Goal: Task Accomplishment & Management: Manage account settings

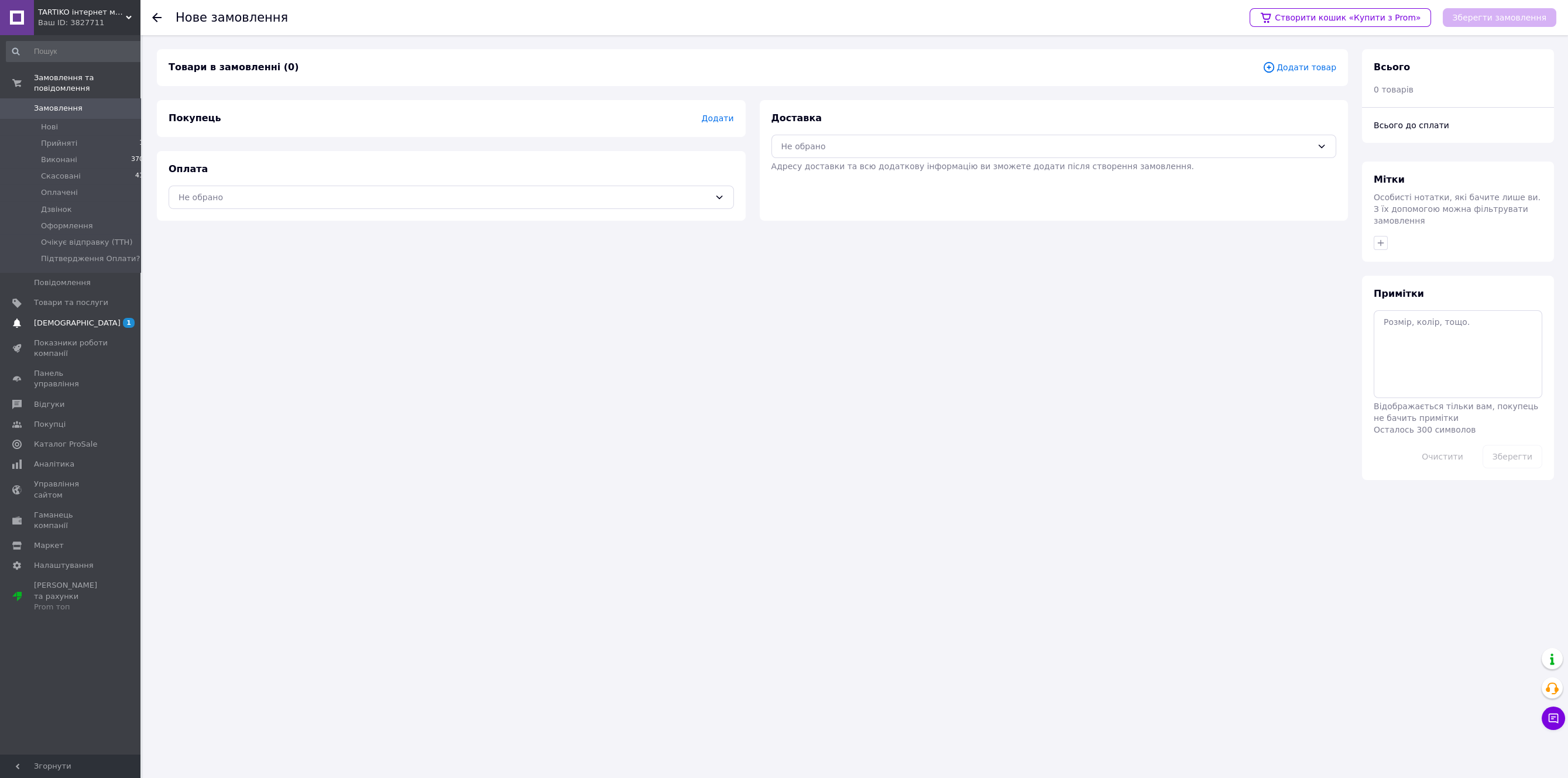
click at [60, 318] on span "[DEMOGRAPHIC_DATA]" at bounding box center [77, 322] width 87 height 10
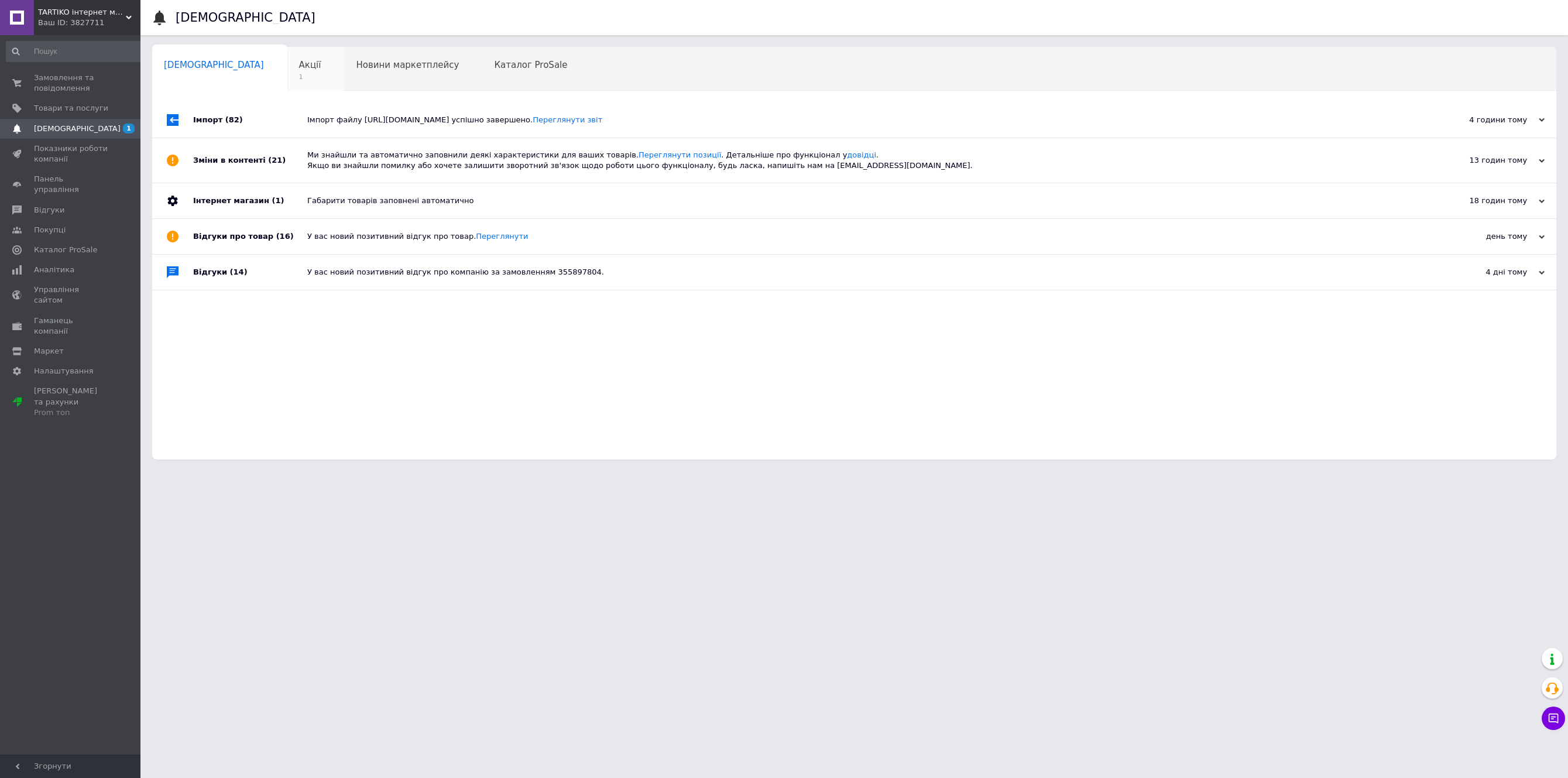
click at [299, 60] on span "Акції" at bounding box center [310, 64] width 22 height 10
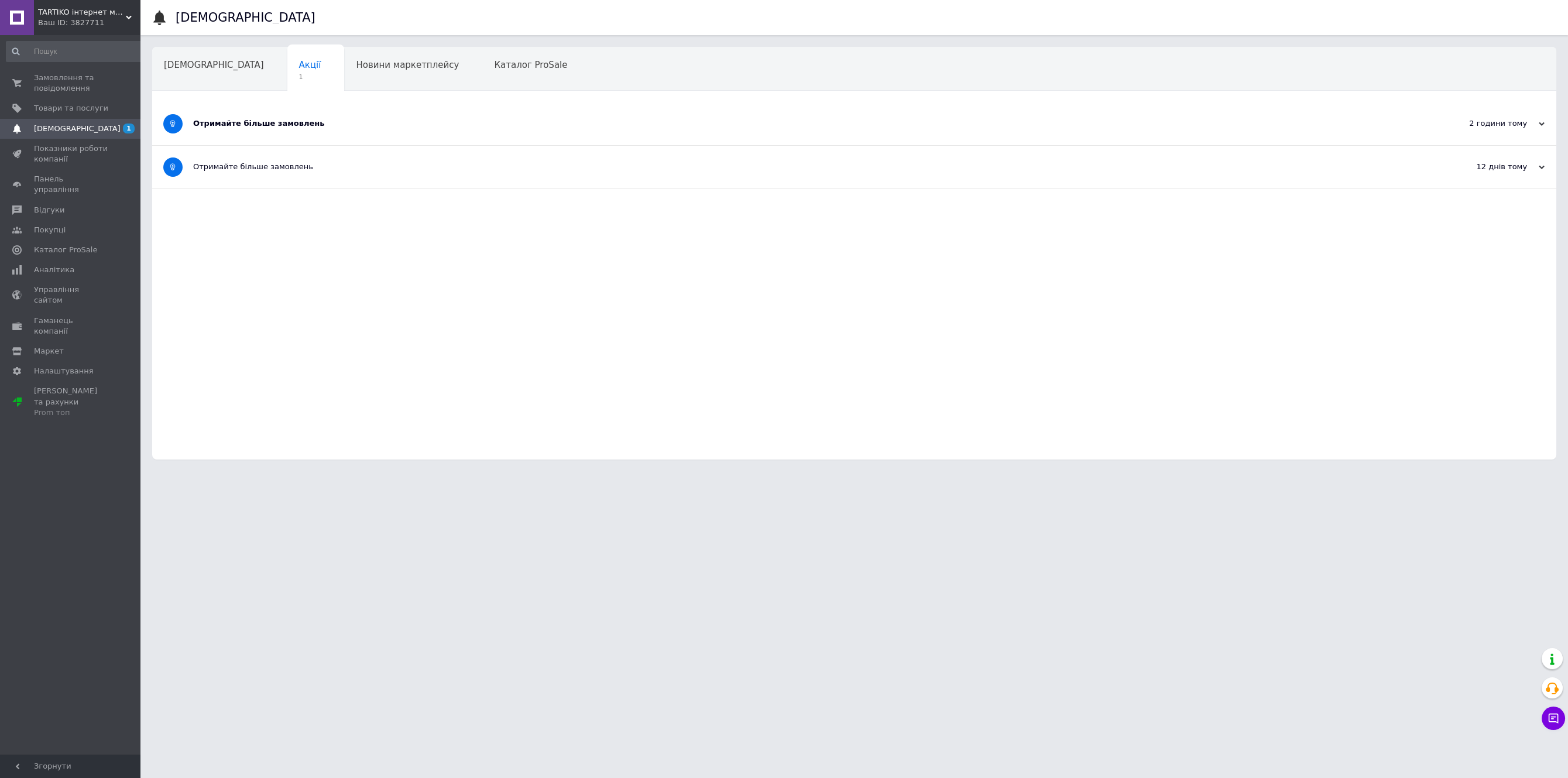
click at [264, 125] on div "Отримайте більше замовлень" at bounding box center [811, 123] width 1235 height 10
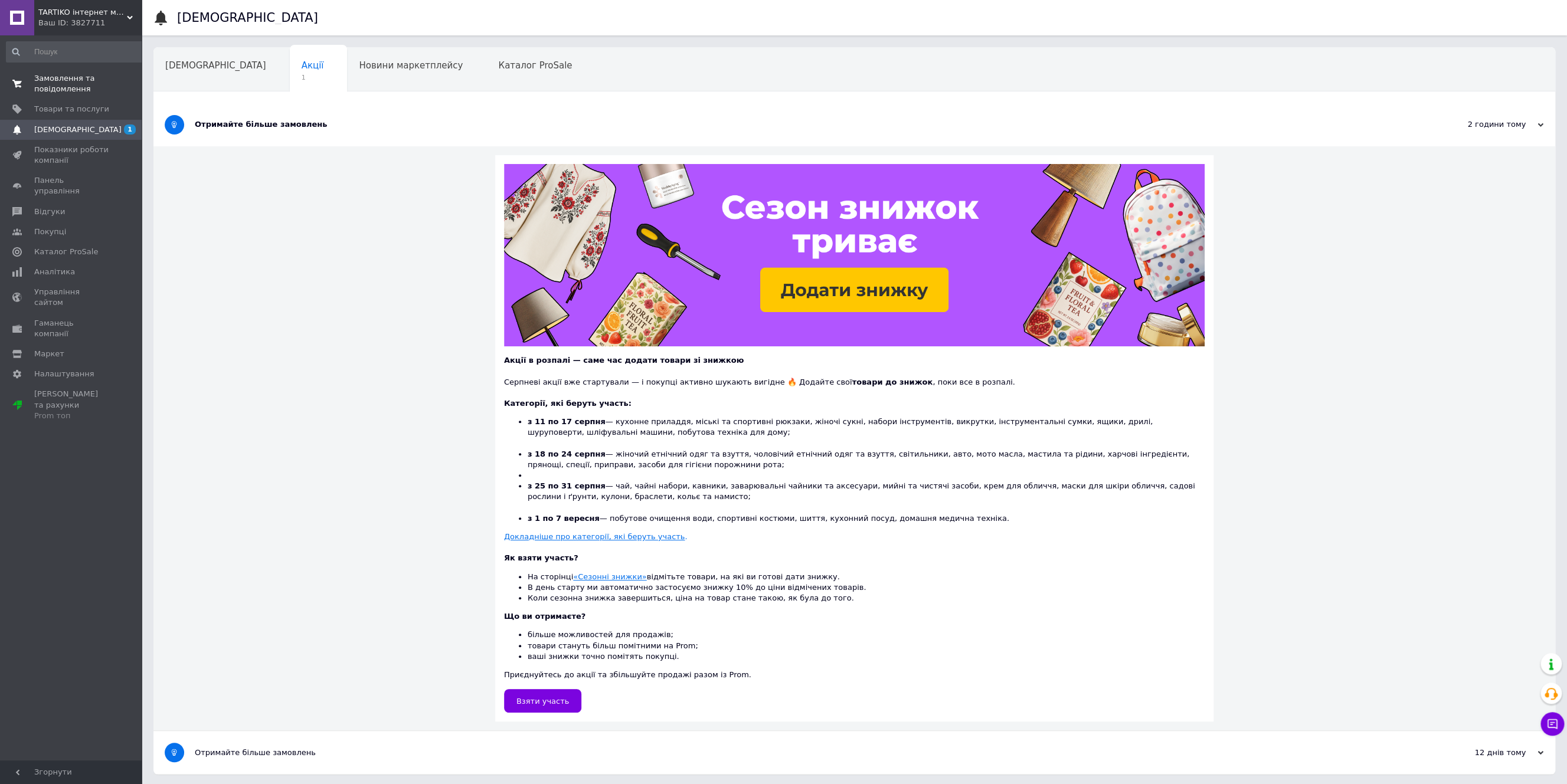
click at [47, 89] on span "Замовлення та повідомлення" at bounding box center [71, 84] width 75 height 21
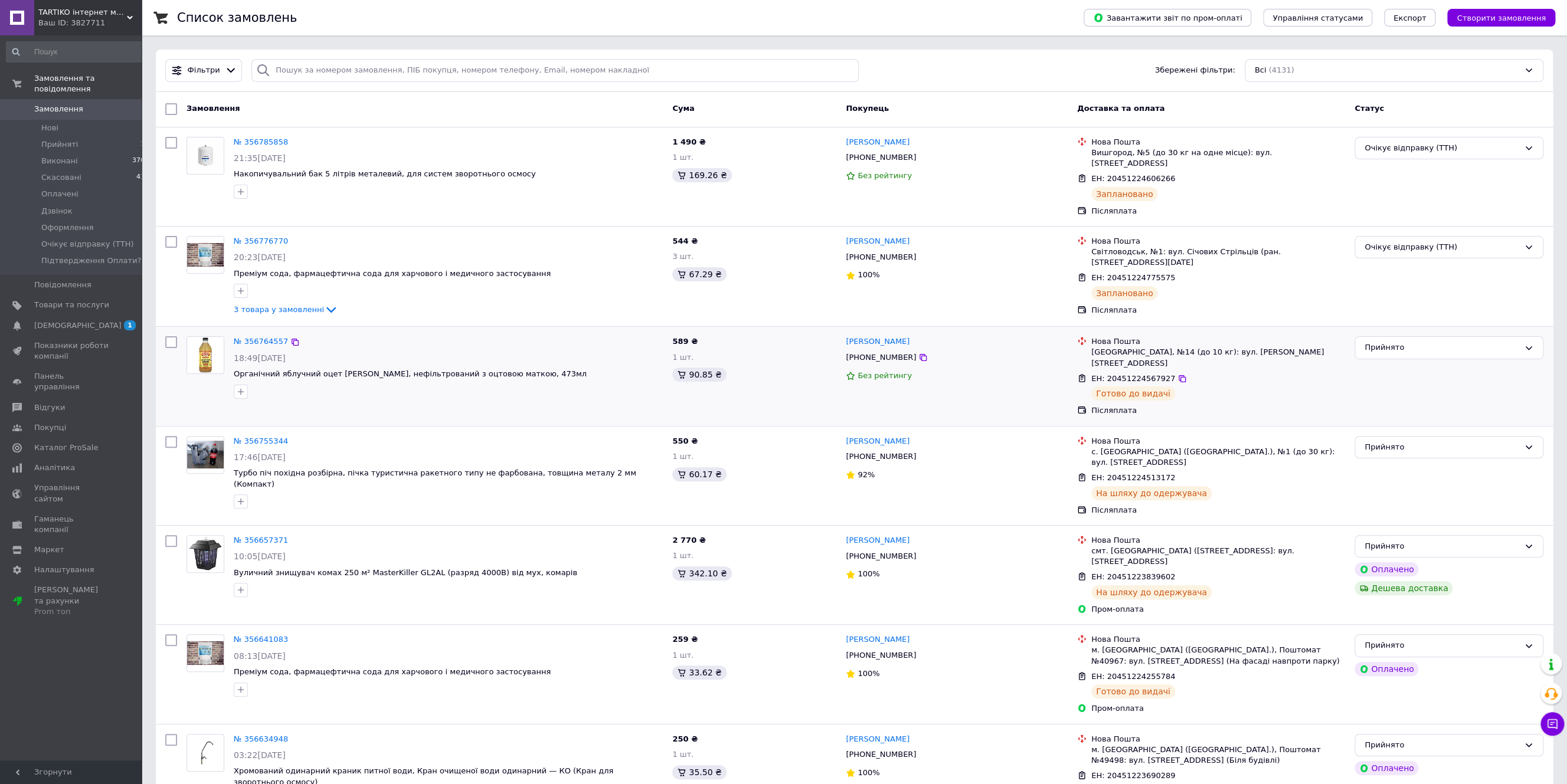
scroll to position [61, 0]
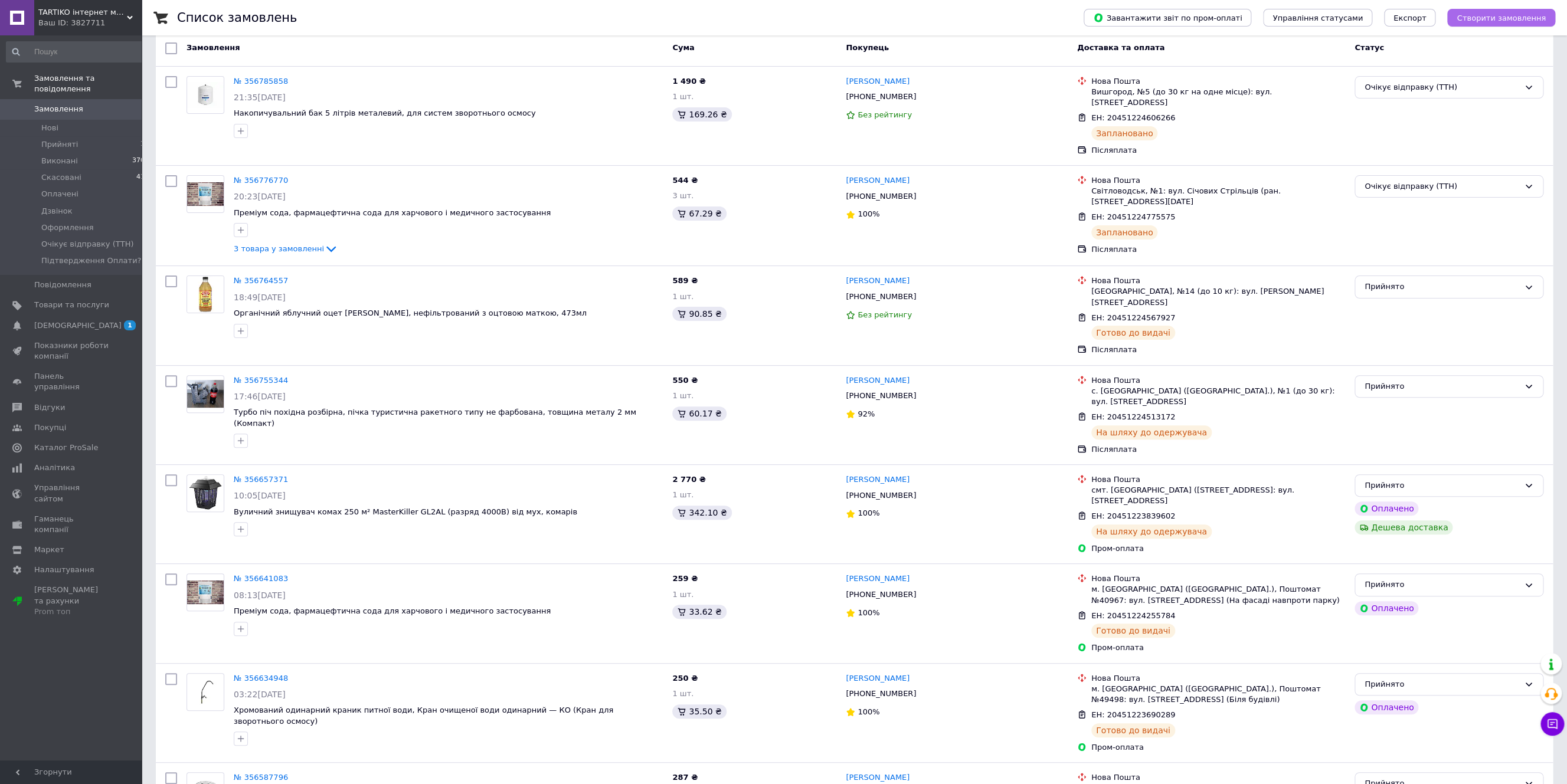
click at [1478, 19] on span "Створити замовлення" at bounding box center [1501, 17] width 89 height 9
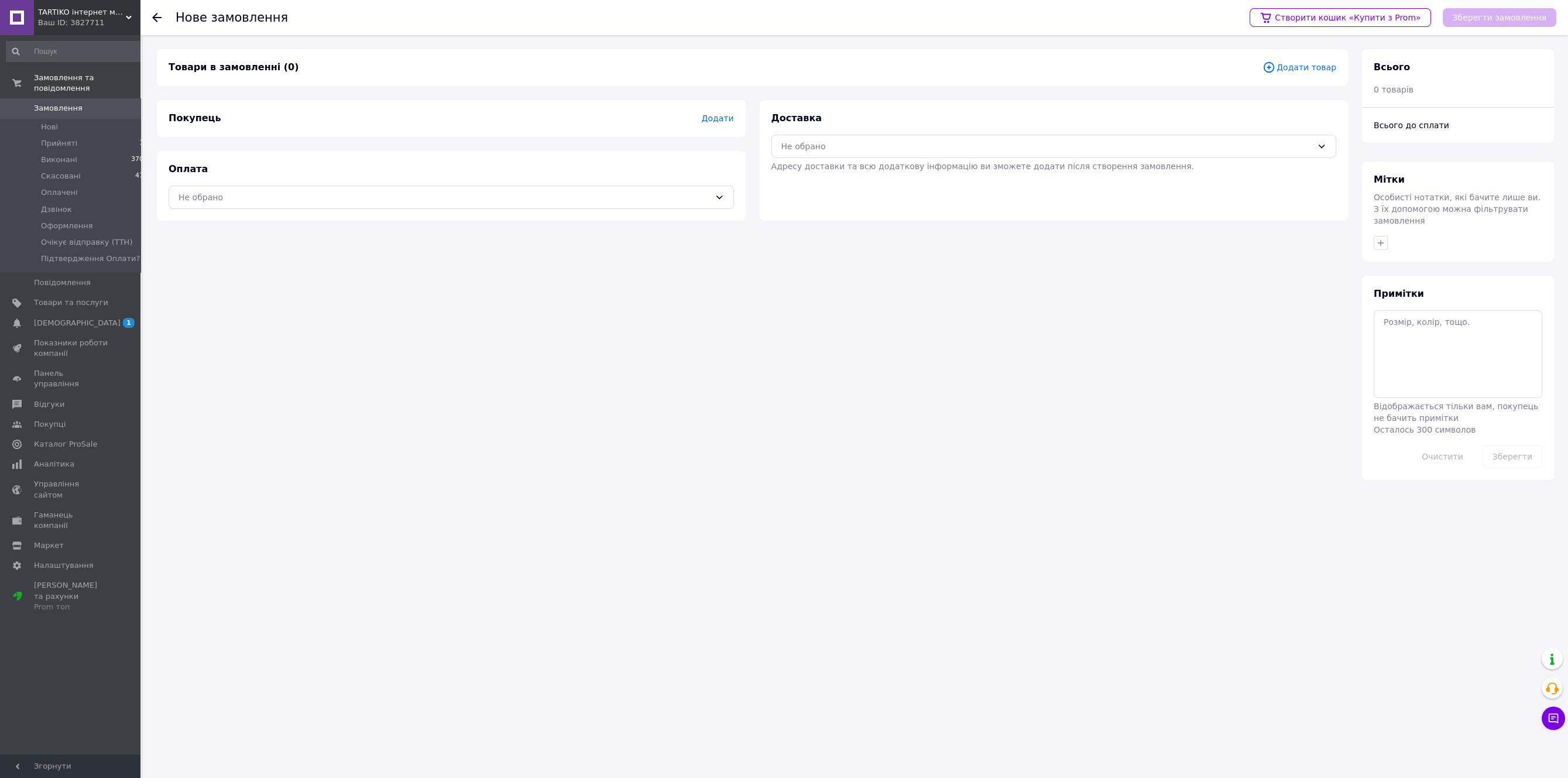
click at [1287, 63] on span "Додати товар" at bounding box center [1299, 67] width 74 height 13
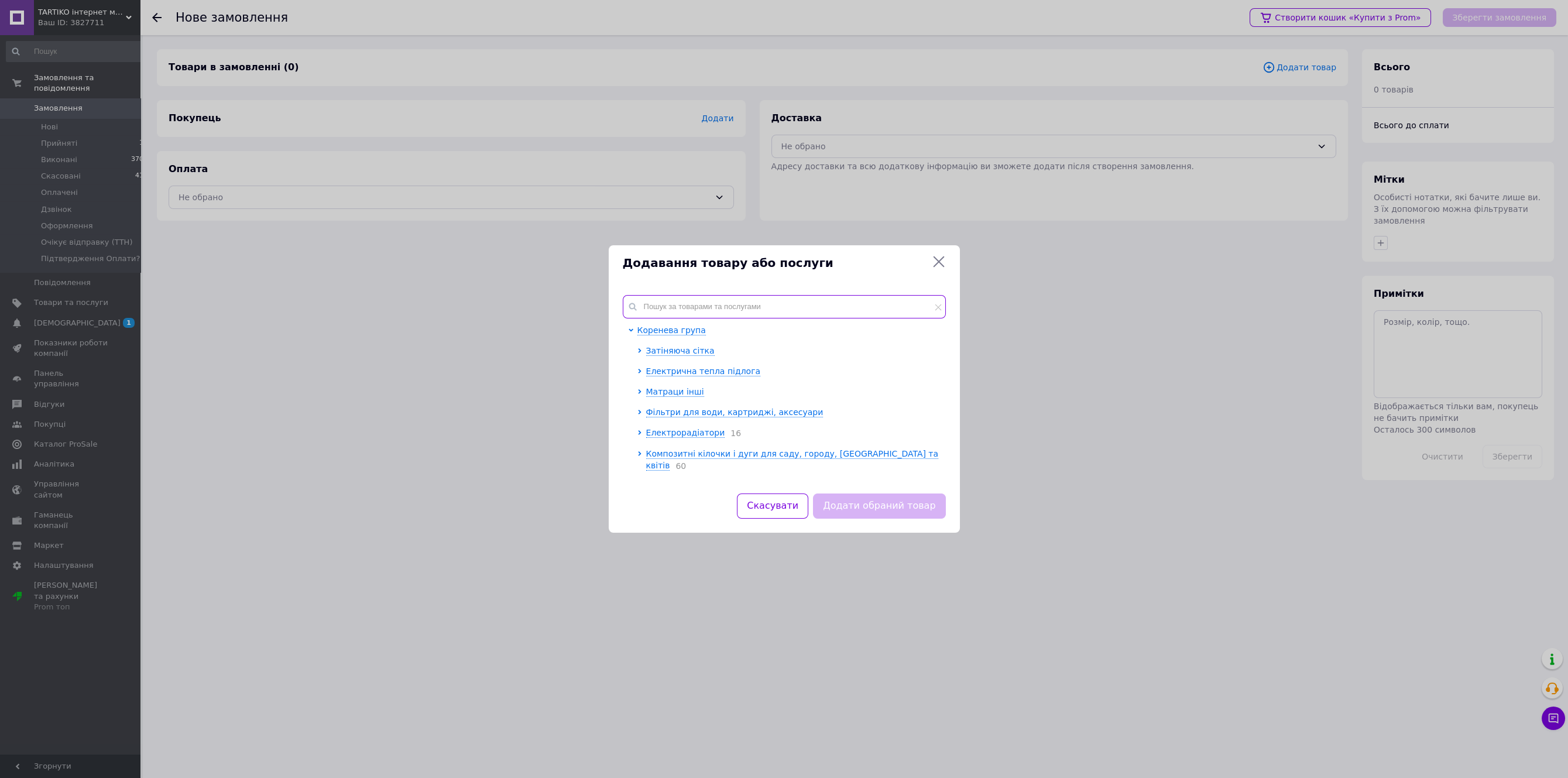
click at [735, 304] on input "text" at bounding box center [784, 307] width 323 height 23
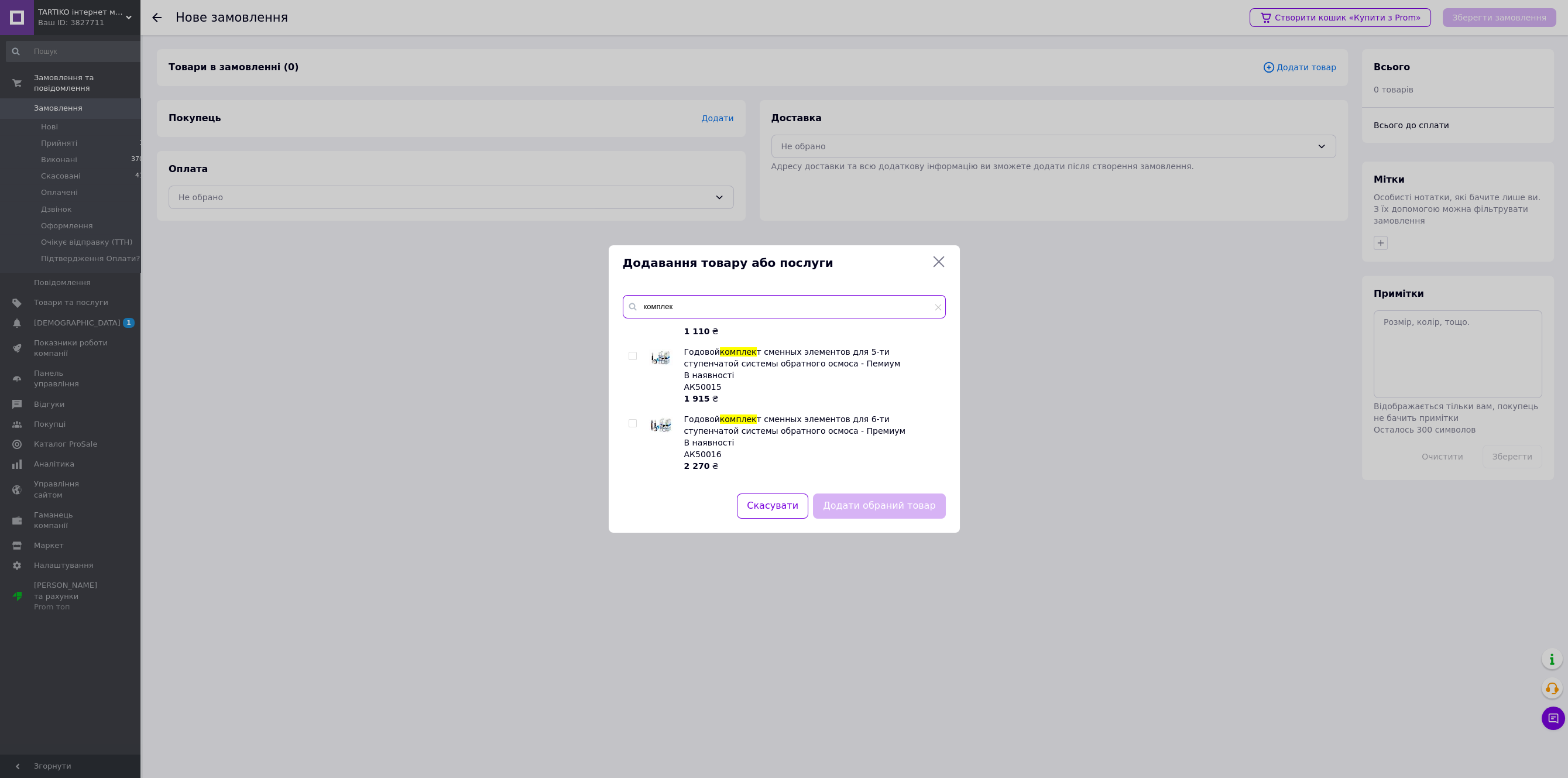
scroll to position [261, 0]
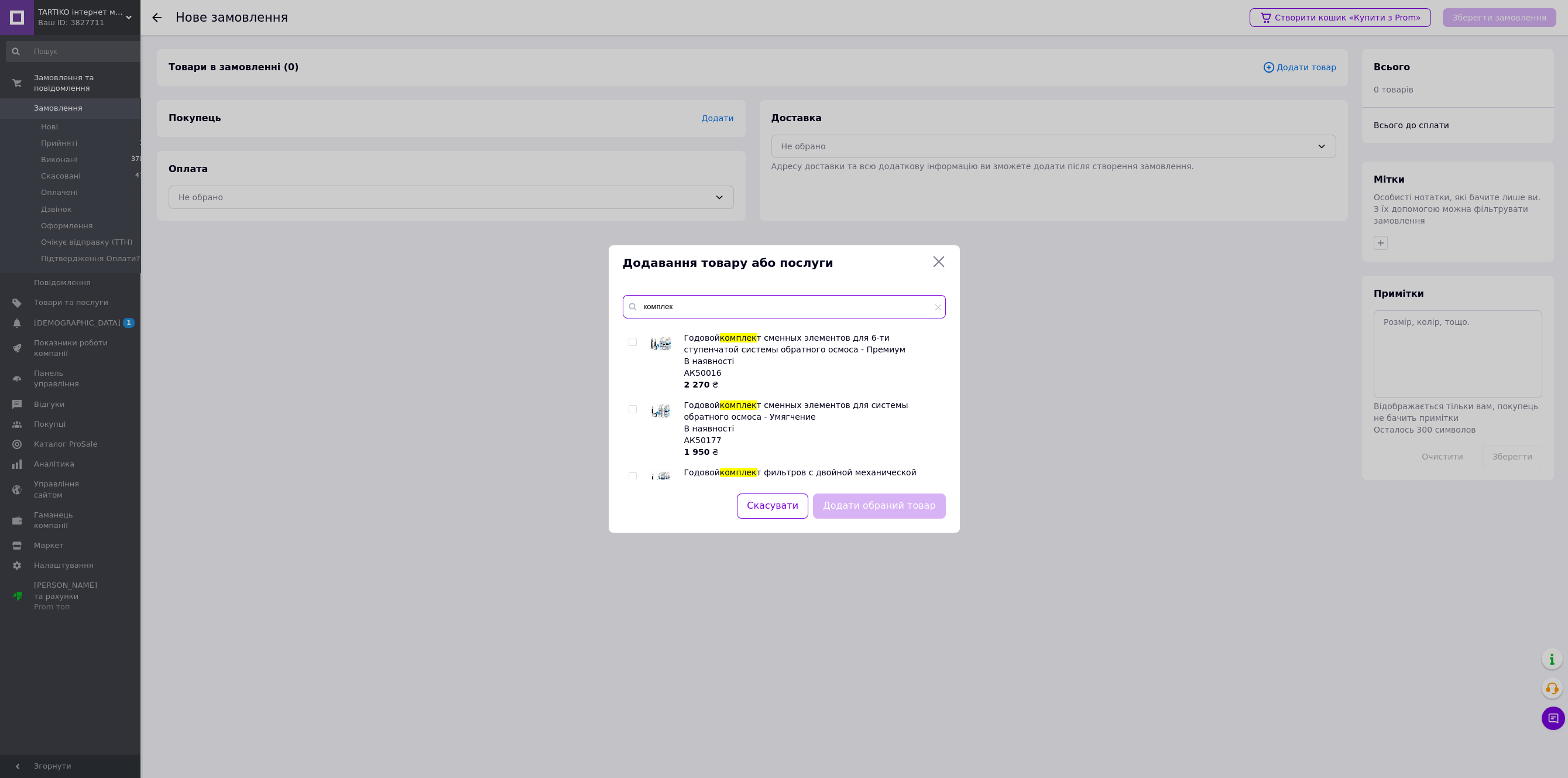
type input "комплек"
click at [635, 340] on input "checkbox" at bounding box center [632, 342] width 8 height 8
checkbox input "true"
click at [896, 504] on button "Додати обраний товар" at bounding box center [879, 506] width 132 height 25
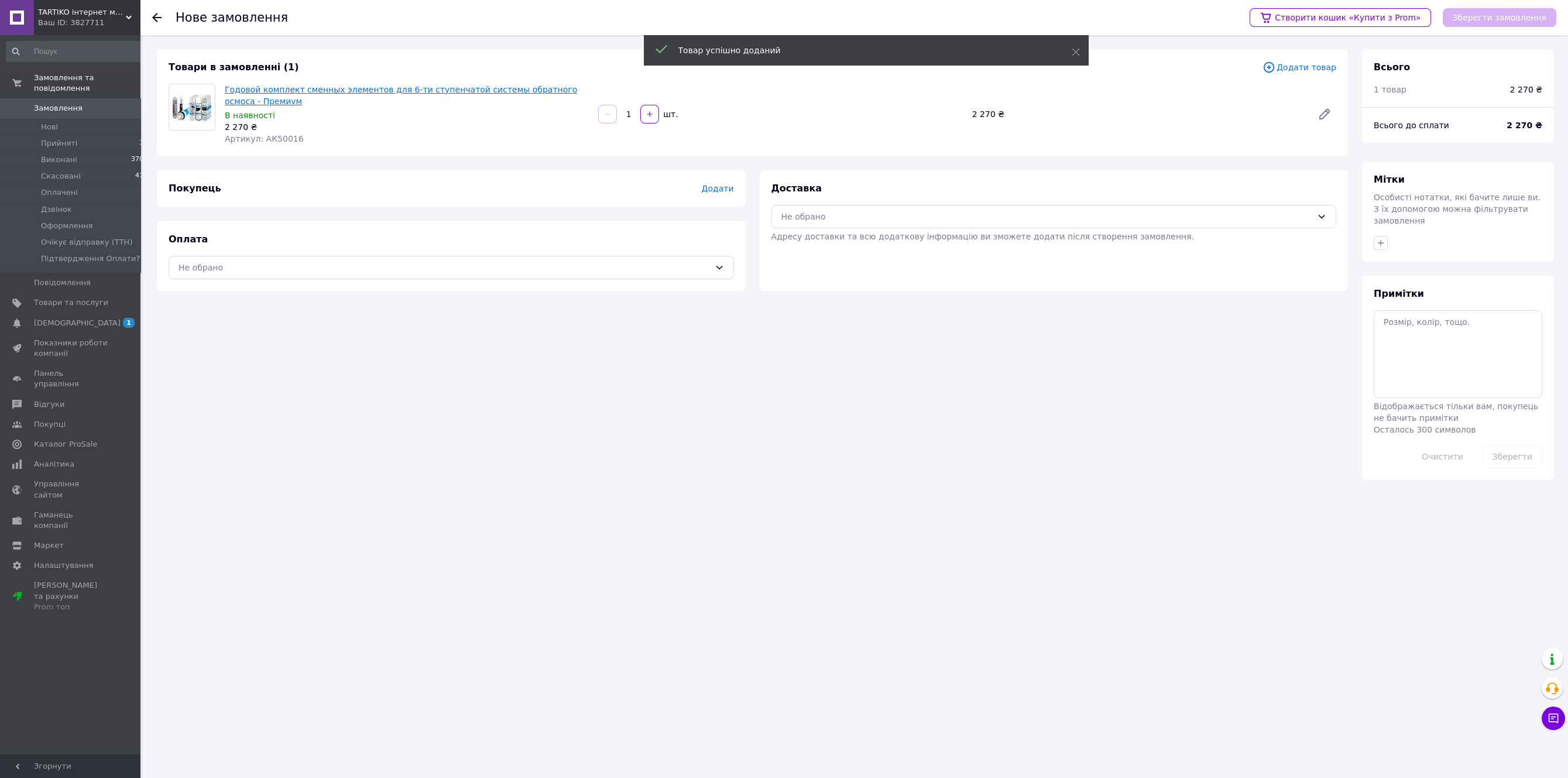
click at [259, 89] on link "Годовой комплект сменных элементов для 6-ти ступенчатой системы обратного осмос…" at bounding box center [401, 95] width 352 height 21
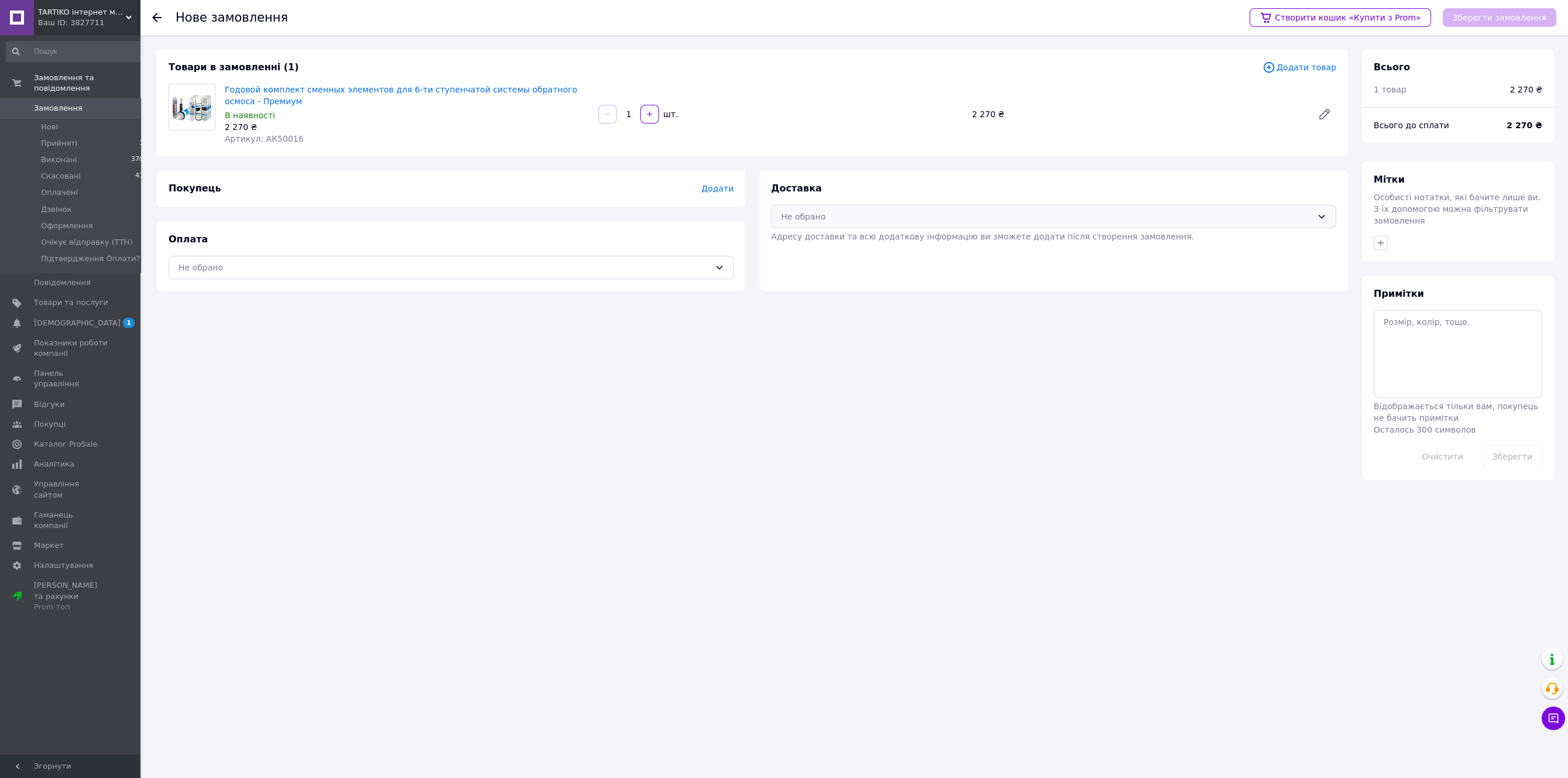
click at [877, 221] on div "Не обрано" at bounding box center [1047, 217] width 531 height 13
click at [822, 240] on span "Нова Пошта (платна)" at bounding box center [1063, 241] width 528 height 12
click at [717, 273] on div "Не обрано" at bounding box center [451, 268] width 566 height 23
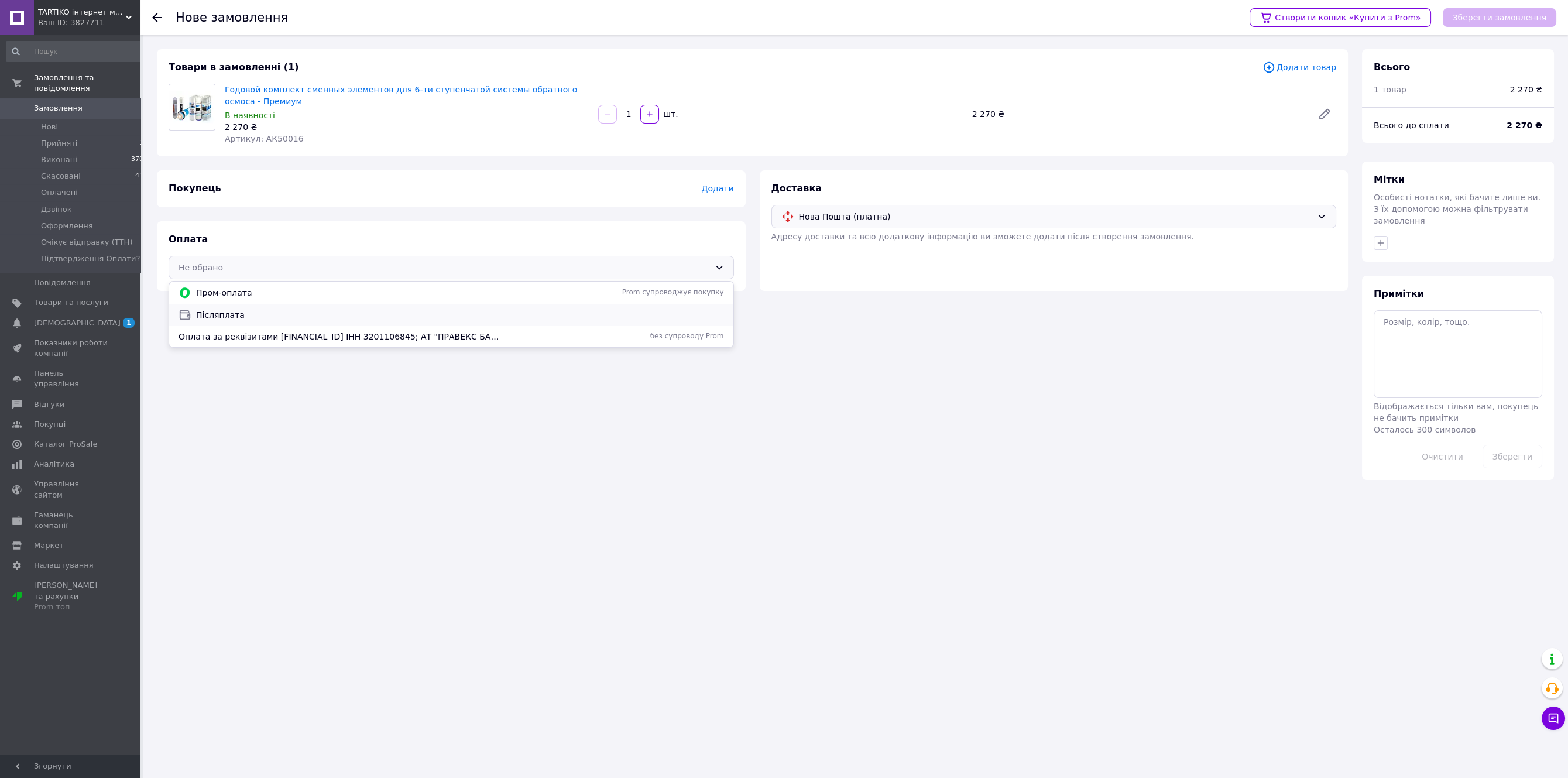
click at [226, 317] on span "Післяплата" at bounding box center [460, 315] width 528 height 12
click at [716, 189] on span "Додати" at bounding box center [717, 189] width 32 height 9
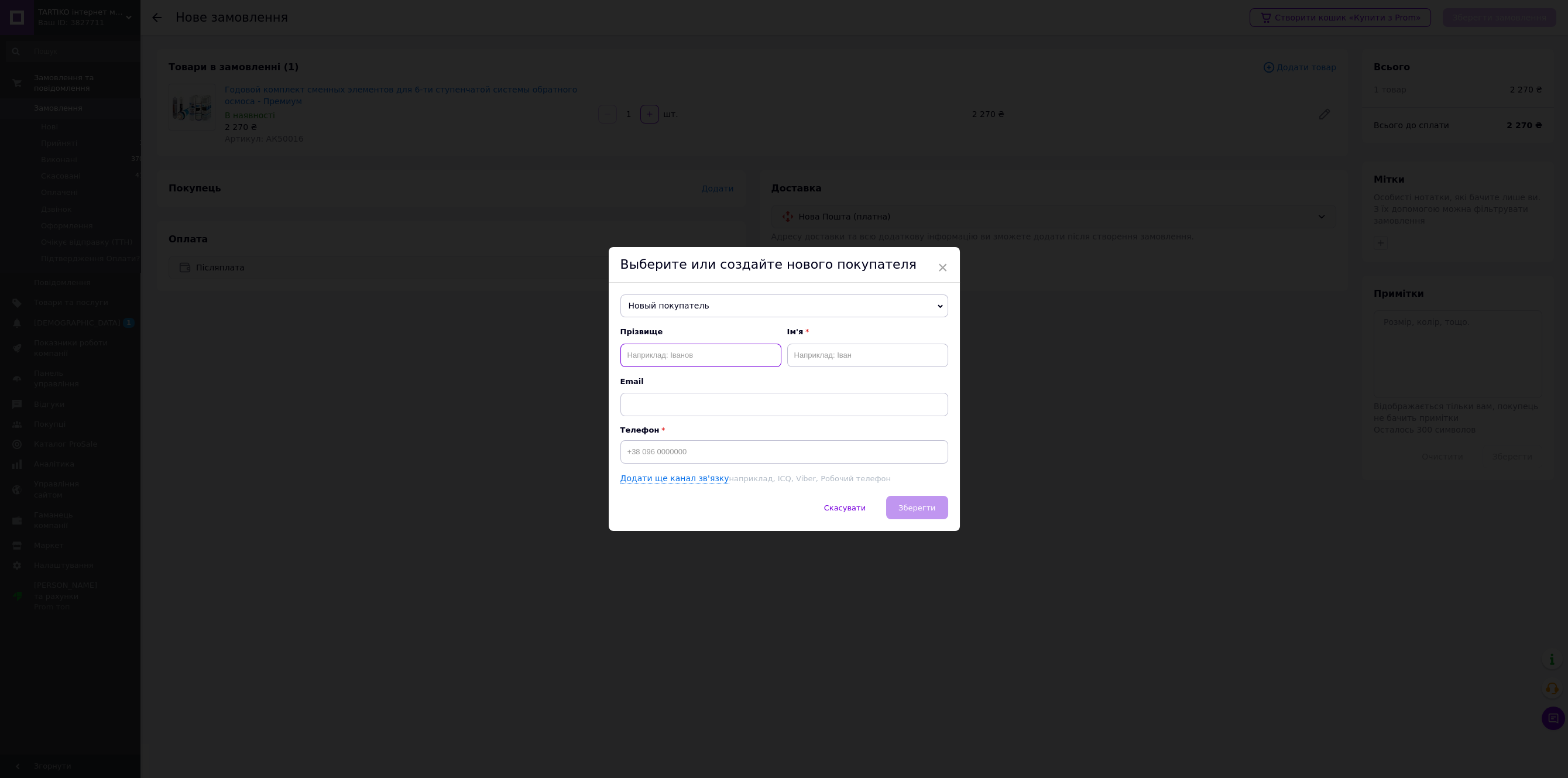
click at [684, 359] on input "text" at bounding box center [701, 355] width 161 height 23
type input "[PERSON_NAME]"
click at [813, 351] on input "text" at bounding box center [868, 355] width 161 height 23
type input "[PERSON_NAME]"
click at [649, 448] on input at bounding box center [784, 452] width 328 height 23
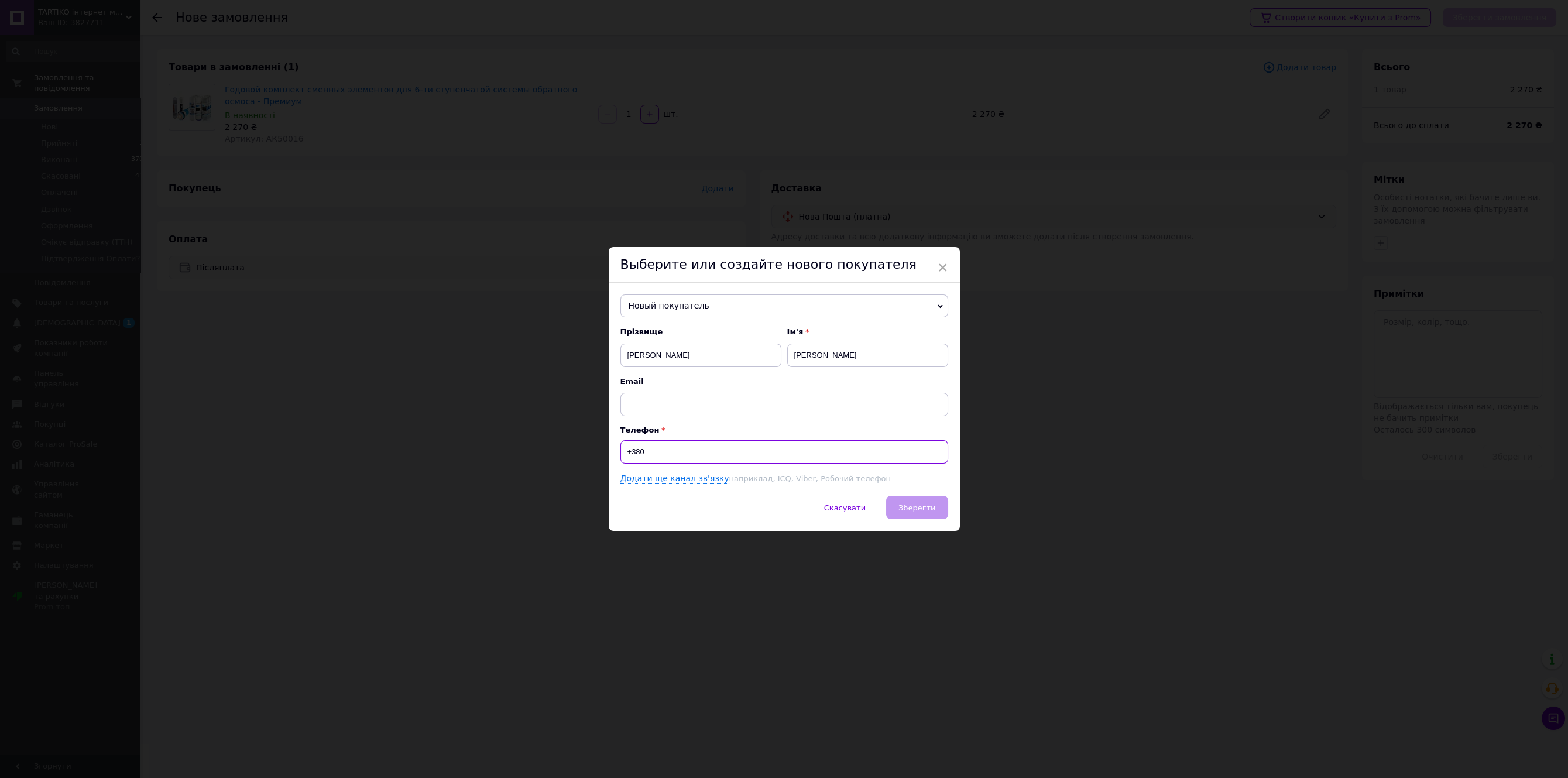
paste input "099918144"
click at [639, 453] on input "[PHONE_NUMBER]" at bounding box center [784, 452] width 328 height 23
drag, startPoint x: 691, startPoint y: 452, endPoint x: 631, endPoint y: 456, distance: 60.1
click at [631, 456] on input "[PHONE_NUMBER]" at bounding box center [784, 452] width 328 height 23
paste input "1"
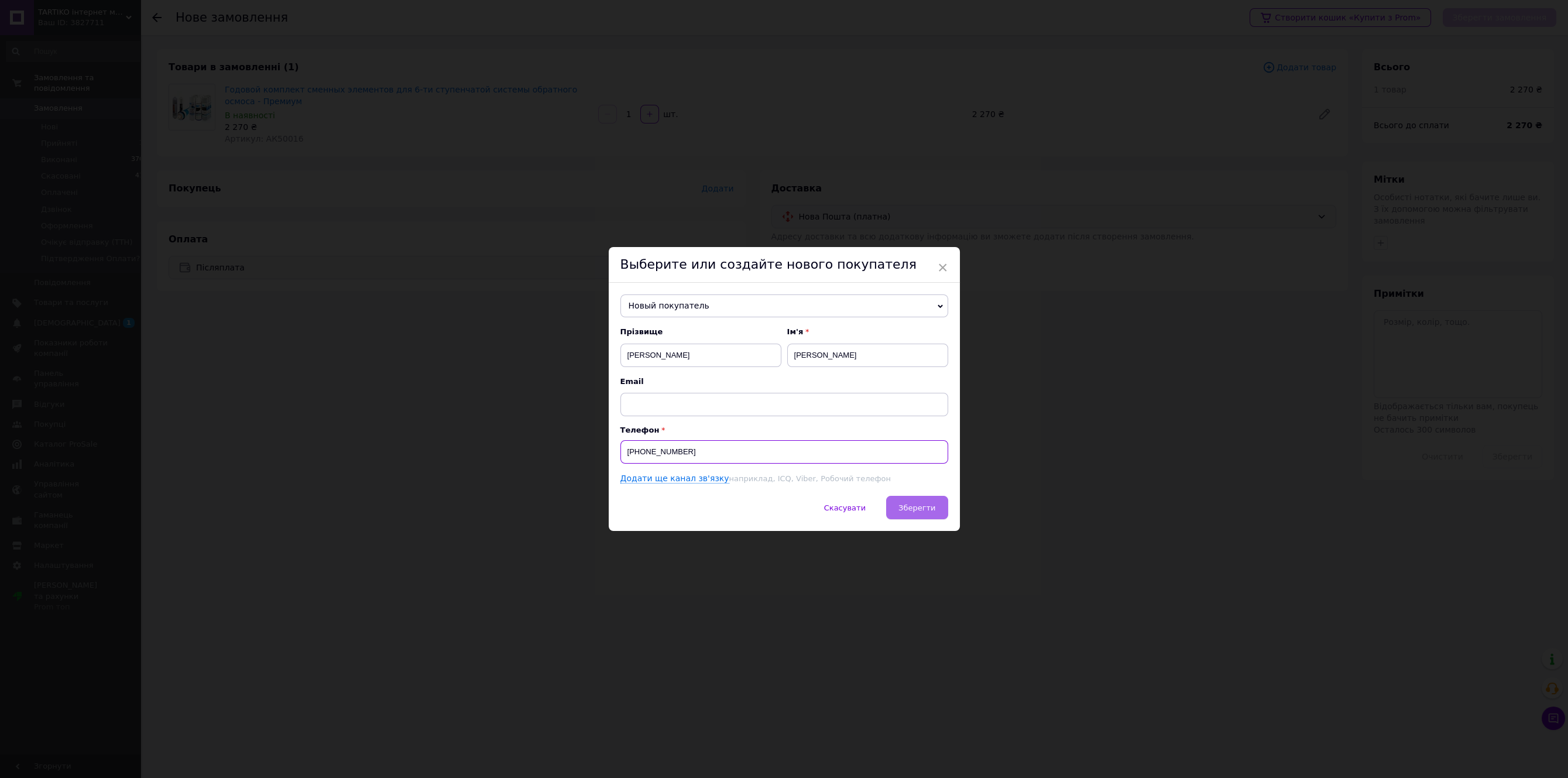
type input "[PHONE_NUMBER]"
click at [914, 504] on button "Зберегти" at bounding box center [917, 508] width 62 height 23
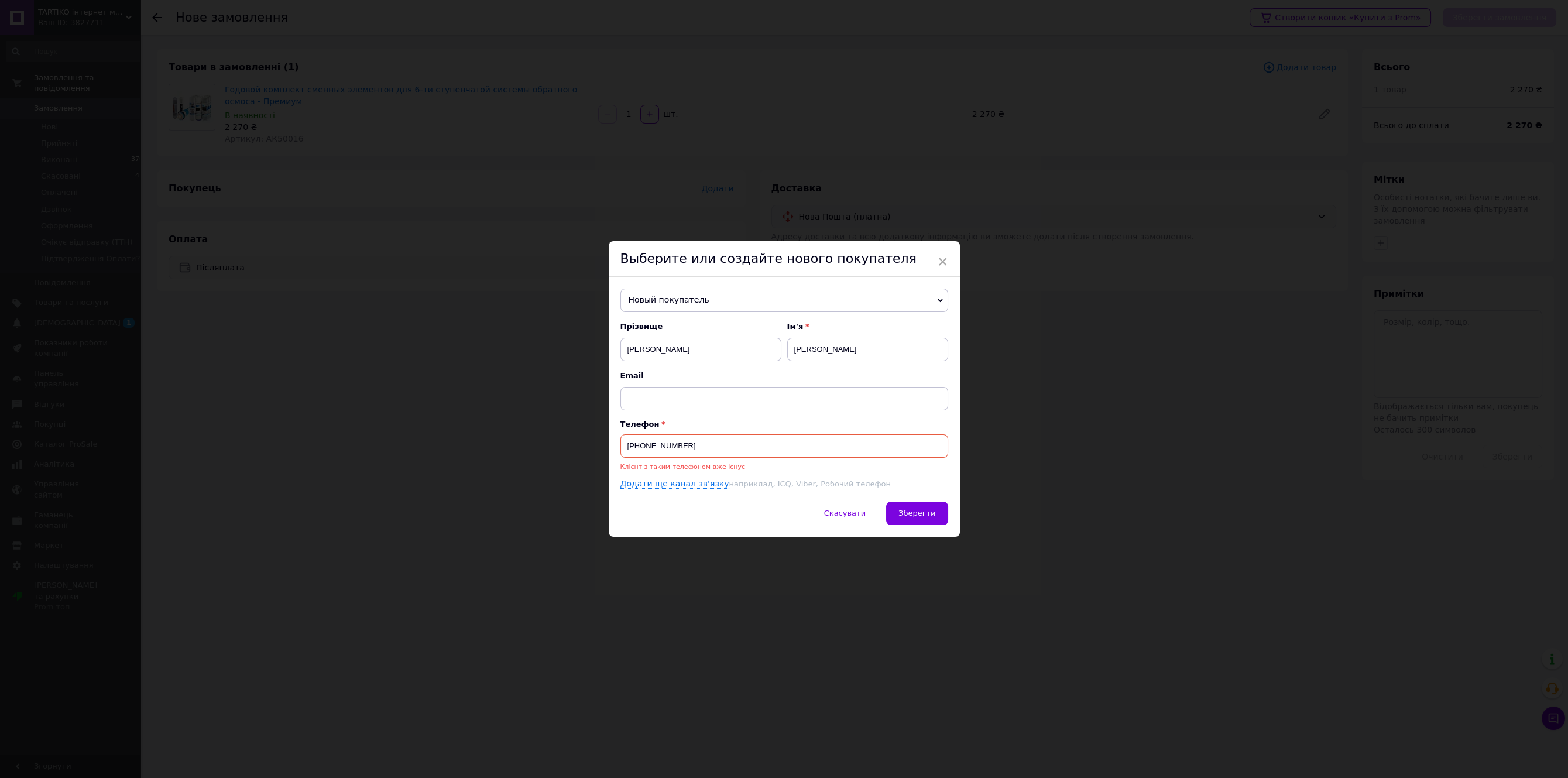
click at [710, 447] on input "[PHONE_NUMBER]" at bounding box center [784, 446] width 328 height 23
click at [807, 303] on span "Новый покупатель" at bounding box center [784, 301] width 328 height 23
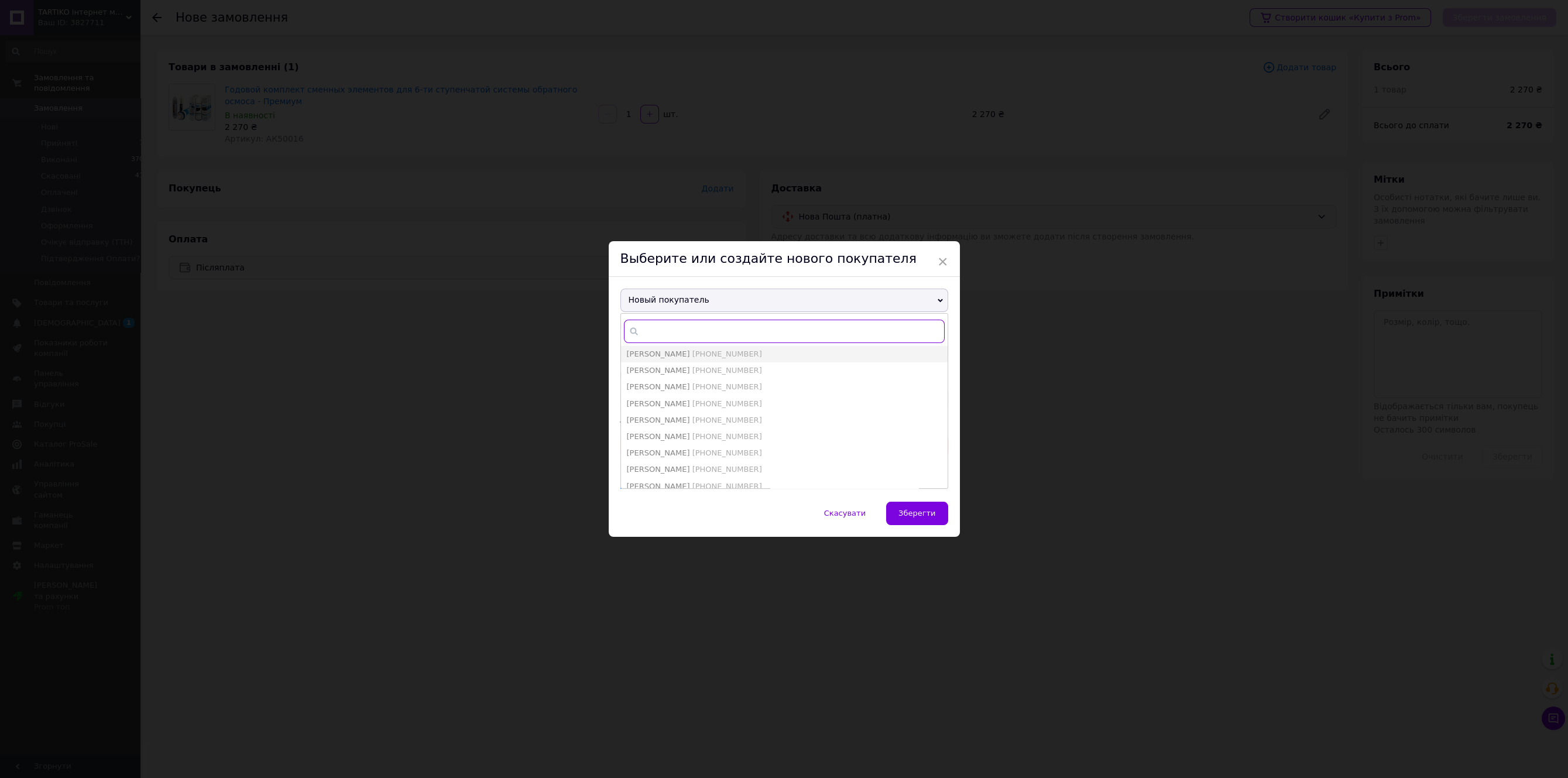
click at [676, 329] on input "text" at bounding box center [784, 331] width 321 height 23
type input "кавун"
click at [670, 387] on span "[PERSON_NAME] [PHONE_NUMBER]" at bounding box center [694, 386] width 135 height 9
type input "[PERSON_NAME]"
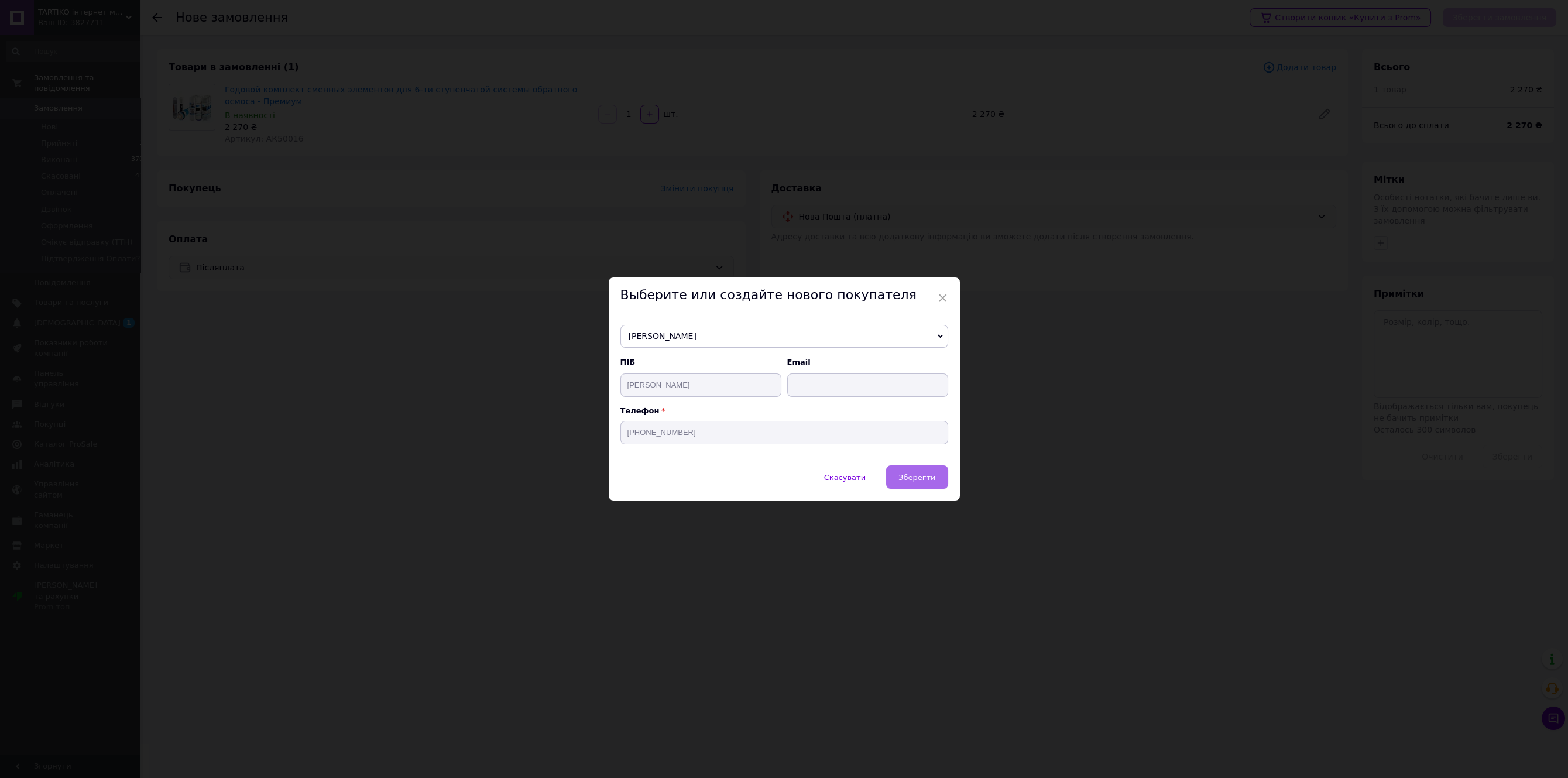
click at [914, 484] on button "Зберегти" at bounding box center [917, 477] width 62 height 23
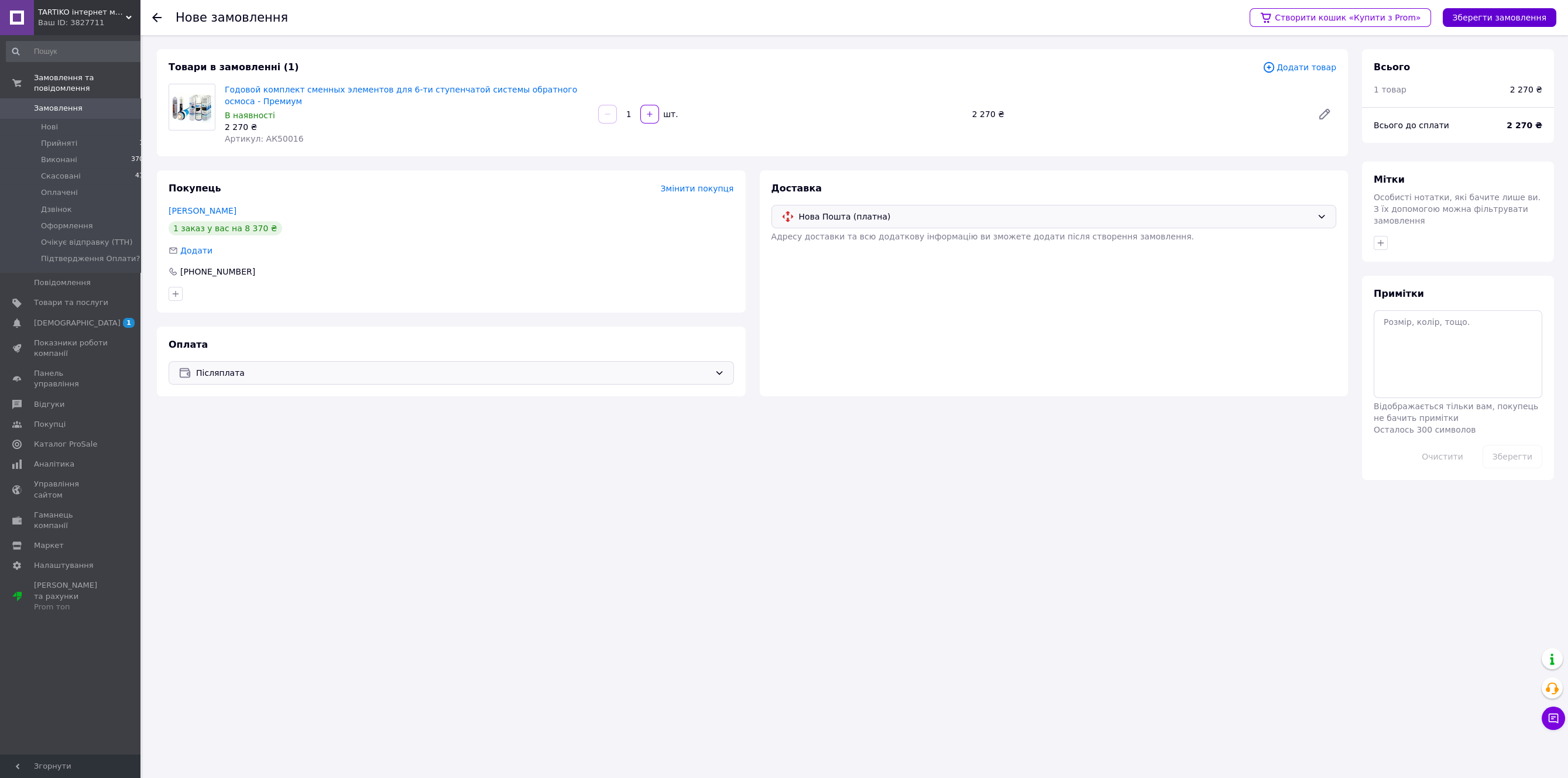
click at [1485, 21] on button "Зберегти замовлення" at bounding box center [1499, 17] width 113 height 19
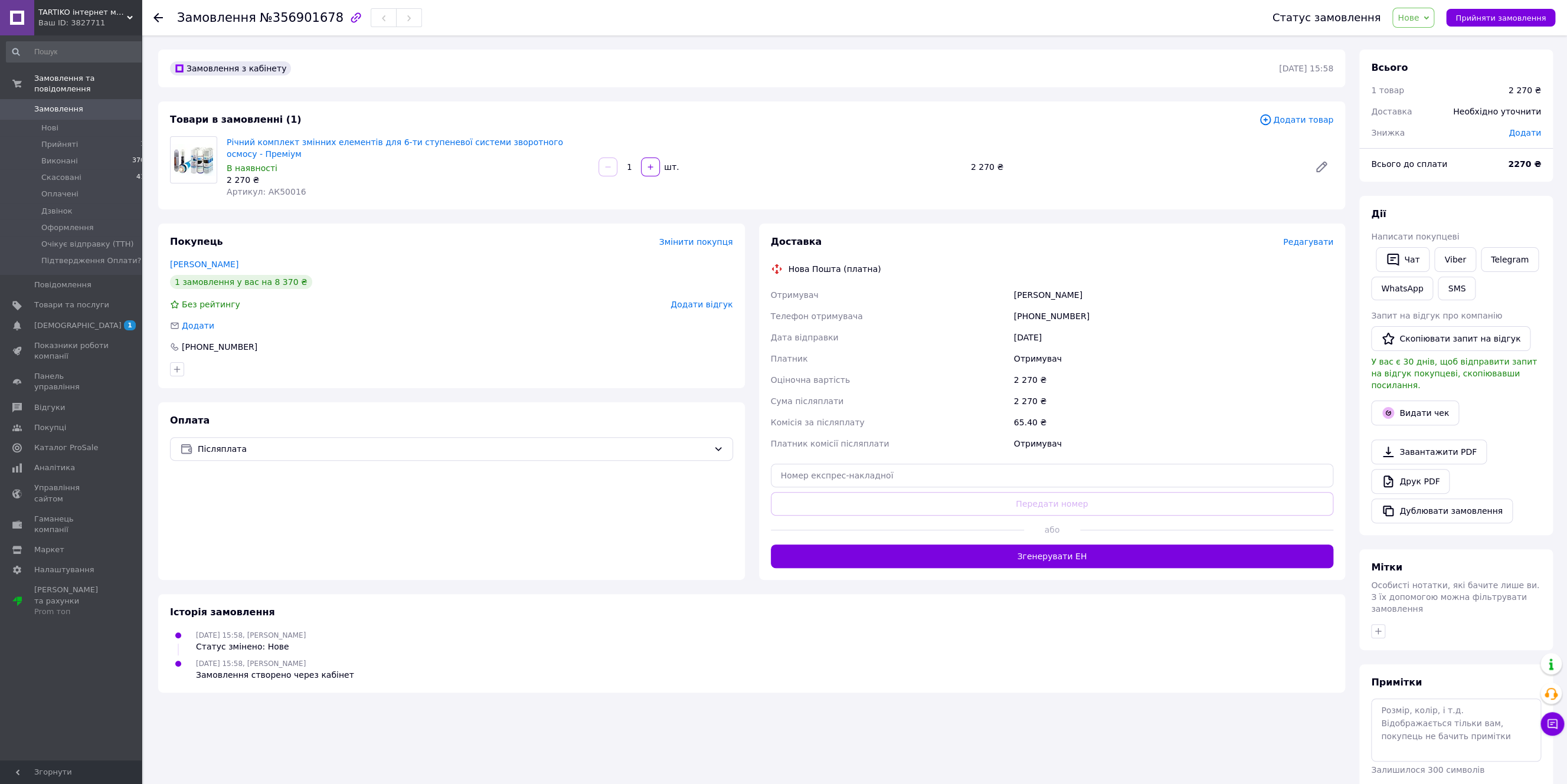
click at [1322, 237] on span "Редагувати" at bounding box center [1308, 242] width 50 height 9
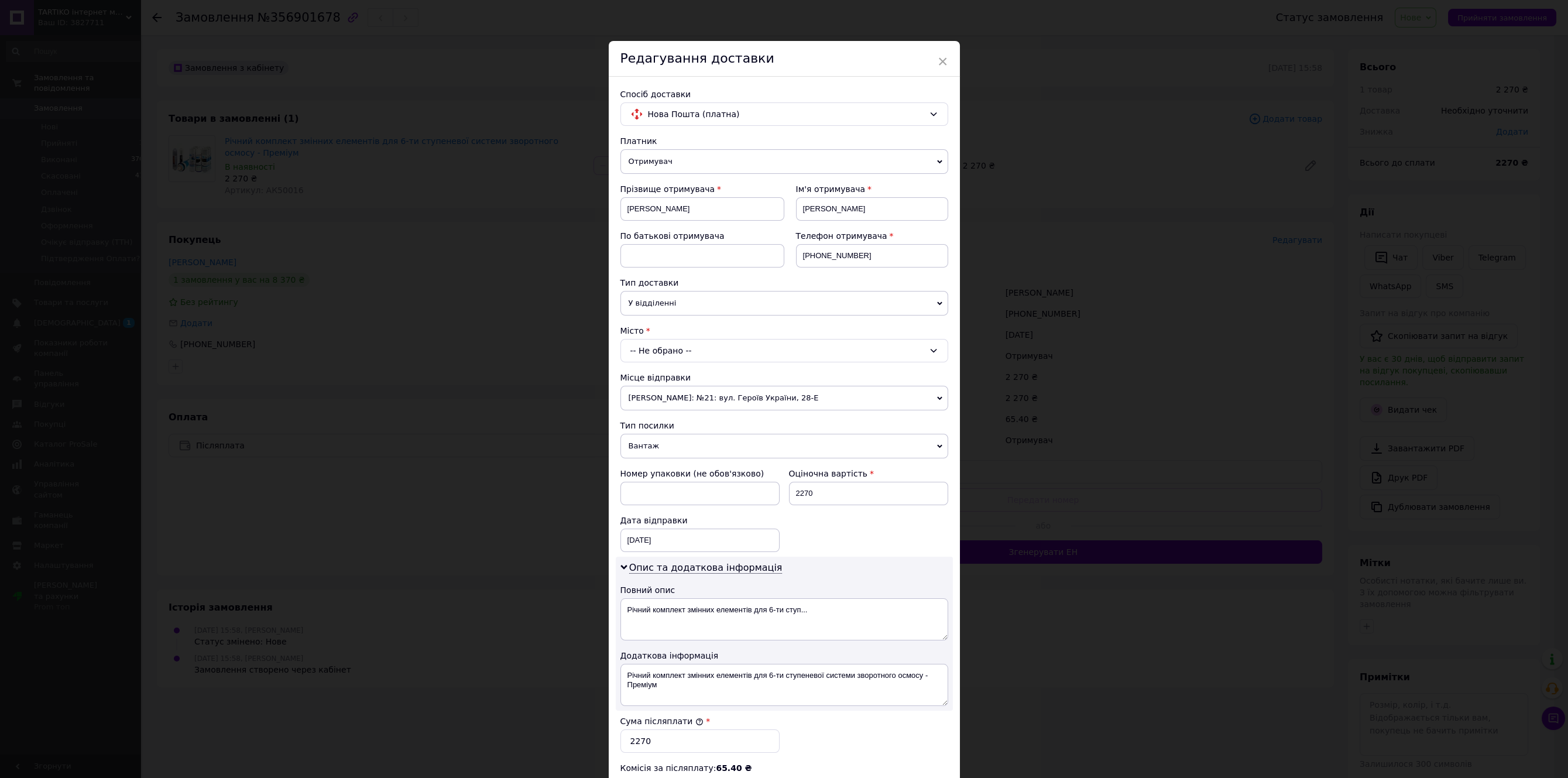
click at [689, 403] on span "[PERSON_NAME]: №21: вул. Героїв України, 28-Е" at bounding box center [784, 398] width 328 height 24
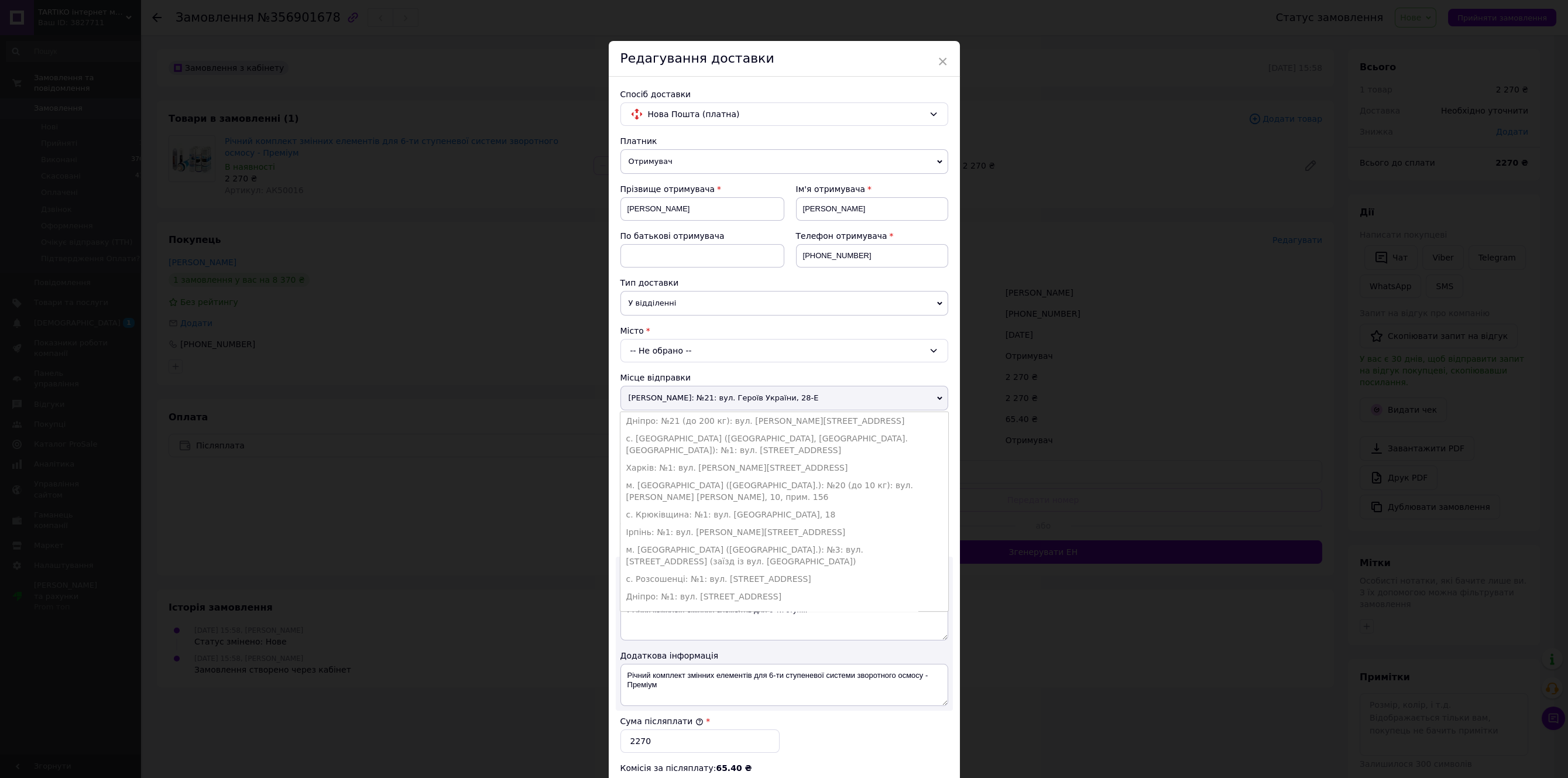
click at [689, 398] on span "[PERSON_NAME]: №21: вул. Героїв України, 28-Е" at bounding box center [784, 398] width 328 height 24
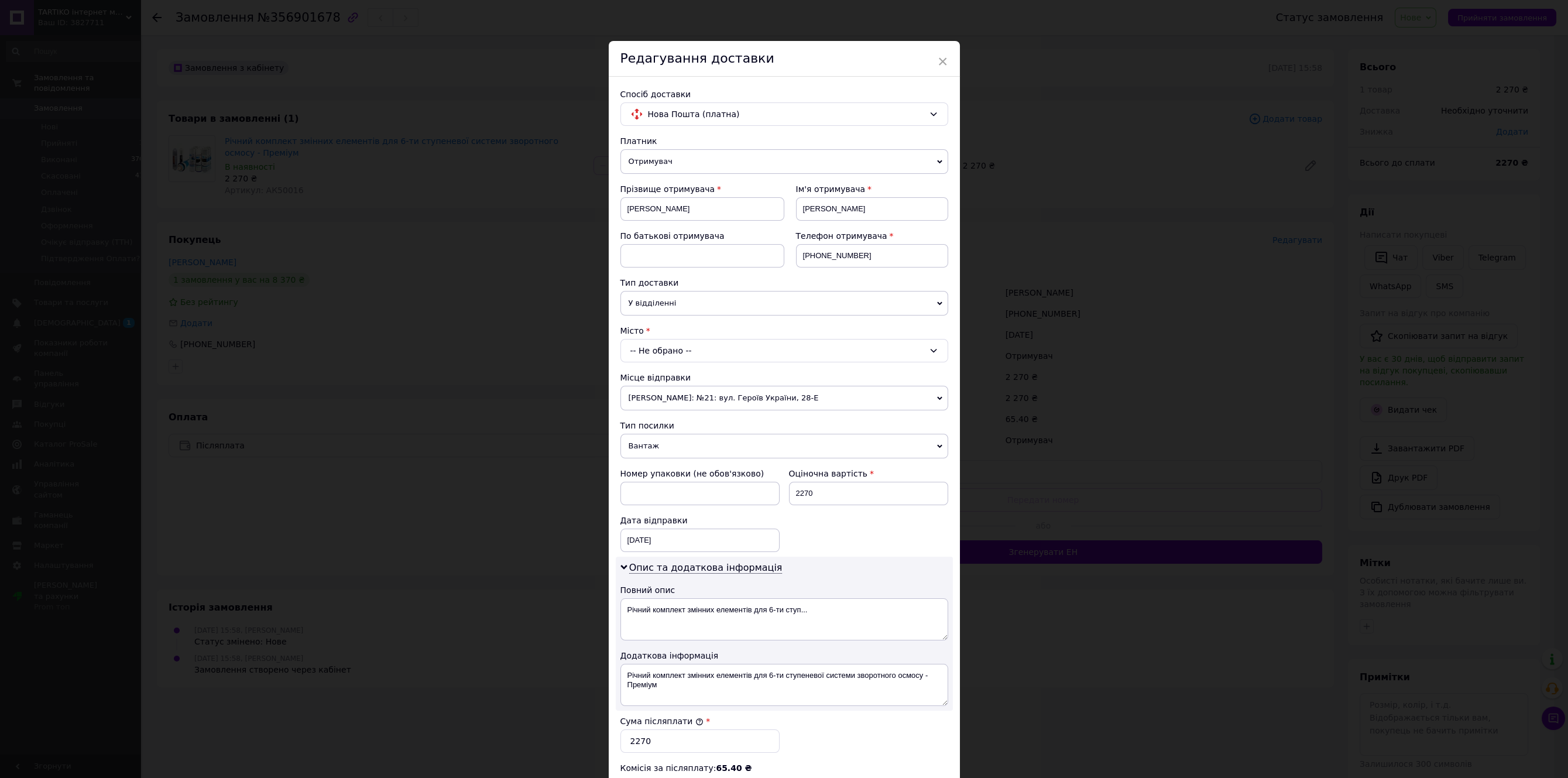
click at [689, 398] on span "[PERSON_NAME]: №21: вул. Героїв України, 28-Е" at bounding box center [784, 398] width 328 height 24
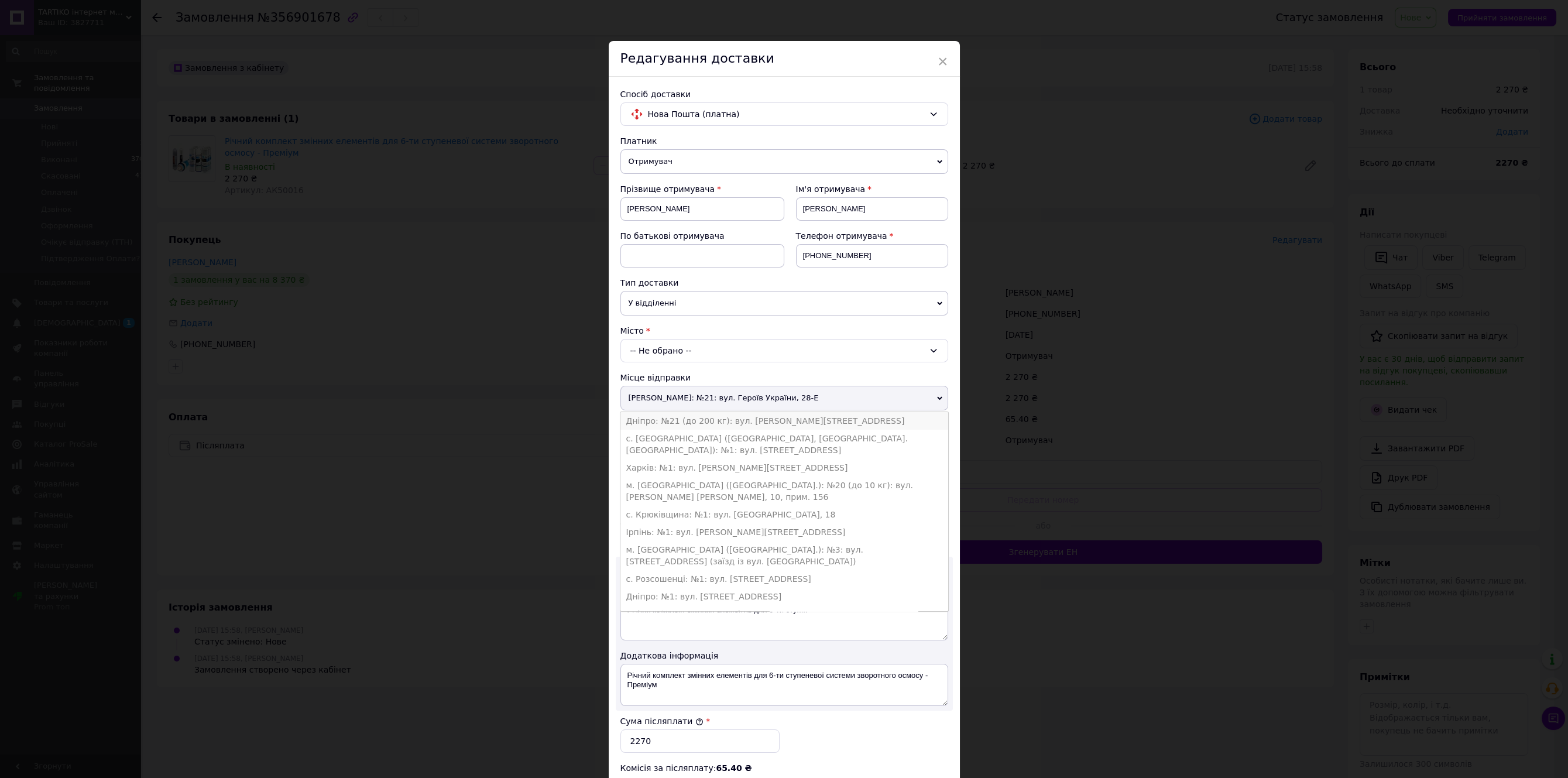
click at [668, 427] on li "Дніпро: №21 (до 200 кг): вул. [PERSON_NAME][STREET_ADDRESS]" at bounding box center [784, 421] width 328 height 17
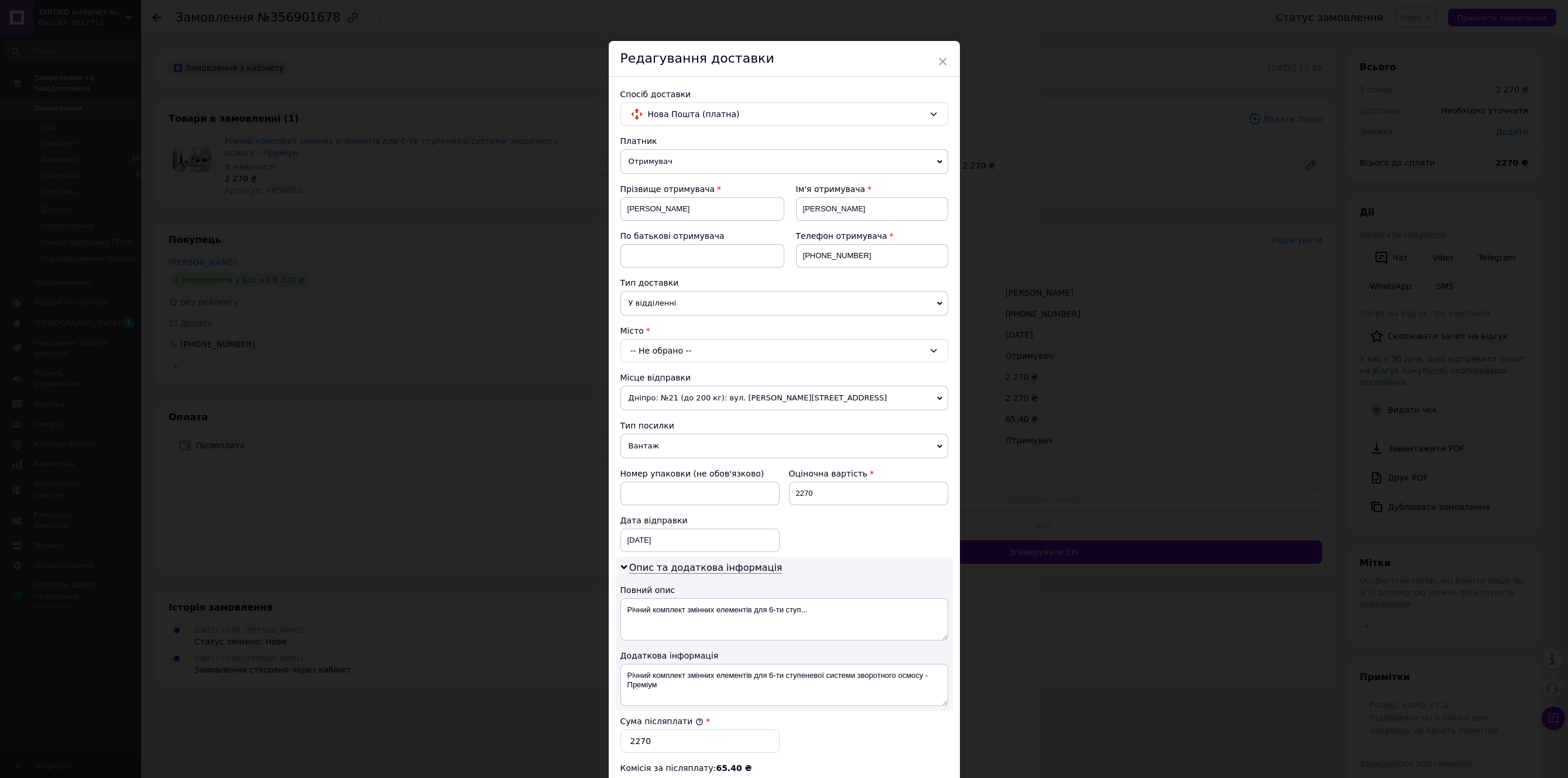
click at [666, 403] on span "Дніпро: №21 (до 200 кг): вул. [PERSON_NAME][STREET_ADDRESS]" at bounding box center [784, 398] width 328 height 24
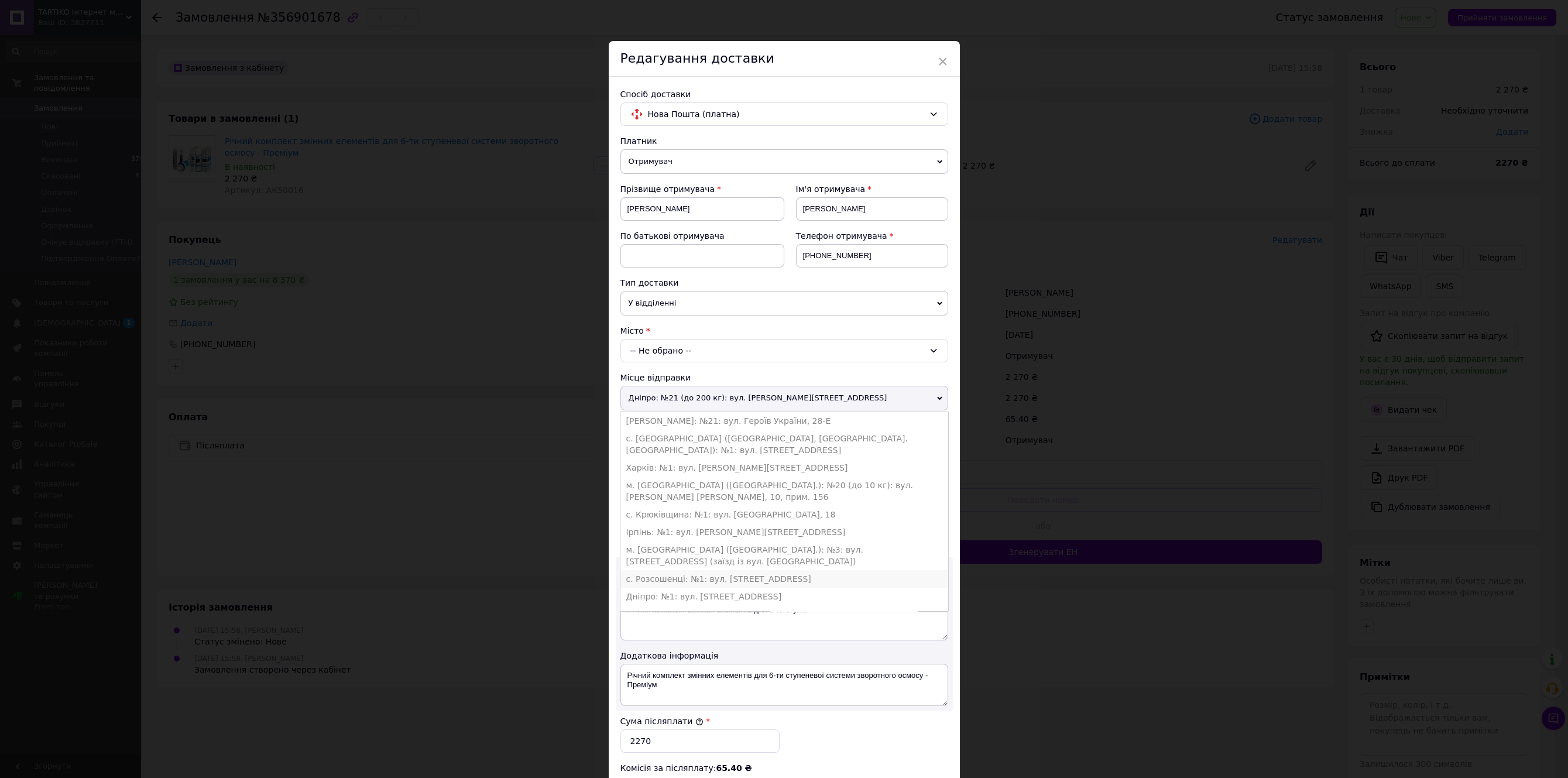
scroll to position [65, 0]
click at [654, 523] on li "Дніпро: №1: вул. [STREET_ADDRESS]" at bounding box center [784, 531] width 328 height 17
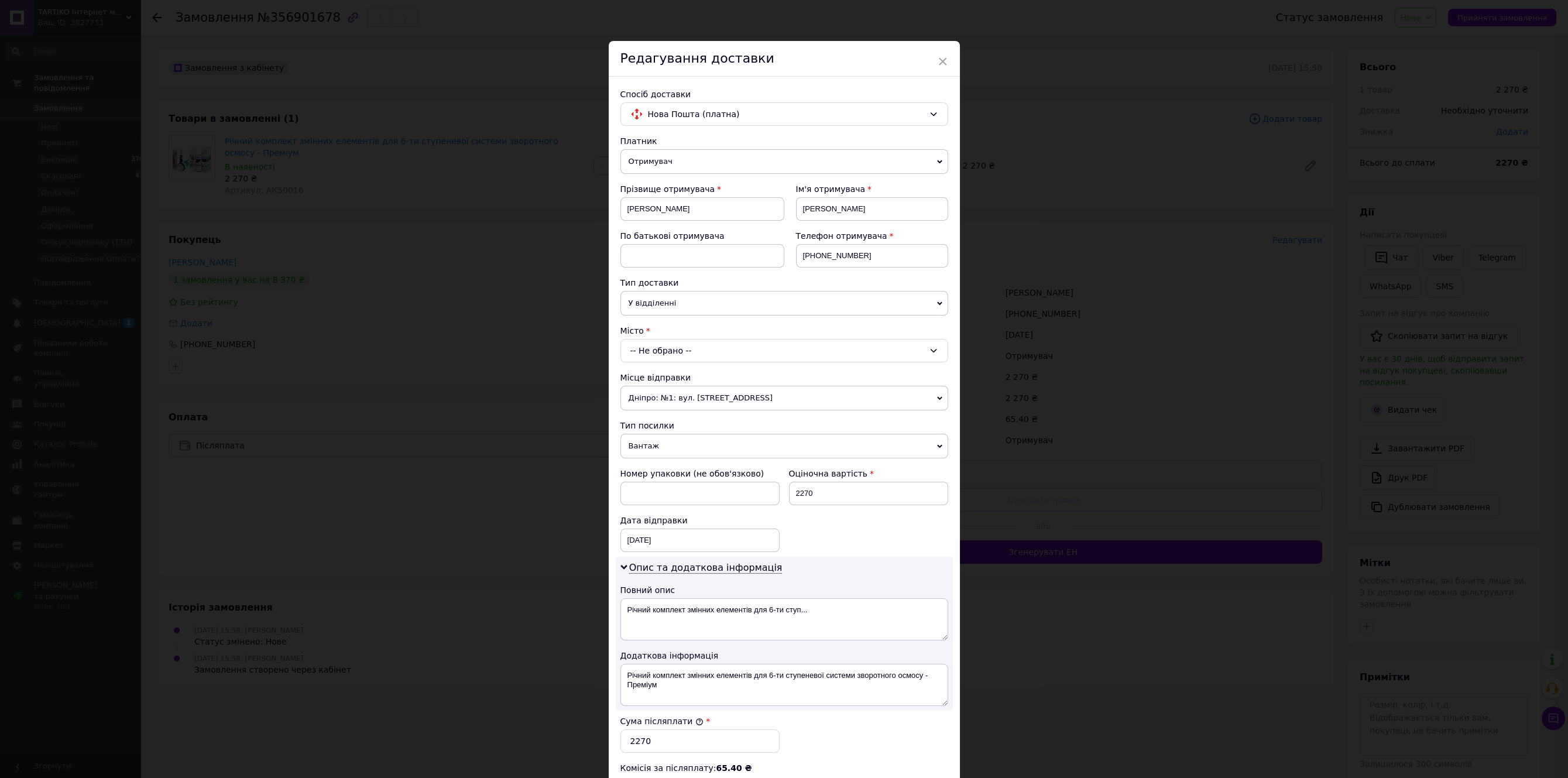
click at [668, 357] on div "-- Не обрано --" at bounding box center [784, 351] width 328 height 23
type input "Смолі"
click at [670, 409] on li "смт. Смолі не ([GEOGRAPHIC_DATA].)" at bounding box center [784, 401] width 326 height 19
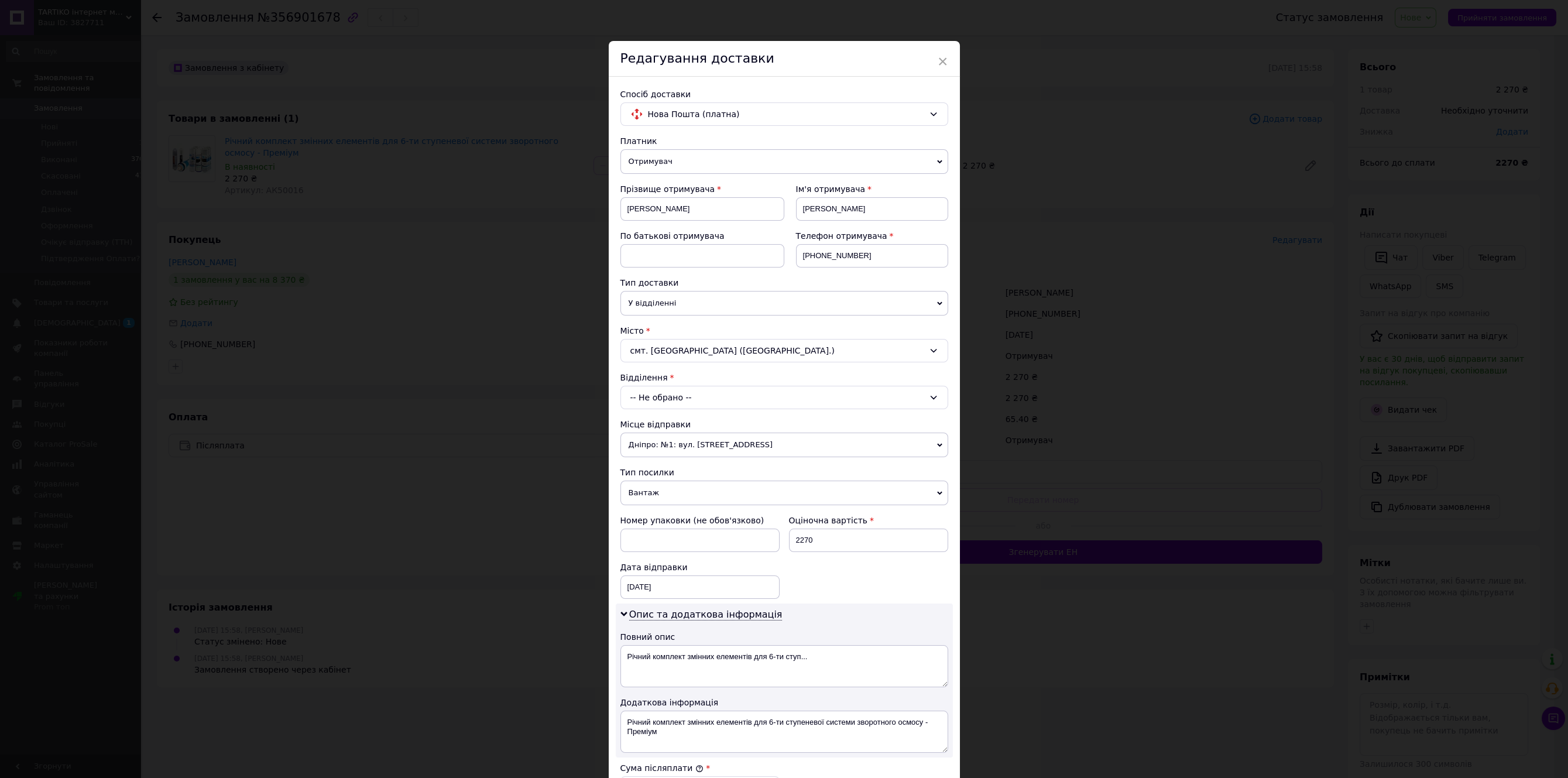
click at [660, 398] on div "-- Не обрано --" at bounding box center [784, 398] width 328 height 23
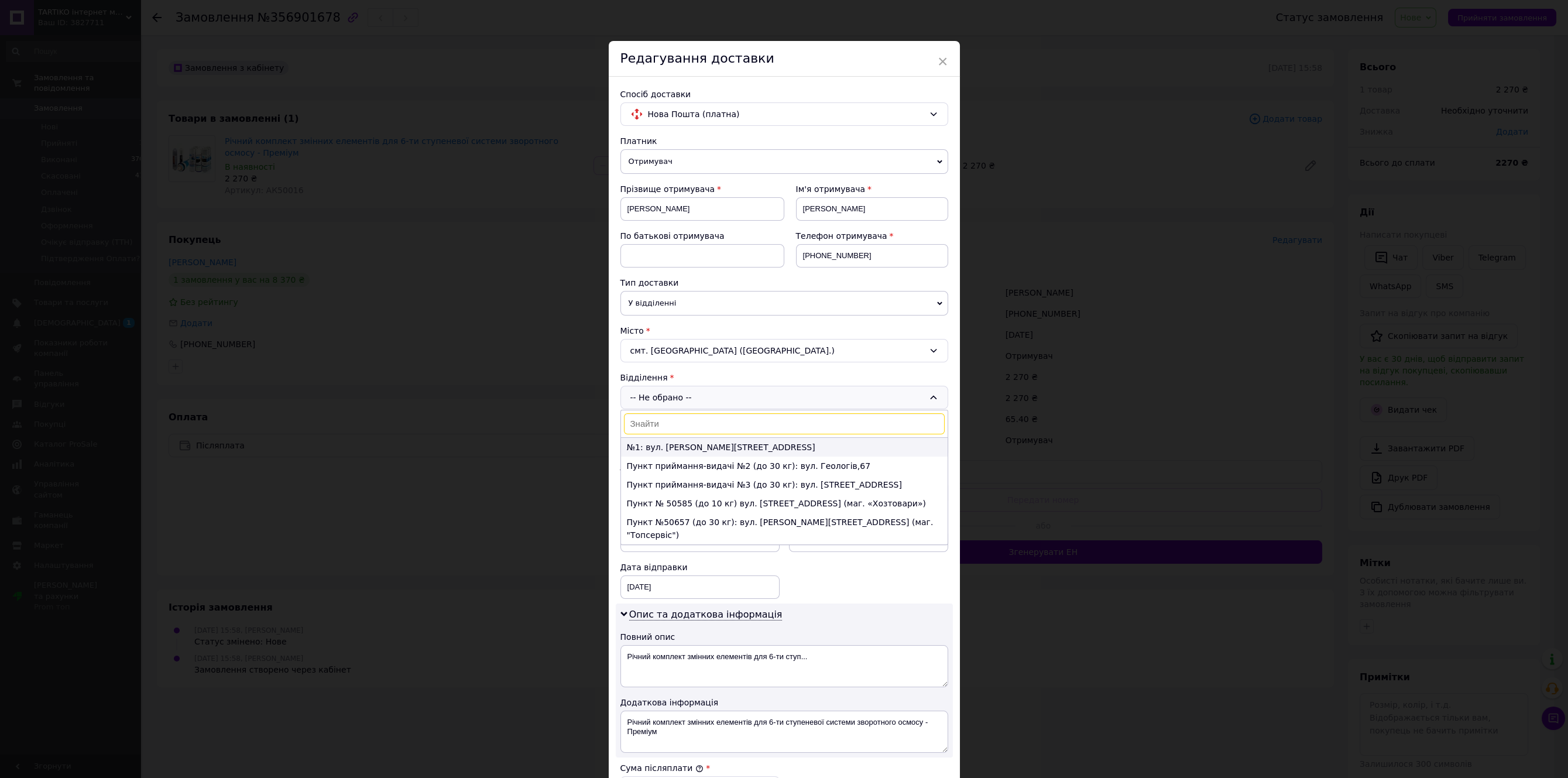
click at [671, 453] on li "№1: вул. [PERSON_NAME][STREET_ADDRESS]" at bounding box center [784, 448] width 326 height 19
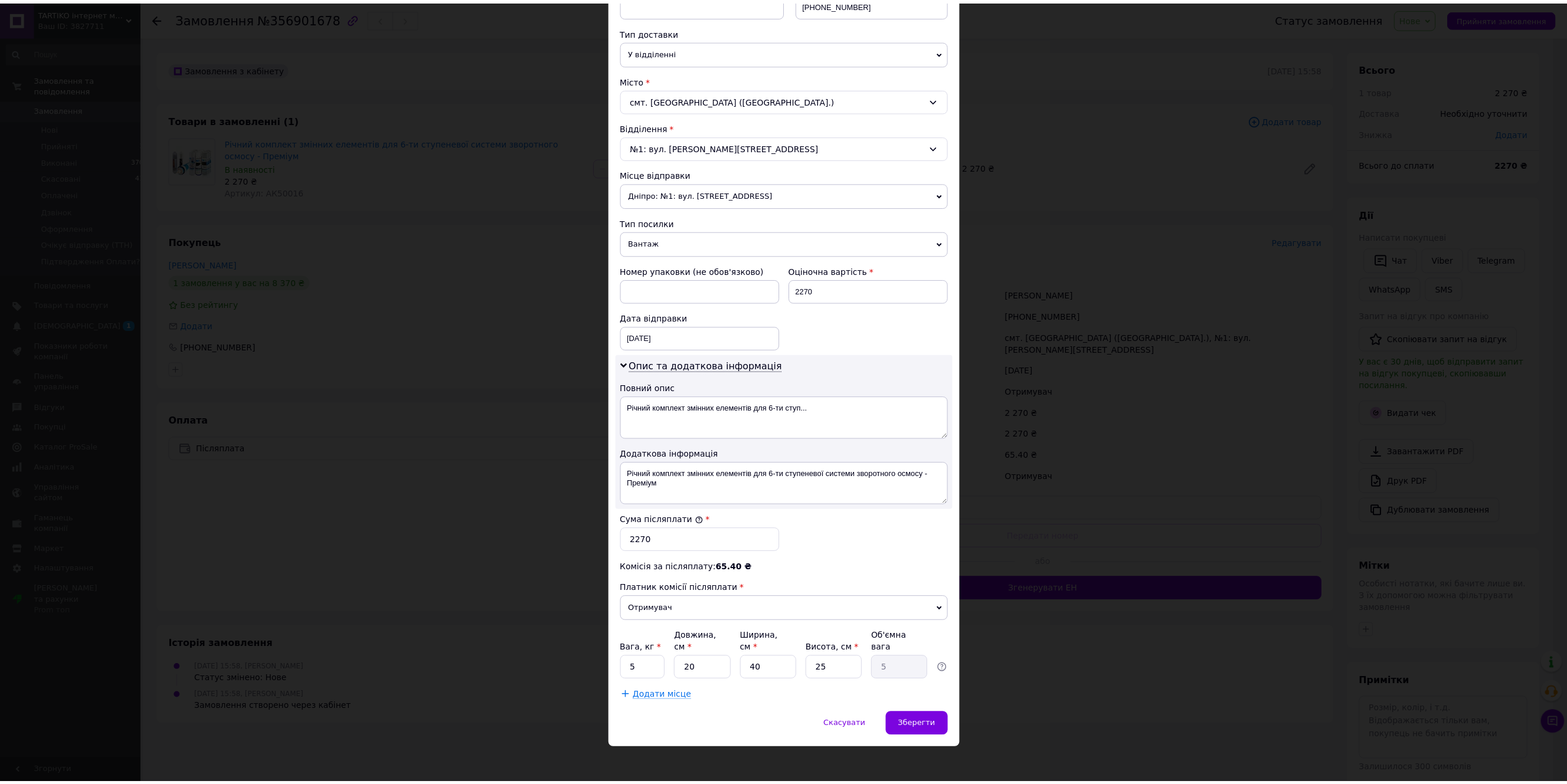
scroll to position [256, 0]
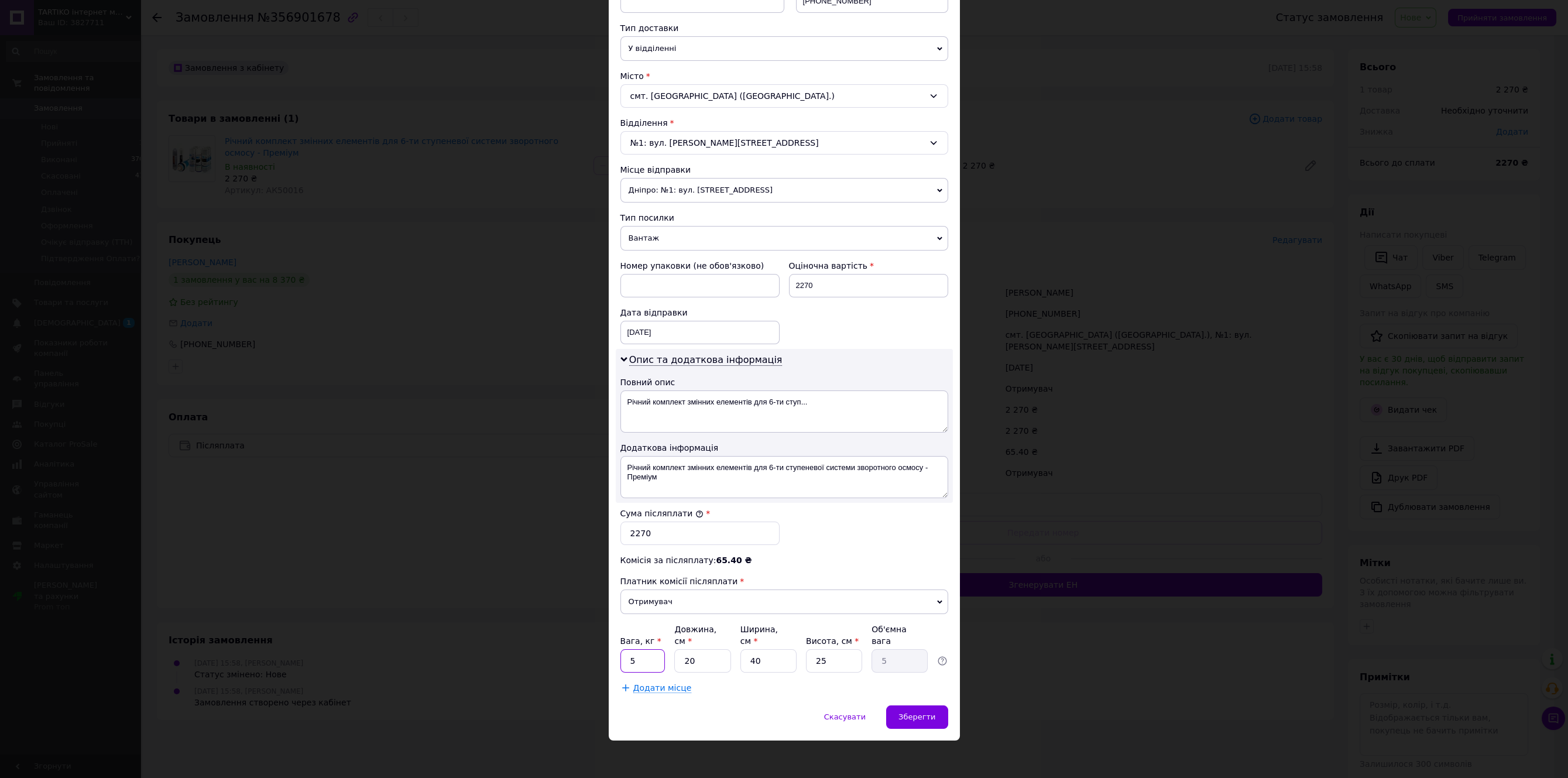
drag, startPoint x: 638, startPoint y: 657, endPoint x: 624, endPoint y: 662, distance: 14.9
click at [624, 662] on input "5" at bounding box center [643, 661] width 45 height 23
type input "1"
click at [700, 661] on input "20" at bounding box center [703, 661] width 56 height 23
drag, startPoint x: 700, startPoint y: 661, endPoint x: 677, endPoint y: 663, distance: 23.1
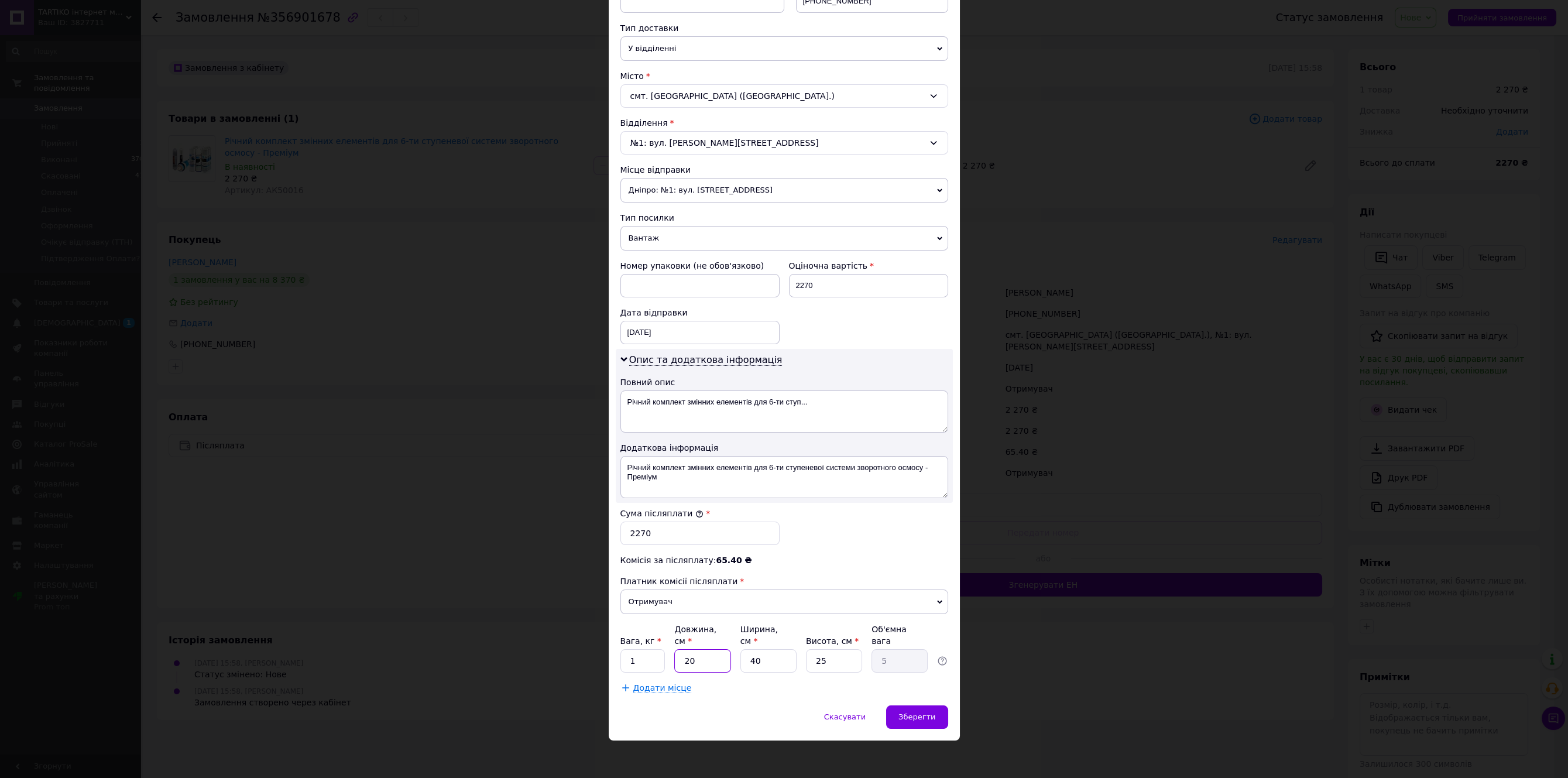
click at [677, 663] on input "20" at bounding box center [703, 661] width 56 height 23
click at [923, 712] on span "Зберегти" at bounding box center [916, 716] width 37 height 9
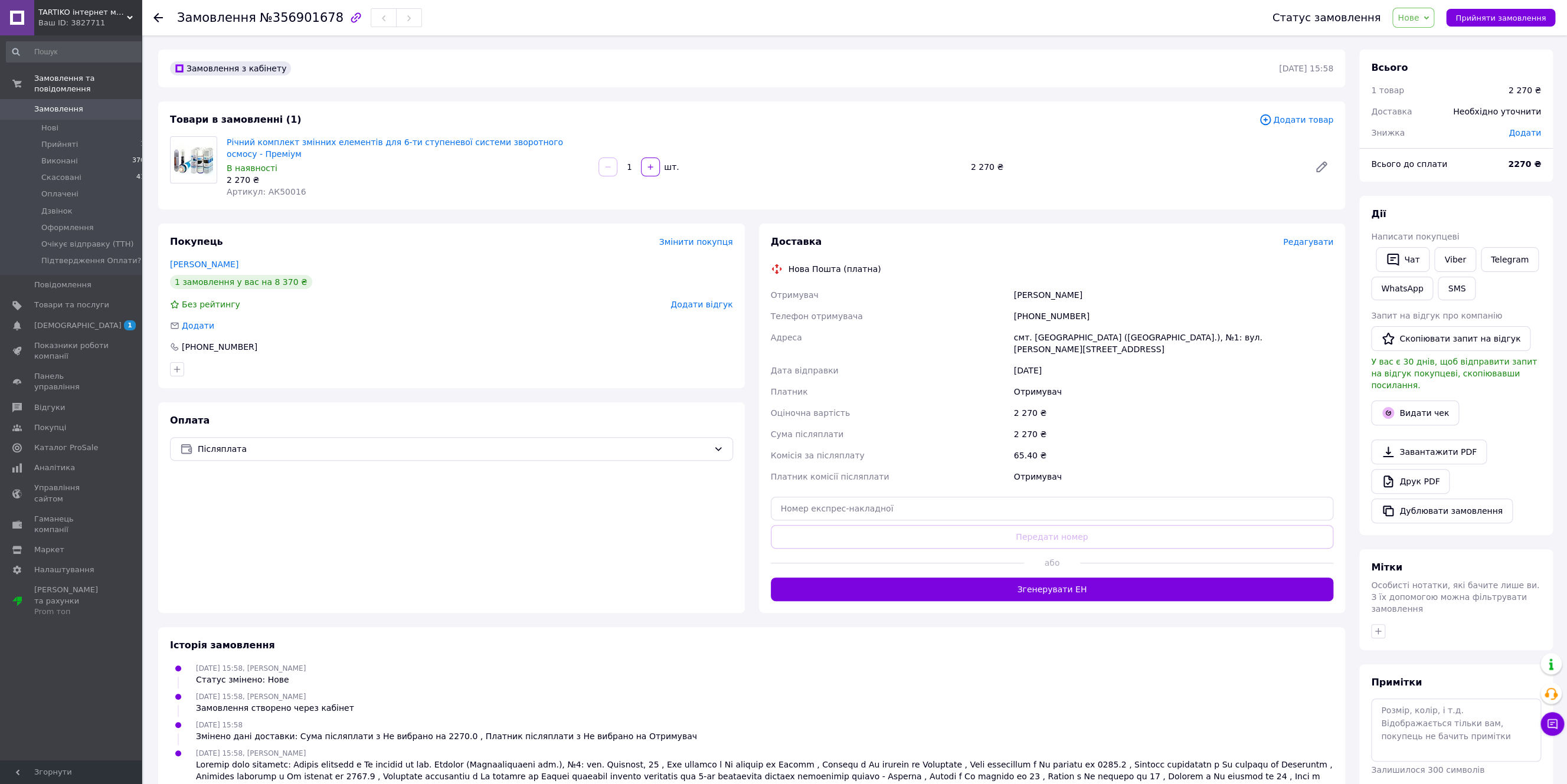
click at [1419, 17] on span "Нове" at bounding box center [1408, 17] width 21 height 9
click at [1438, 90] on li "Оформлення" at bounding box center [1448, 99] width 111 height 17
click at [189, 14] on span "Замовлення" at bounding box center [216, 17] width 79 height 14
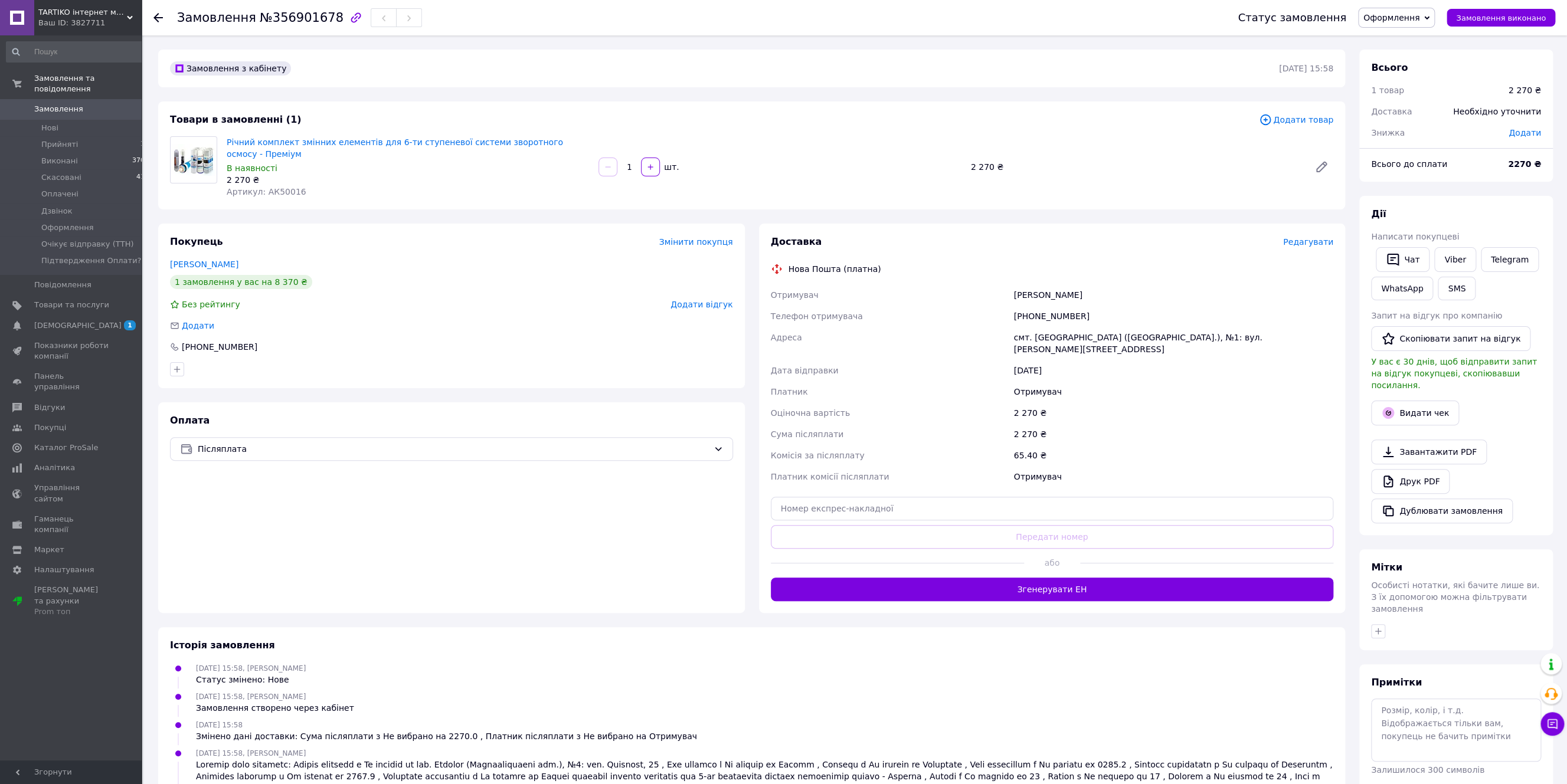
click at [189, 14] on span "Замовлення" at bounding box center [216, 17] width 79 height 14
click at [319, 247] on div "Покупець Змінити покупця [PERSON_NAME] 1 замовлення у вас на 8 370 ₴ Без рейтин…" at bounding box center [451, 306] width 587 height 165
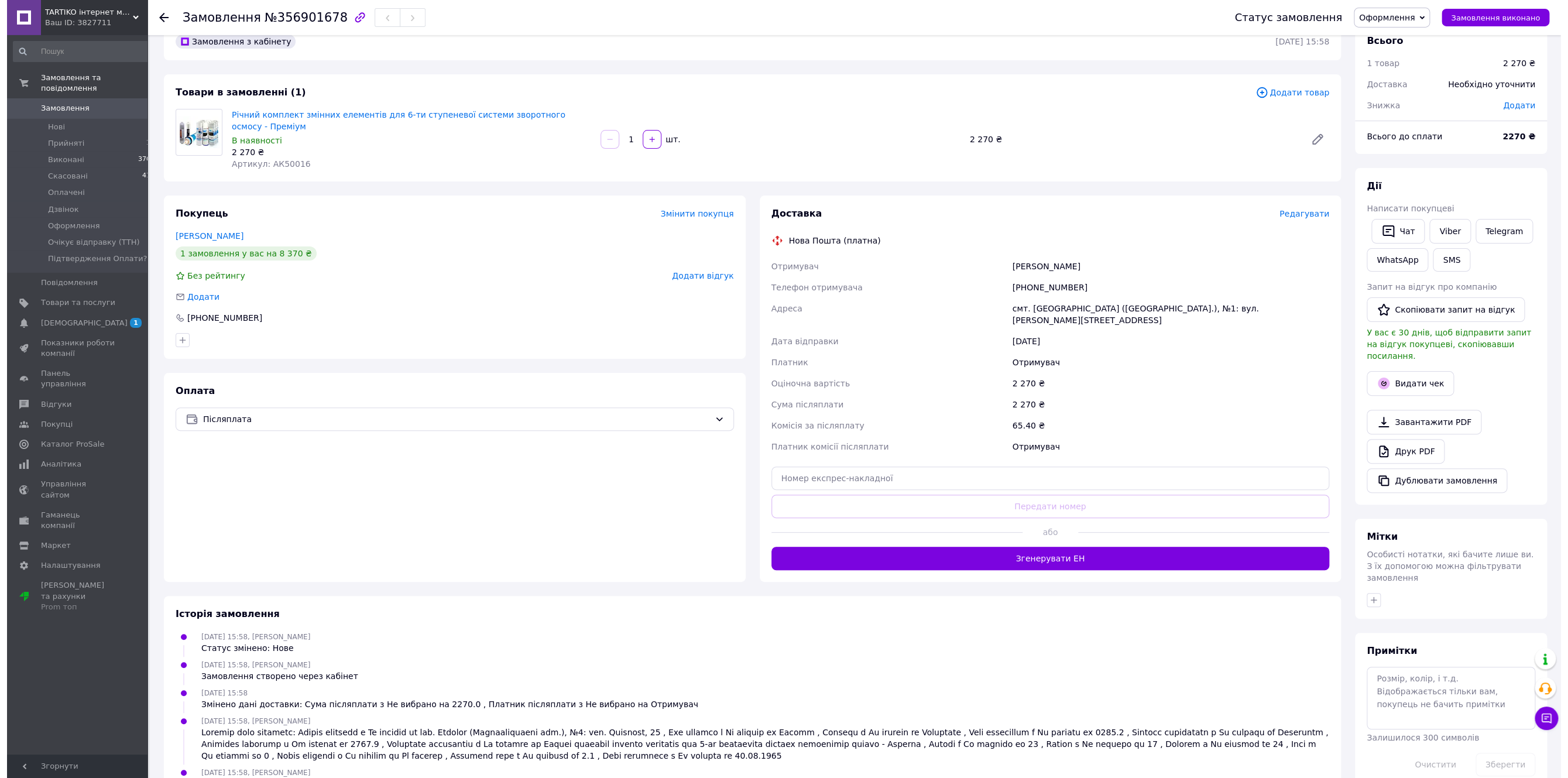
scroll to position [43, 0]
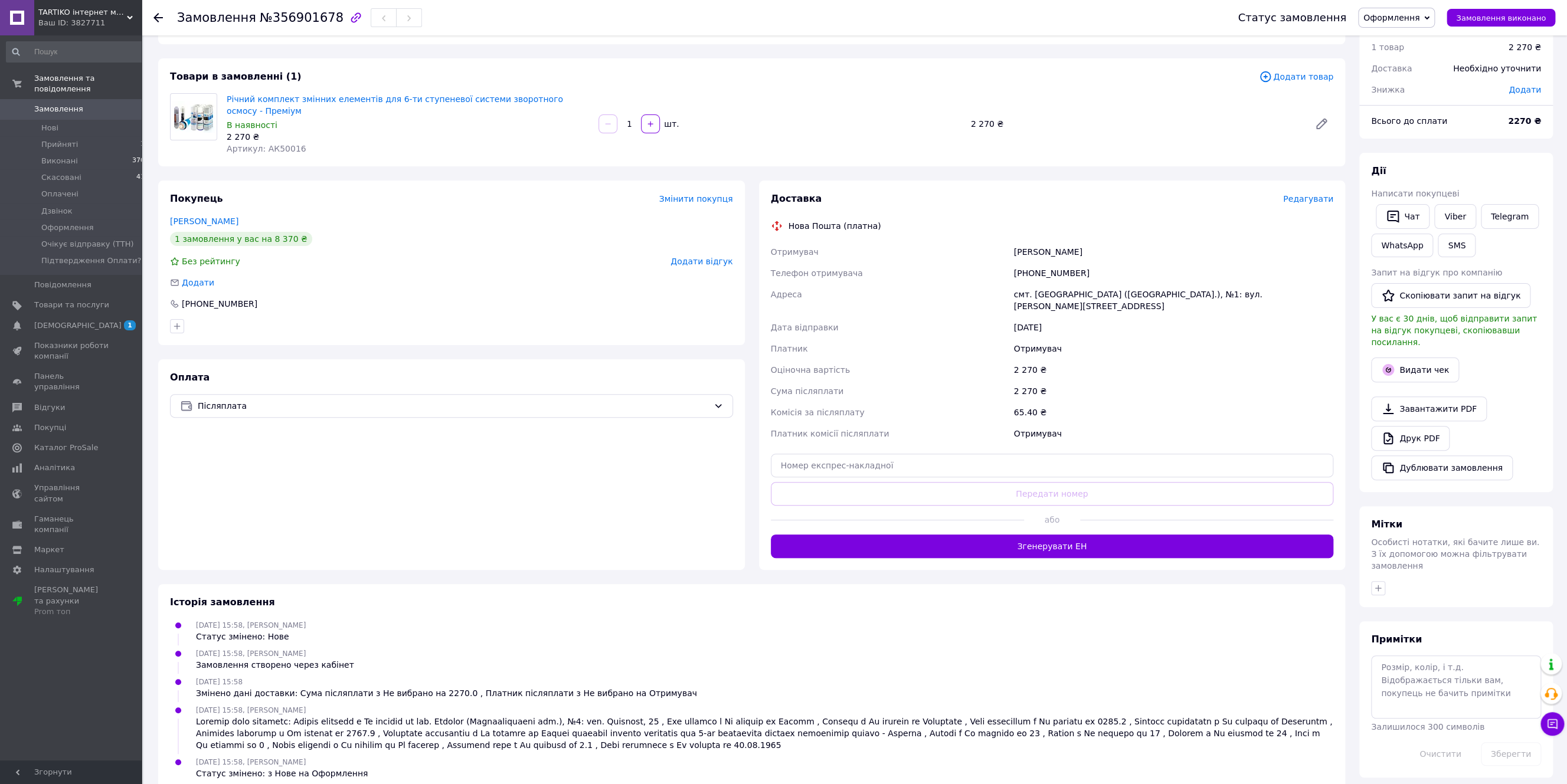
click at [1306, 194] on span "Редагувати" at bounding box center [1308, 199] width 50 height 9
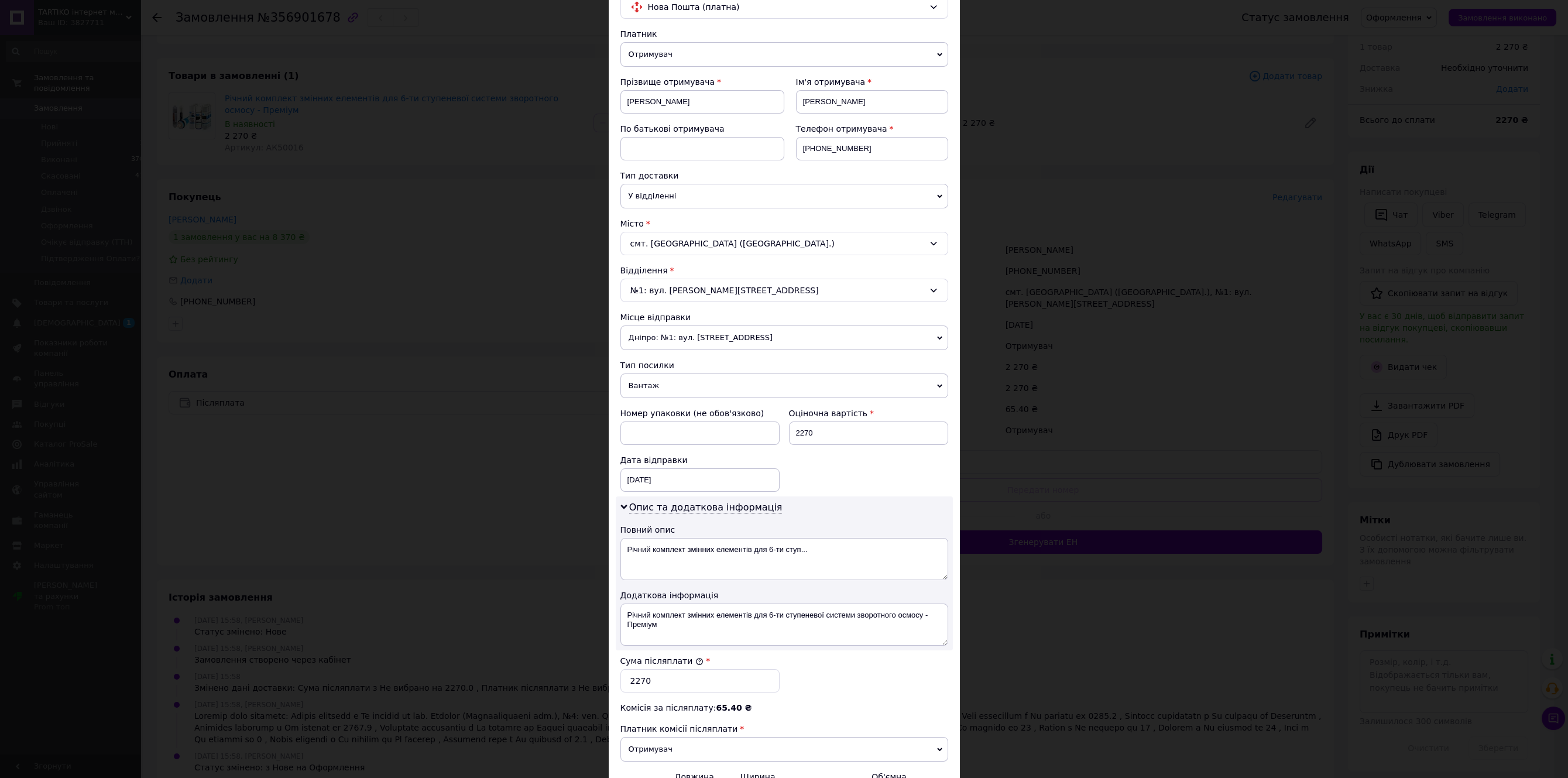
scroll to position [131, 0]
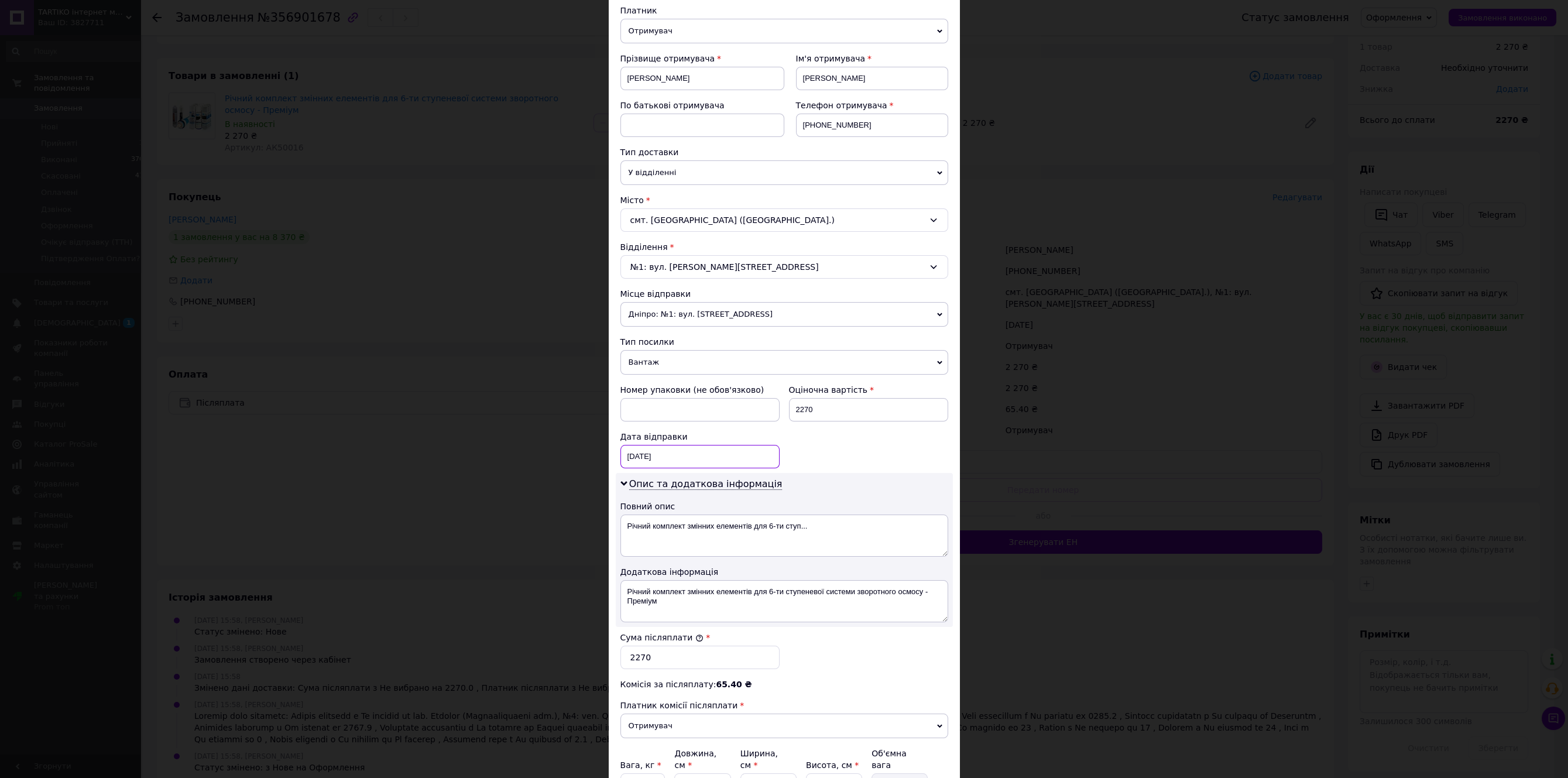
click at [649, 466] on input "[DATE]" at bounding box center [699, 457] width 159 height 23
click at [678, 600] on link "13" at bounding box center [685, 589] width 23 height 23
type input "[DATE]"
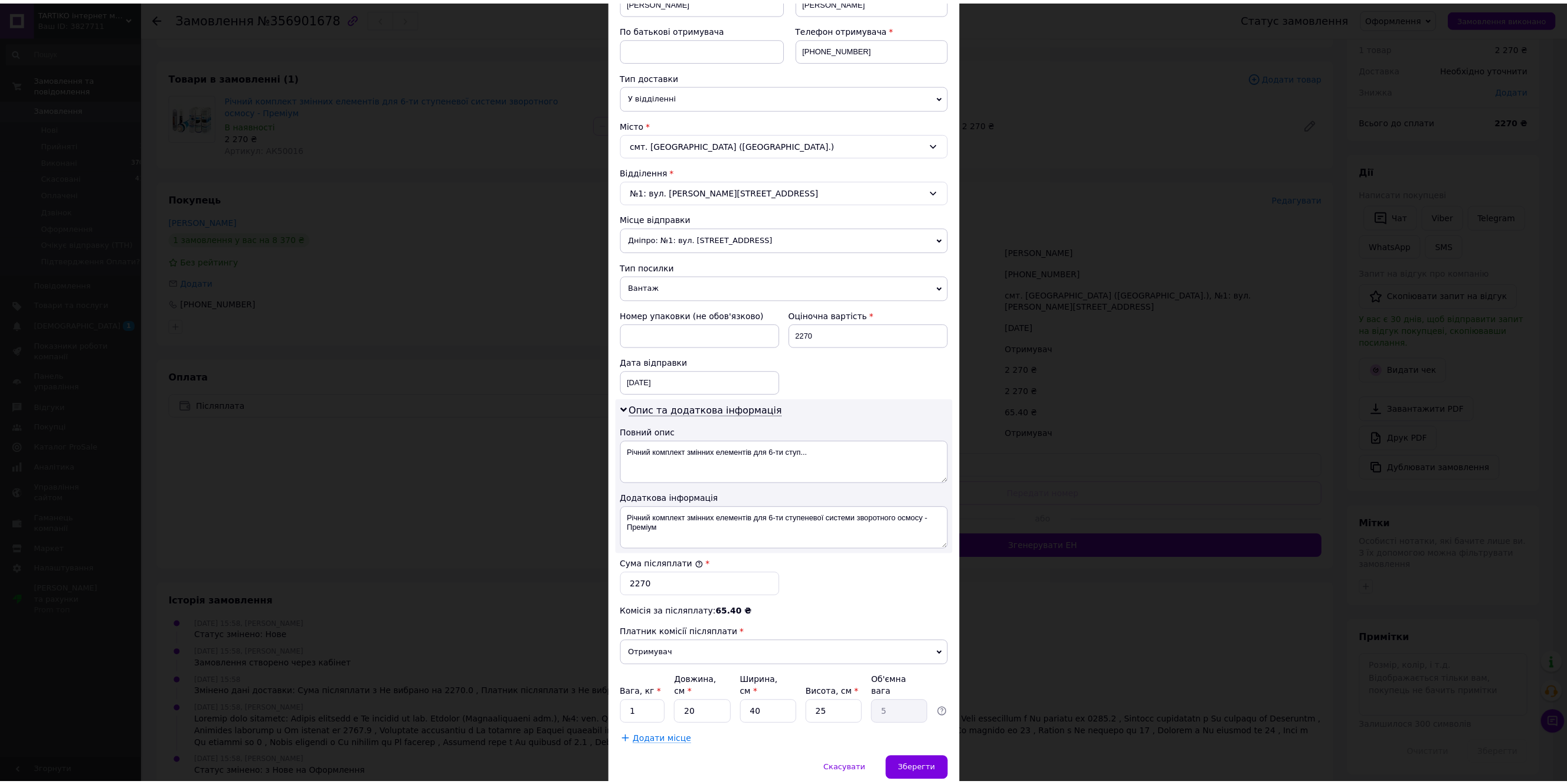
scroll to position [256, 0]
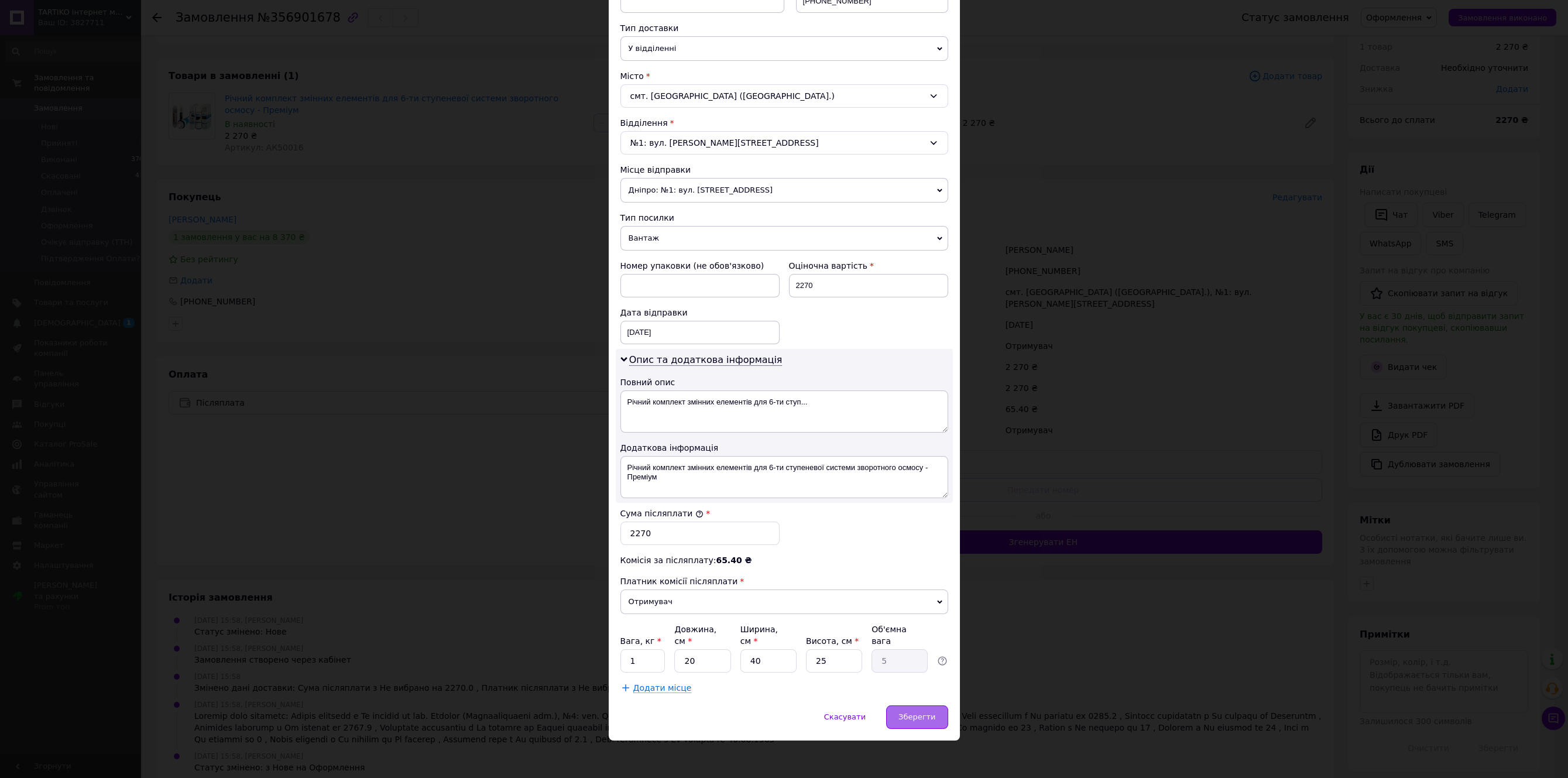
click at [921, 719] on div "Зберегти" at bounding box center [917, 717] width 62 height 23
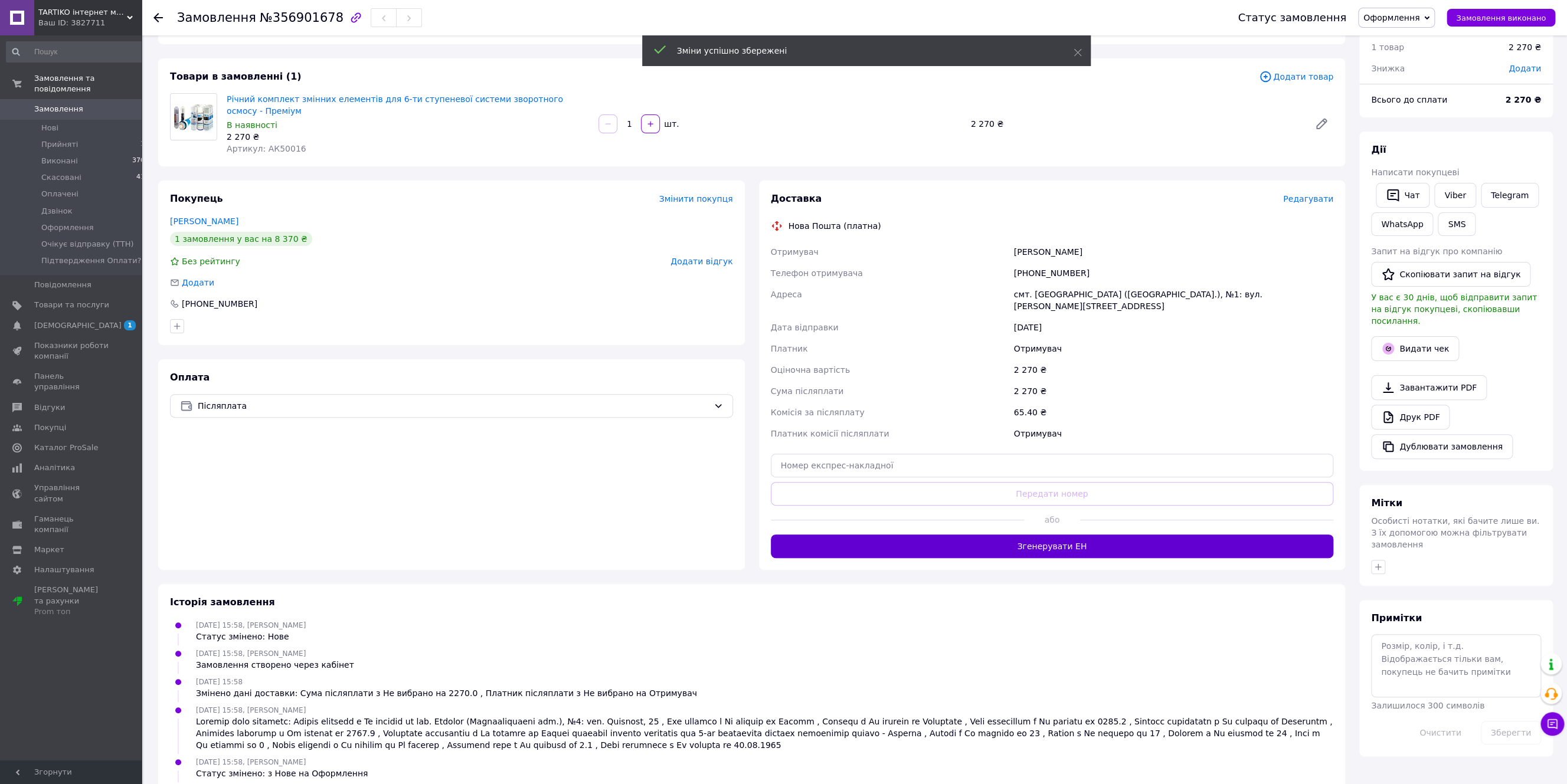
click at [1043, 535] on button "Згенерувати ЕН" at bounding box center [1053, 547] width 563 height 24
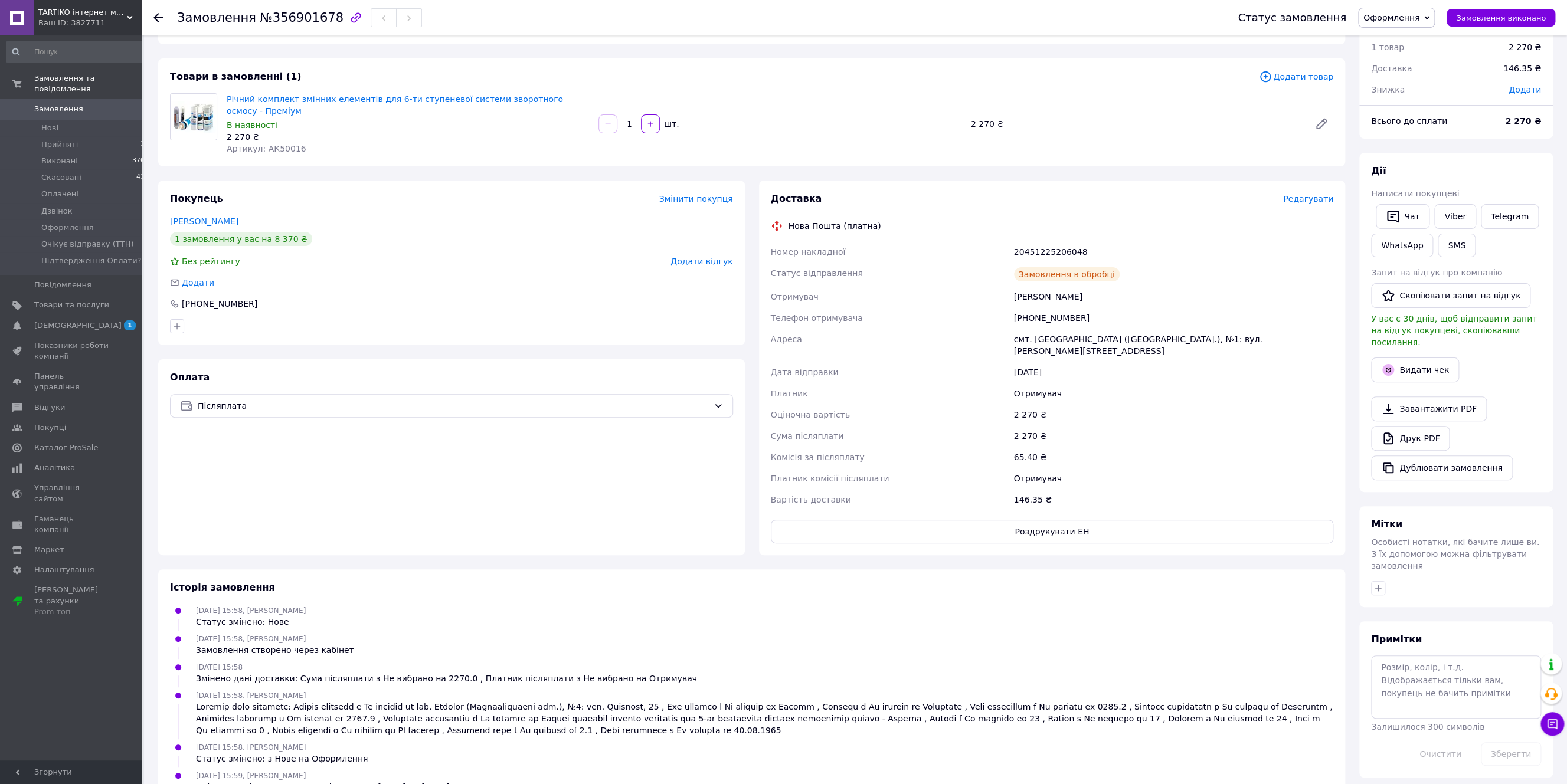
click at [1030, 241] on div "20451225206048" at bounding box center [1173, 252] width 324 height 21
copy div "20451225206048"
click at [319, 433] on div "Оплата Післяплата" at bounding box center [451, 457] width 587 height 196
click at [1037, 242] on div "20451225206048" at bounding box center [1173, 252] width 324 height 21
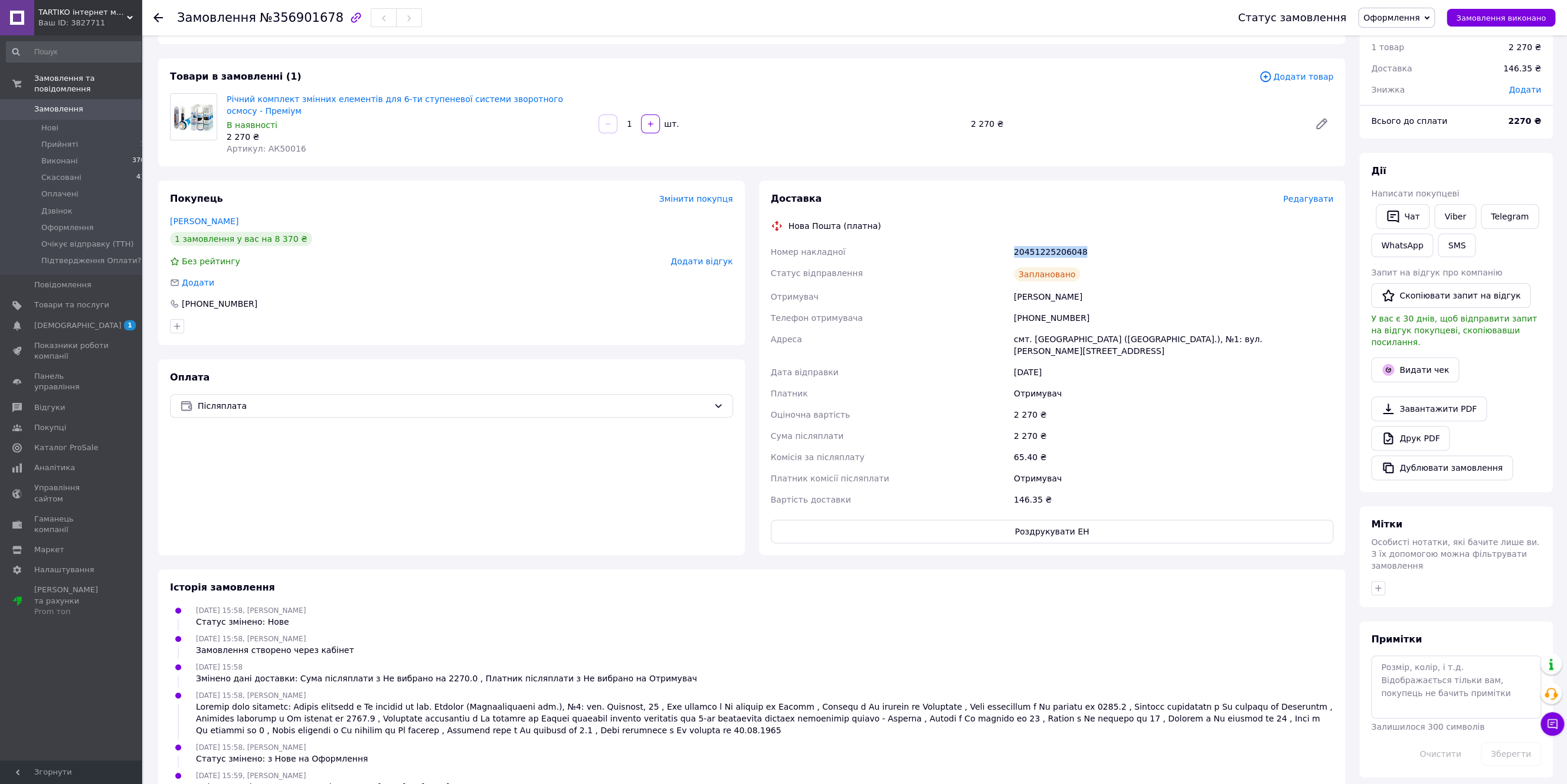
click at [1037, 242] on div "20451225206048" at bounding box center [1173, 252] width 324 height 21
copy div "20451225206048"
click at [789, 633] on div "[DATE] 15:58, [PERSON_NAME] Замовлення створено через кабінет" at bounding box center [751, 644] width 1172 height 24
click at [1028, 289] on div "[PERSON_NAME]" at bounding box center [1173, 297] width 324 height 21
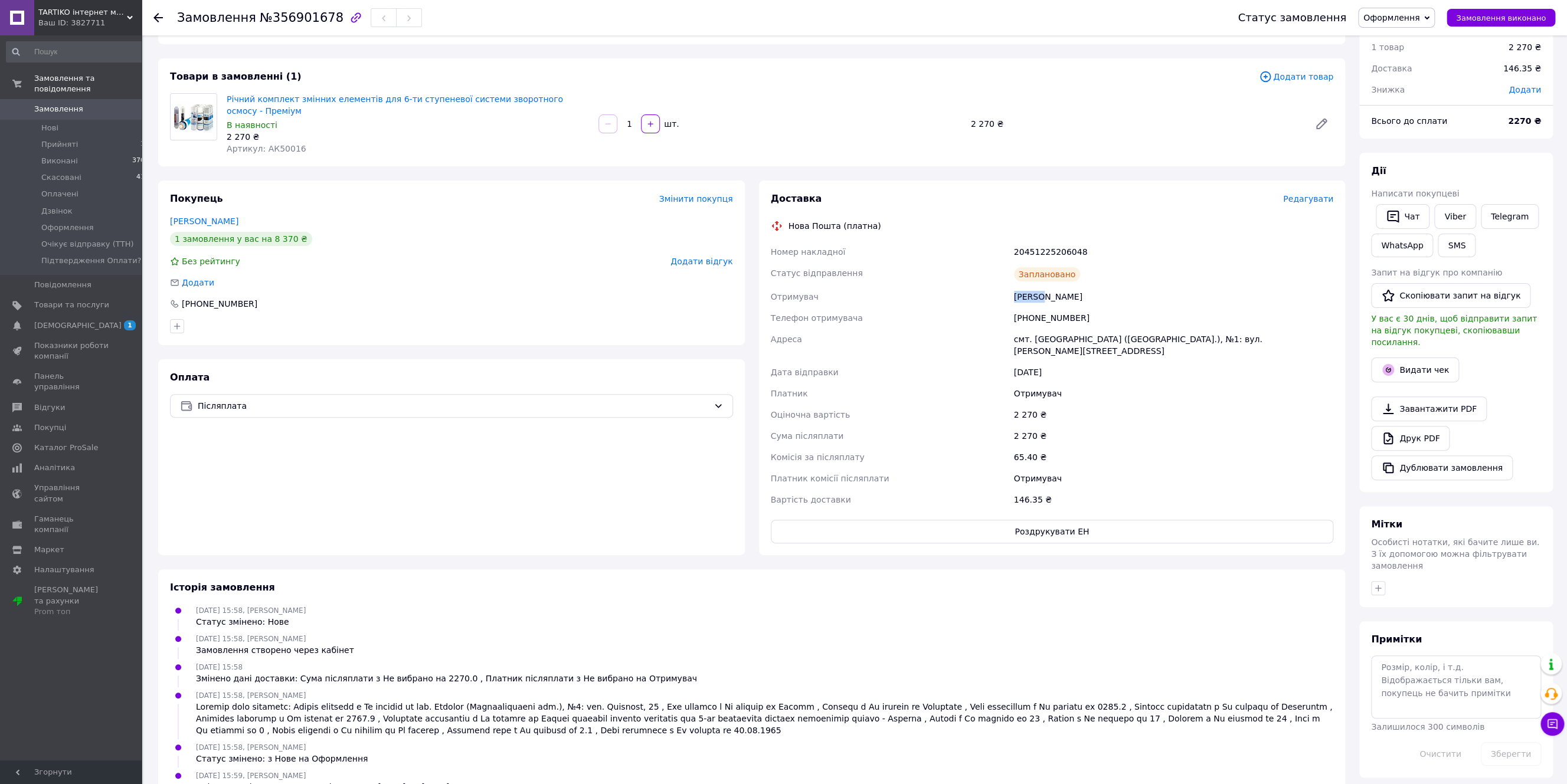
copy div "[PERSON_NAME]"
click at [686, 604] on div "[DATE] 15:58, [PERSON_NAME] Статус змінено: Нове" at bounding box center [751, 616] width 1172 height 24
click at [904, 520] on button "Роздрукувати ЕН" at bounding box center [1053, 532] width 563 height 24
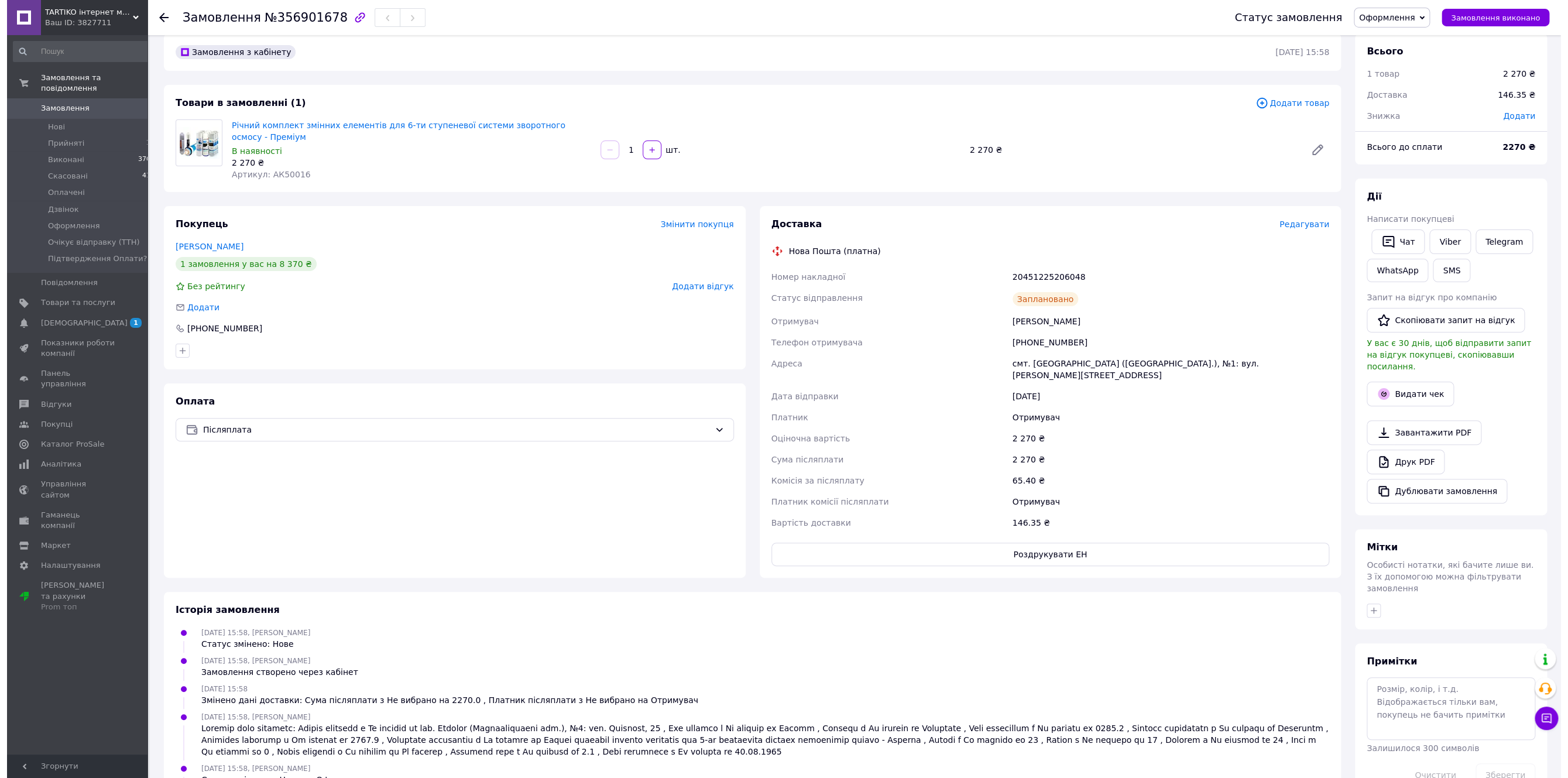
scroll to position [0, 0]
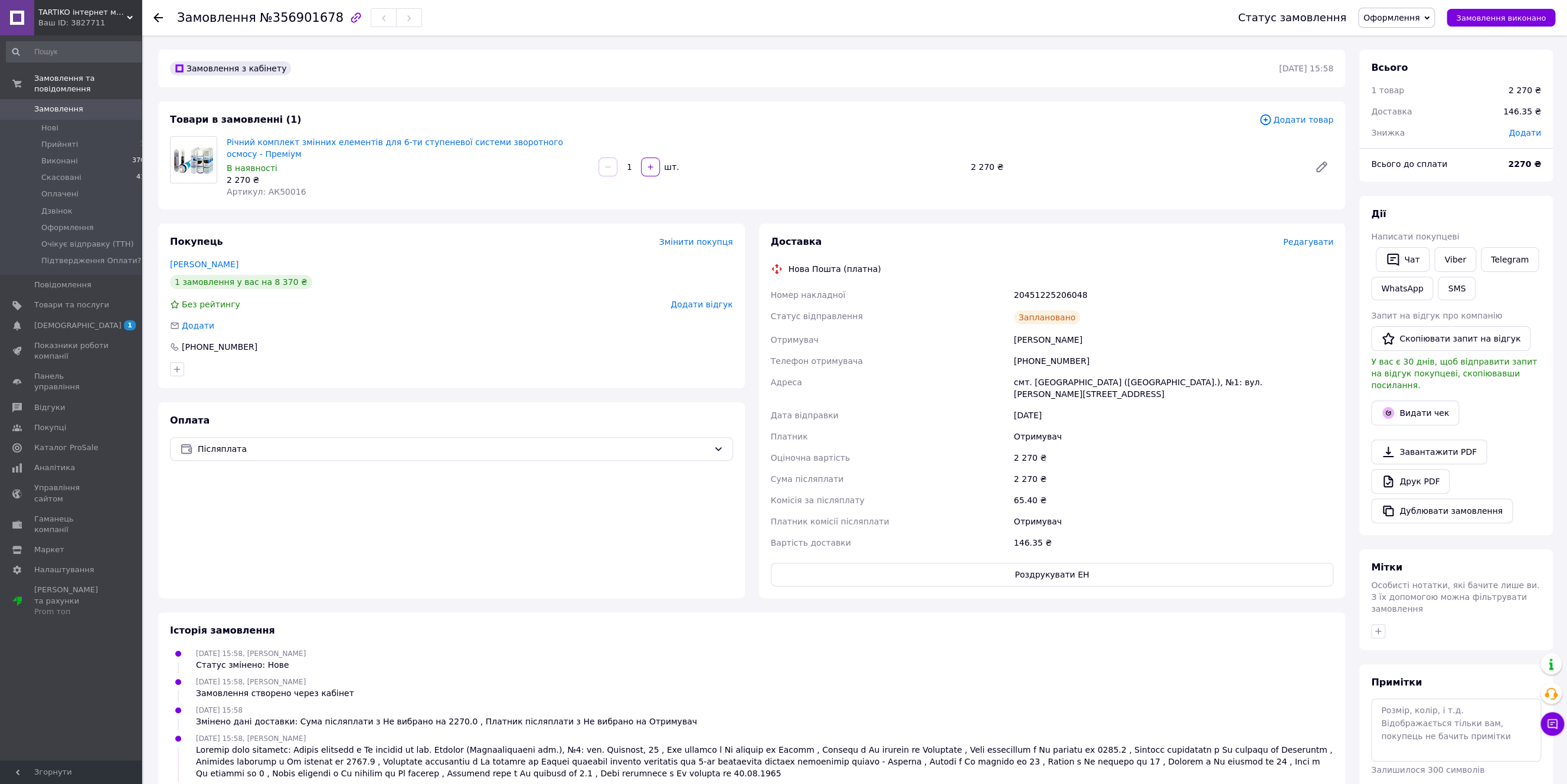
click at [1524, 131] on span "Додати" at bounding box center [1524, 133] width 32 height 9
drag, startPoint x: 1445, startPoint y: 187, endPoint x: 1437, endPoint y: 180, distance: 10.6
click at [1437, 180] on input "text" at bounding box center [1444, 181] width 69 height 24
click at [1427, 184] on input "text" at bounding box center [1444, 181] width 69 height 24
drag, startPoint x: 1413, startPoint y: 181, endPoint x: 1440, endPoint y: 181, distance: 27.0
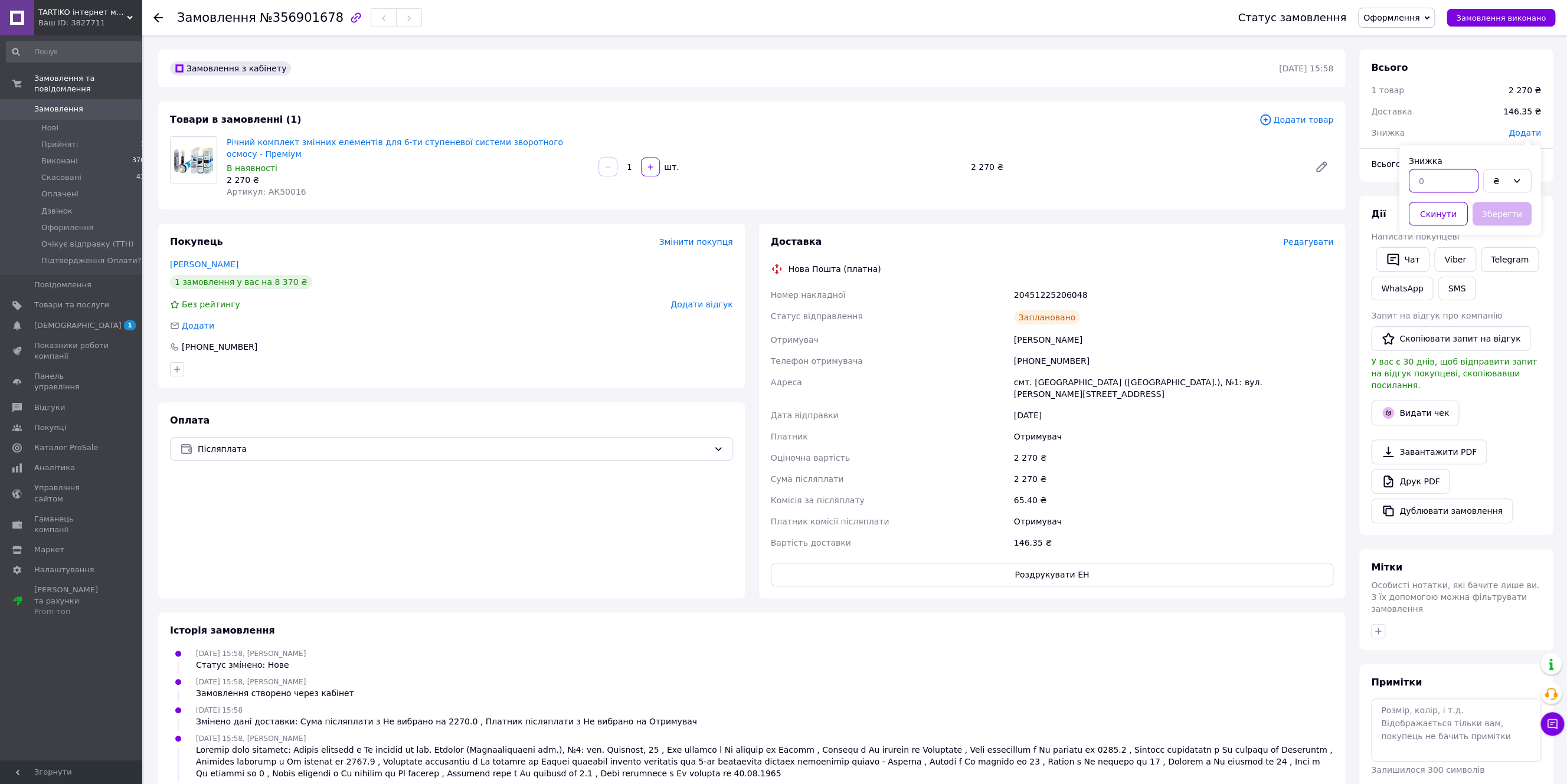
click at [1440, 181] on input "text" at bounding box center [1444, 181] width 69 height 24
type input "10"
click at [1512, 181] on icon at bounding box center [1517, 181] width 9 height 9
click at [1500, 230] on li "%" at bounding box center [1508, 229] width 47 height 22
click at [1494, 215] on button "Зберегти" at bounding box center [1502, 215] width 59 height 24
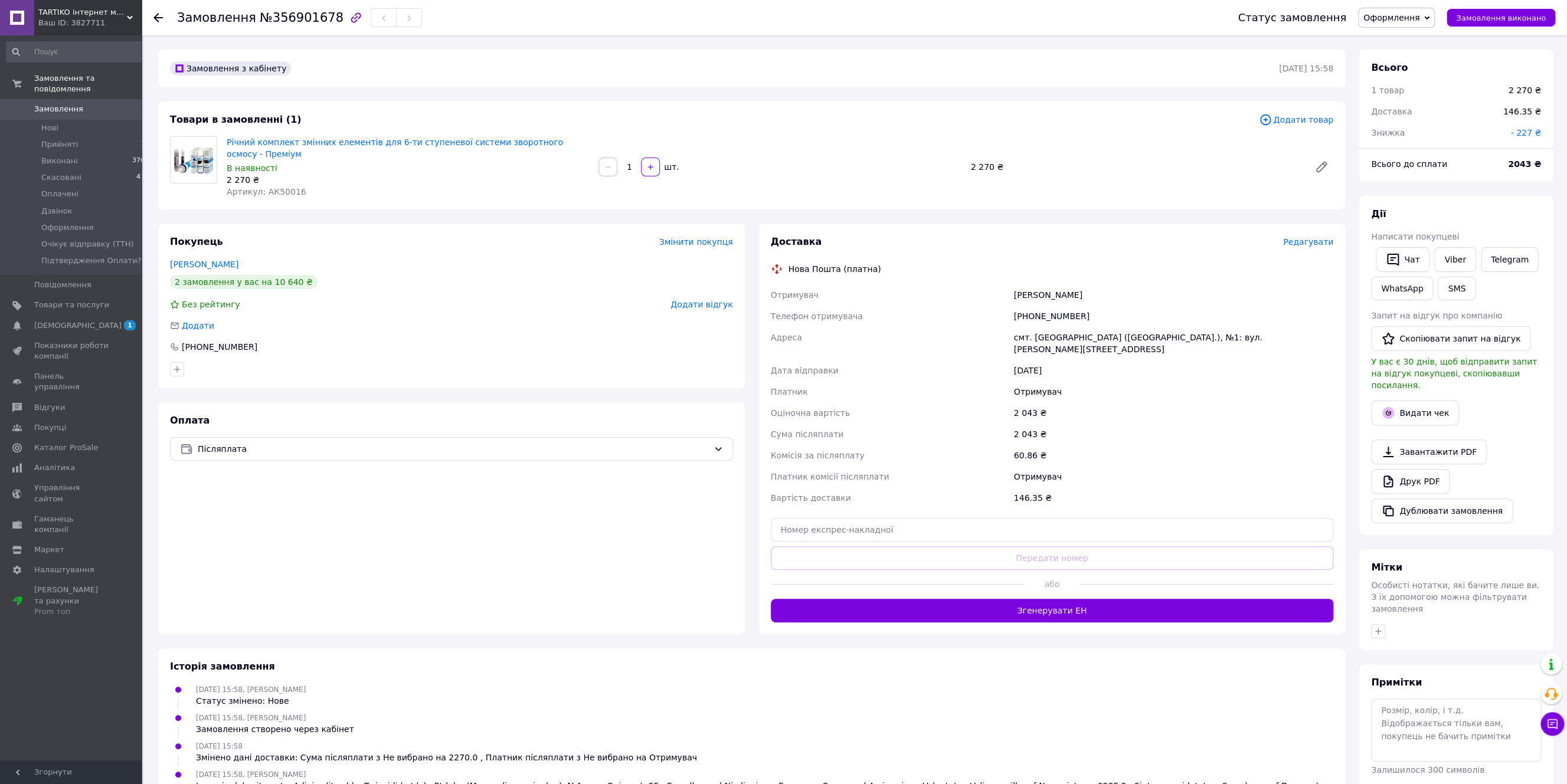
click at [1322, 237] on span "Редагувати" at bounding box center [1308, 242] width 50 height 9
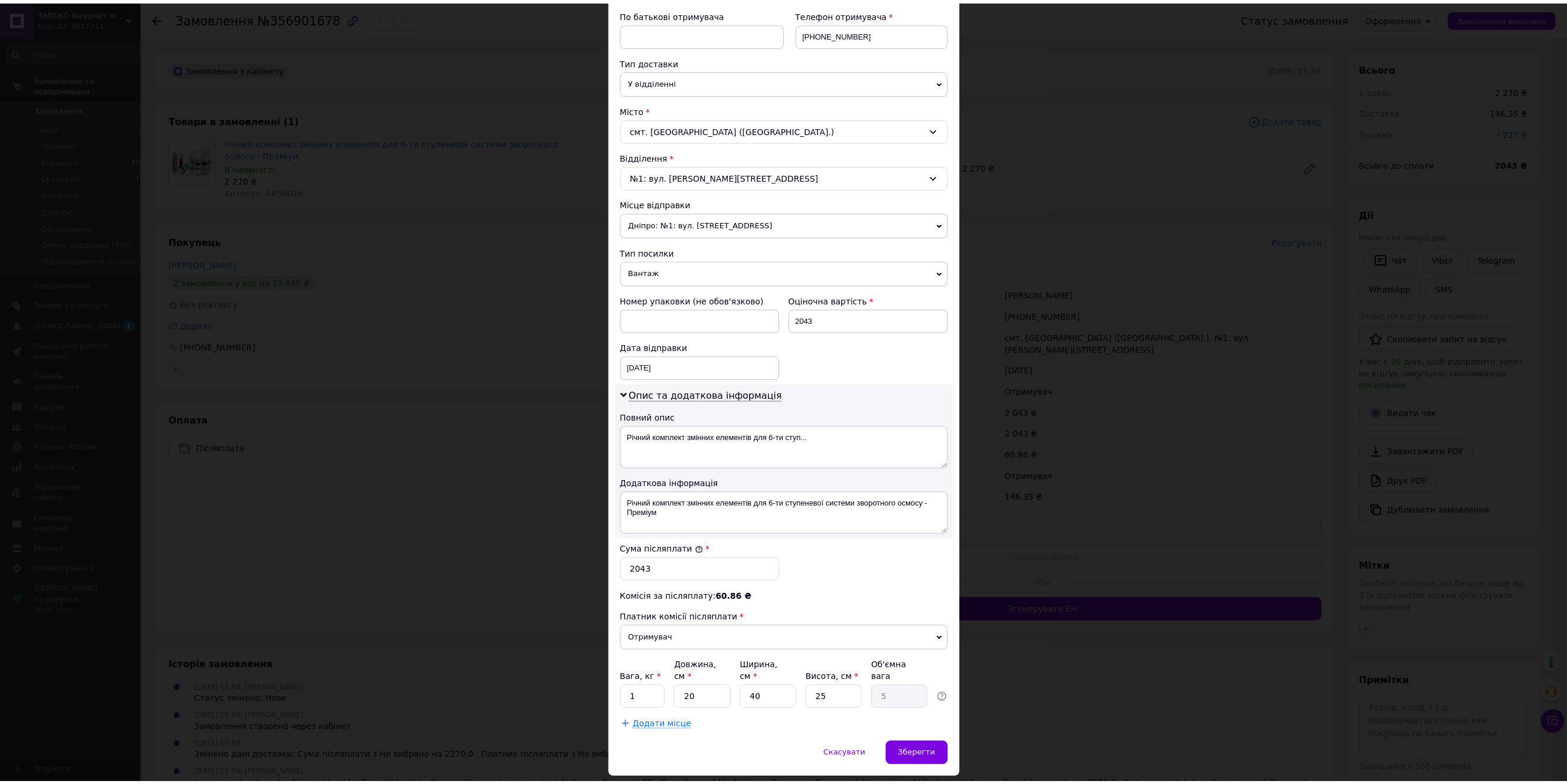
scroll to position [256, 0]
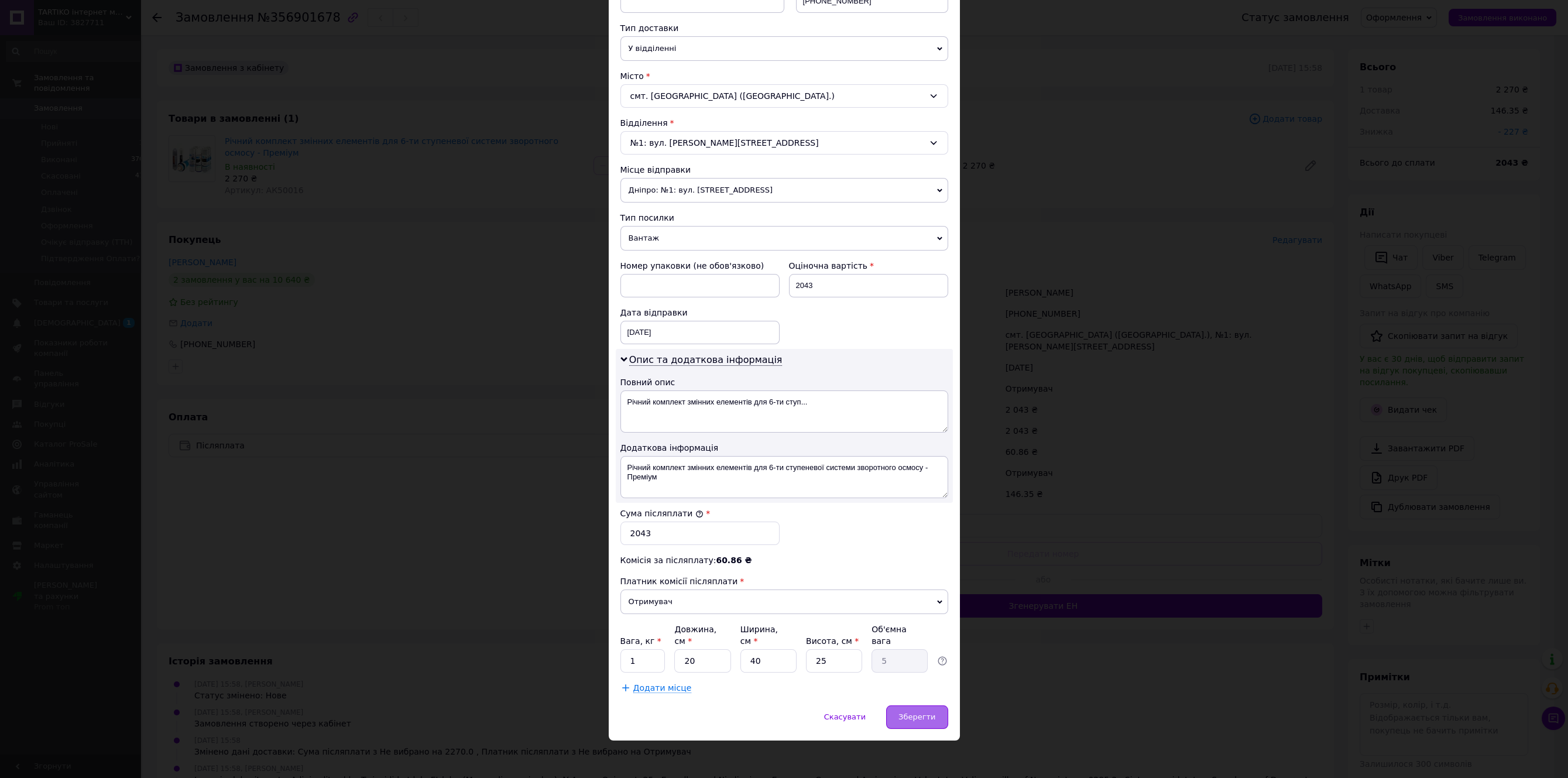
click at [904, 715] on span "Зберегти" at bounding box center [916, 716] width 37 height 9
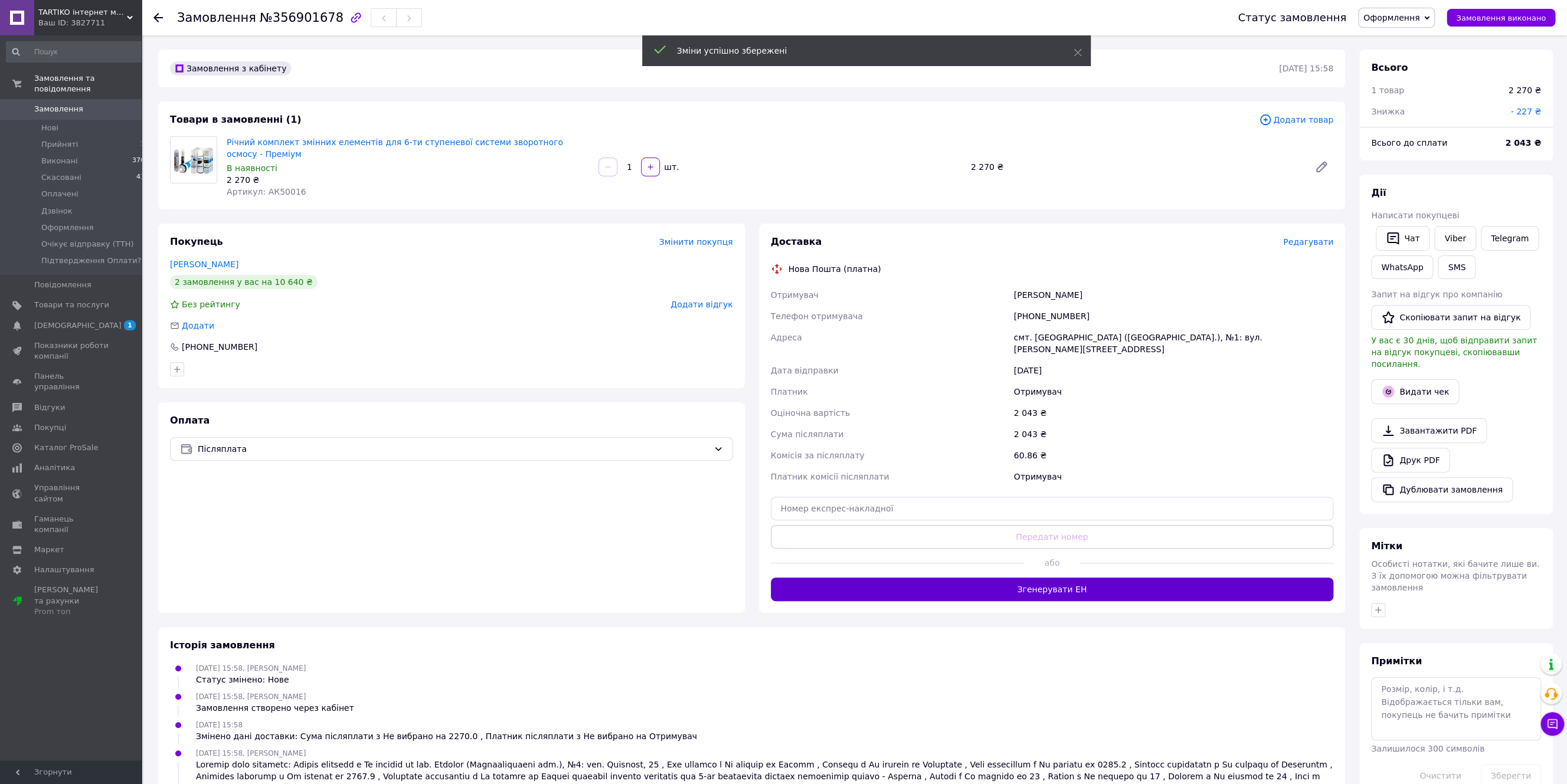
click at [1027, 577] on button "Згенерувати ЕН" at bounding box center [1053, 589] width 563 height 24
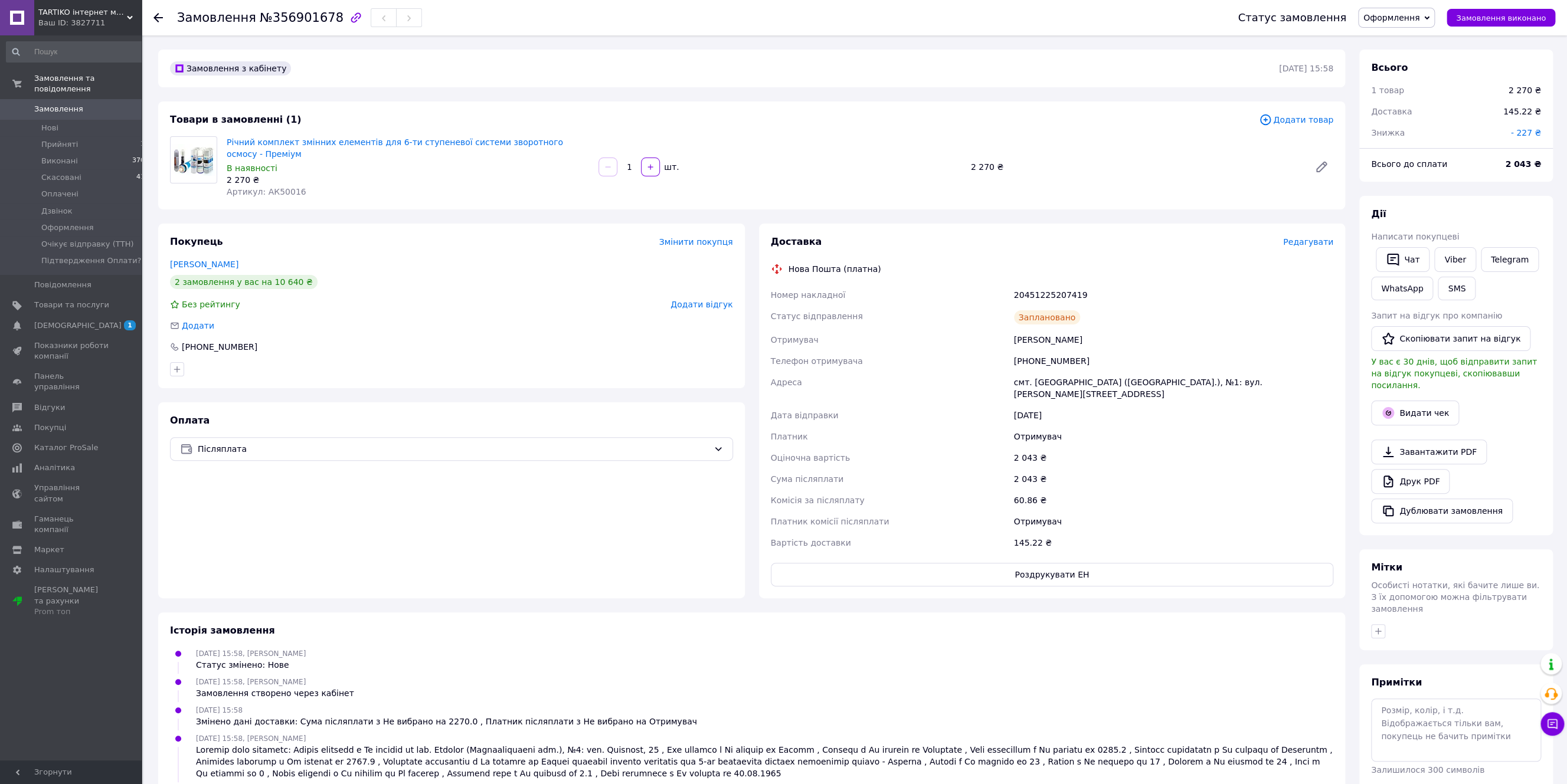
click at [1042, 285] on div "20451225207419" at bounding box center [1173, 295] width 324 height 21
copy div "20451225207419"
click at [775, 648] on div "[DATE] 15:58, [PERSON_NAME] Статус змінено: Нове" at bounding box center [751, 659] width 1172 height 24
click at [994, 563] on button "Роздрукувати ЕН" at bounding box center [1053, 575] width 563 height 24
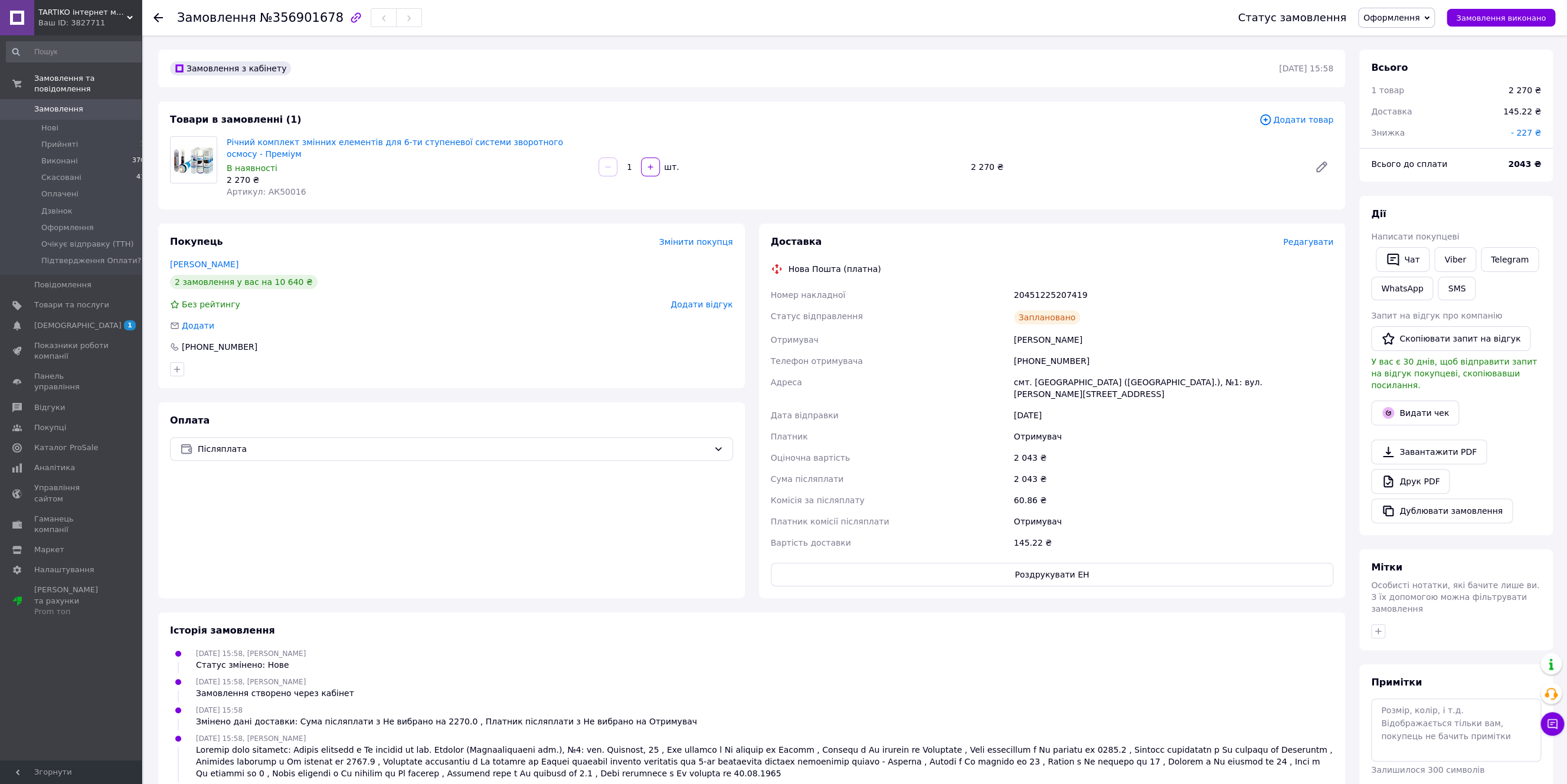
click at [334, 349] on div "Покупець Змінити покупця [PERSON_NAME] 2 замовлення у вас на 10 640 ₴ Без рейти…" at bounding box center [451, 306] width 587 height 165
click at [1409, 20] on span "Оформлення" at bounding box center [1391, 17] width 56 height 9
click at [1402, 108] on li "Очікує відправку (ТТН)" at bounding box center [1414, 117] width 111 height 17
click at [51, 320] on span "[DEMOGRAPHIC_DATA]" at bounding box center [77, 325] width 88 height 10
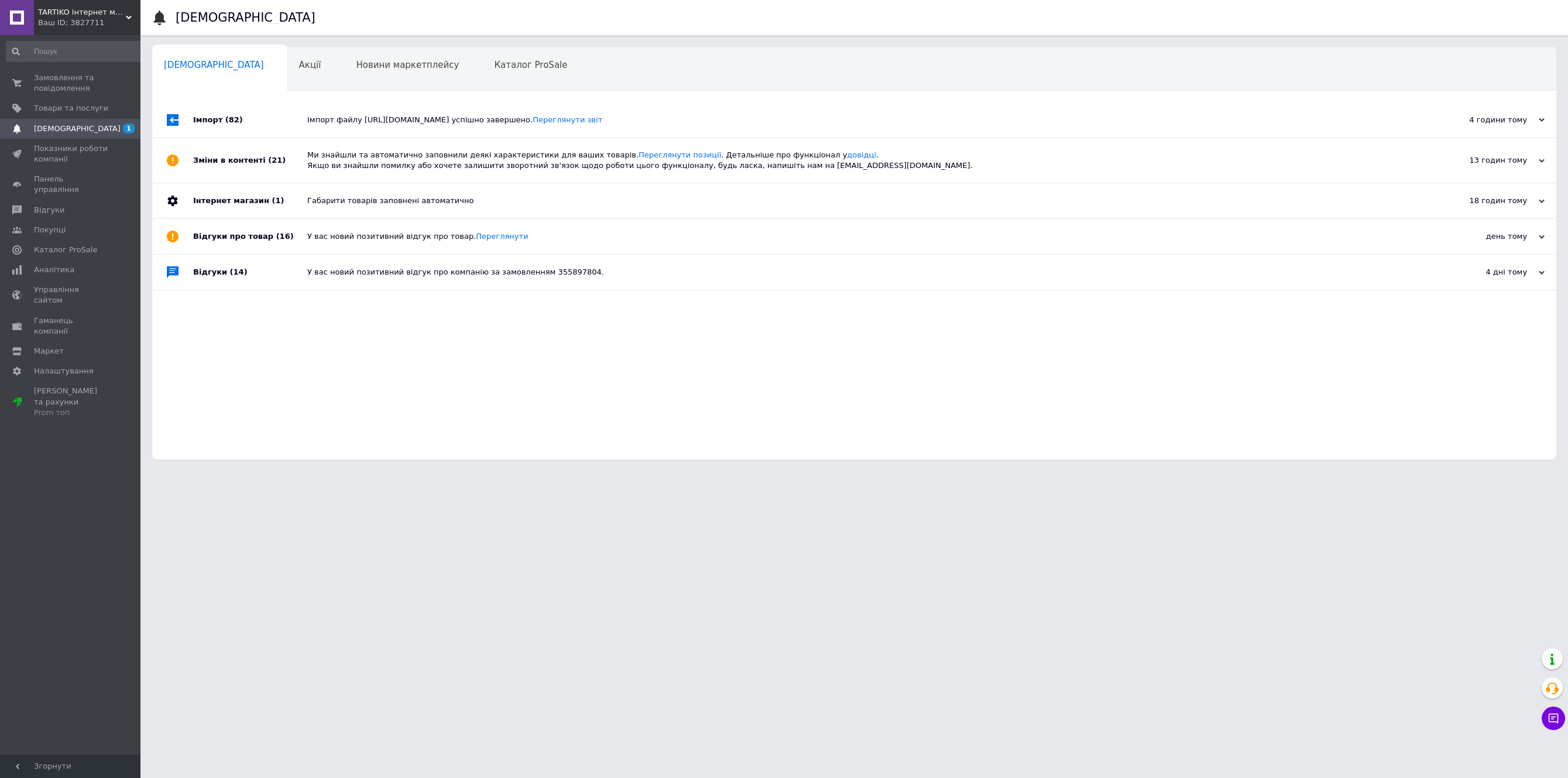
click at [62, 124] on span "[DEMOGRAPHIC_DATA]" at bounding box center [77, 128] width 87 height 10
click at [52, 77] on span "Замовлення та повідомлення" at bounding box center [70, 83] width 74 height 21
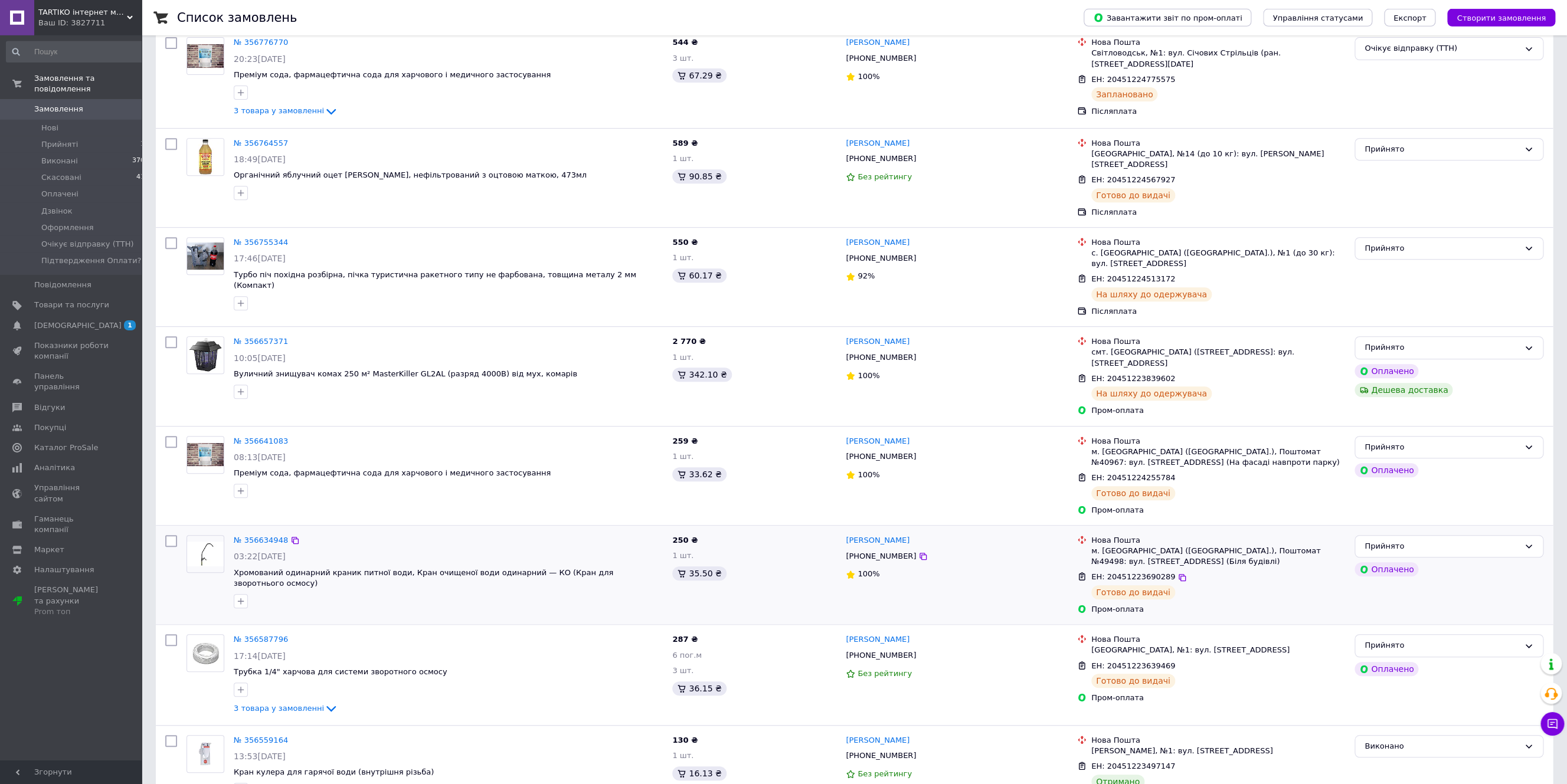
scroll to position [426, 0]
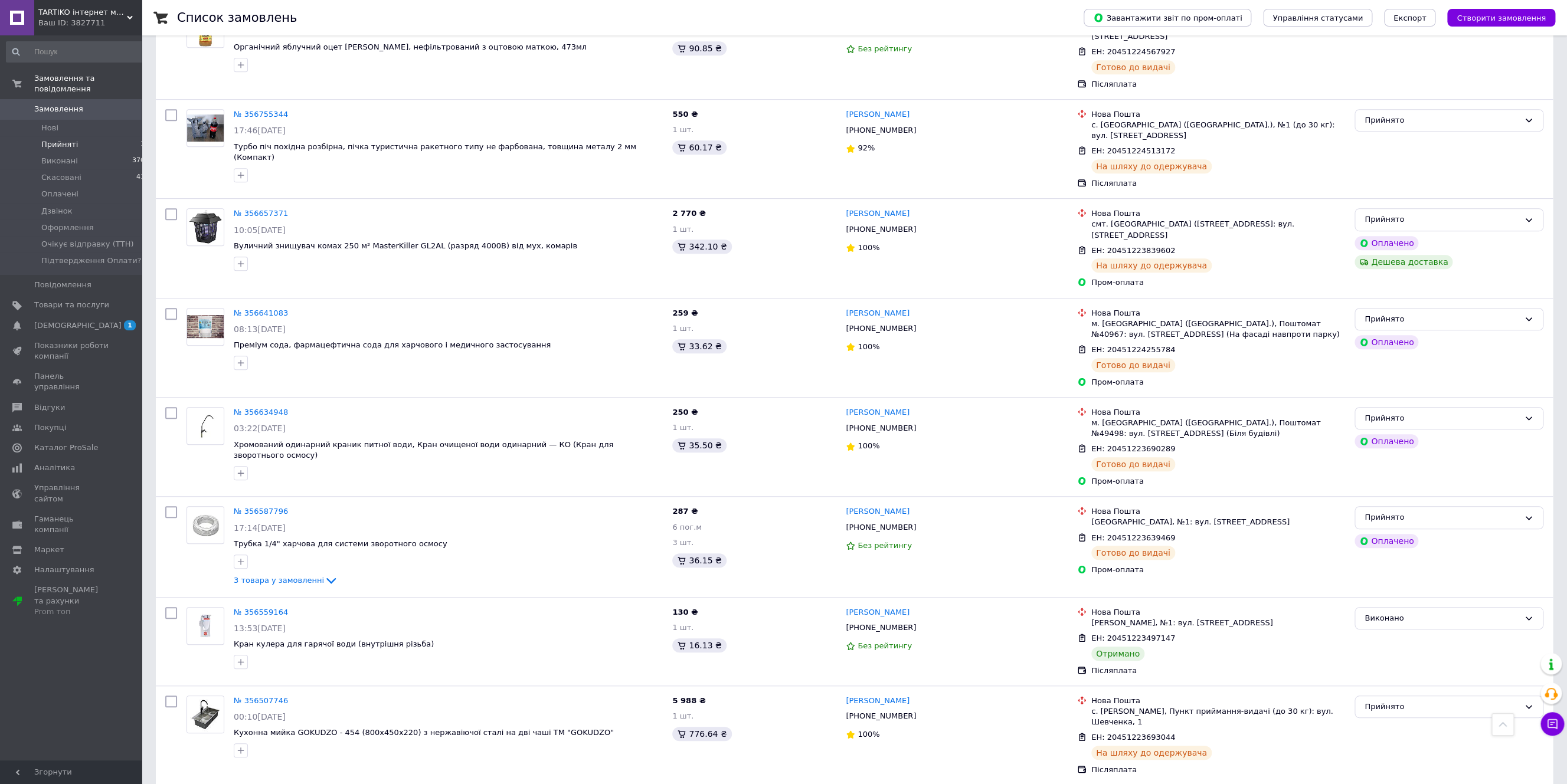
click at [49, 140] on span "Прийняті" at bounding box center [59, 144] width 36 height 10
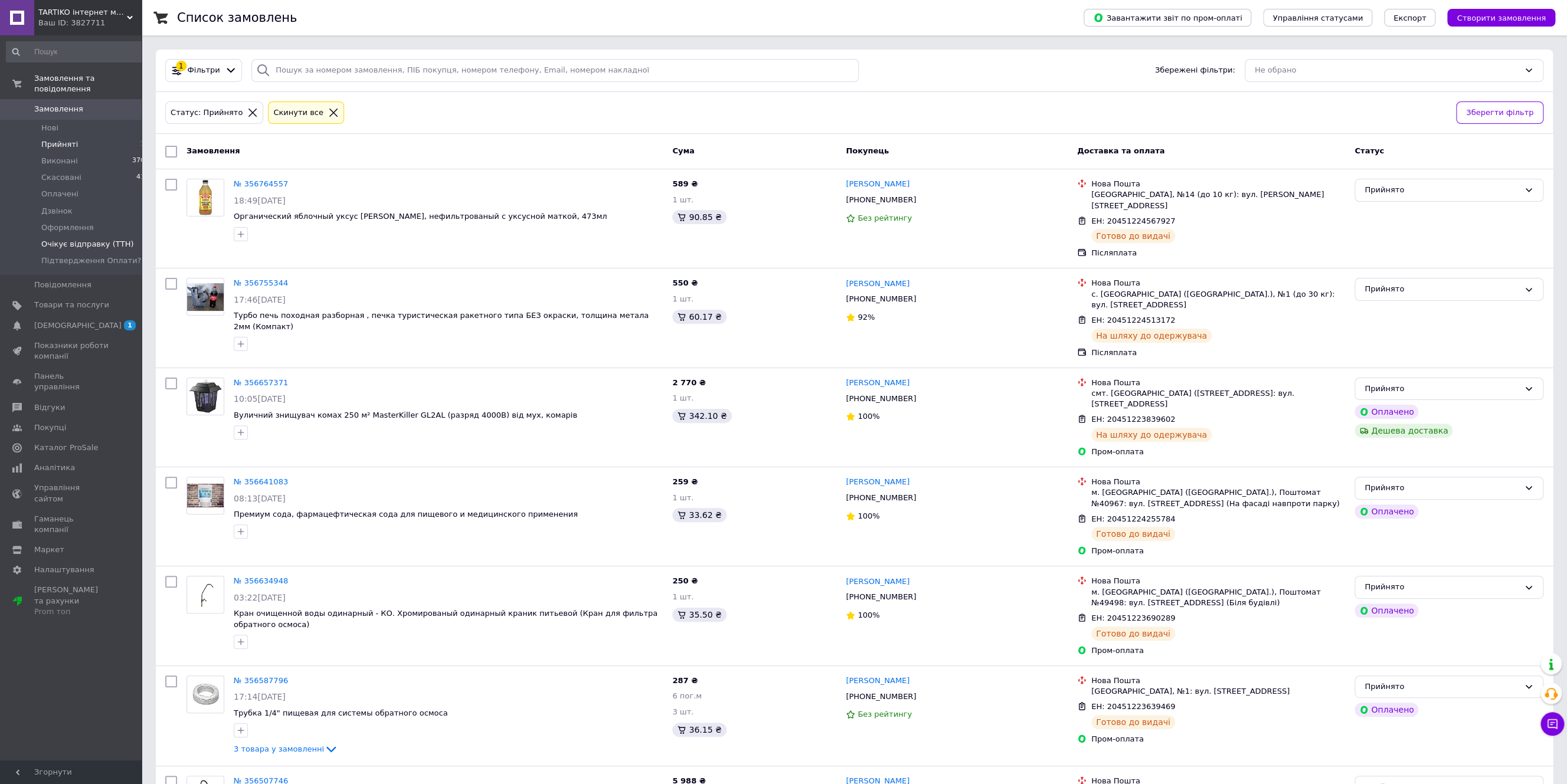
click at [97, 239] on span "Очікує відправку (ТТН)" at bounding box center [87, 244] width 92 height 10
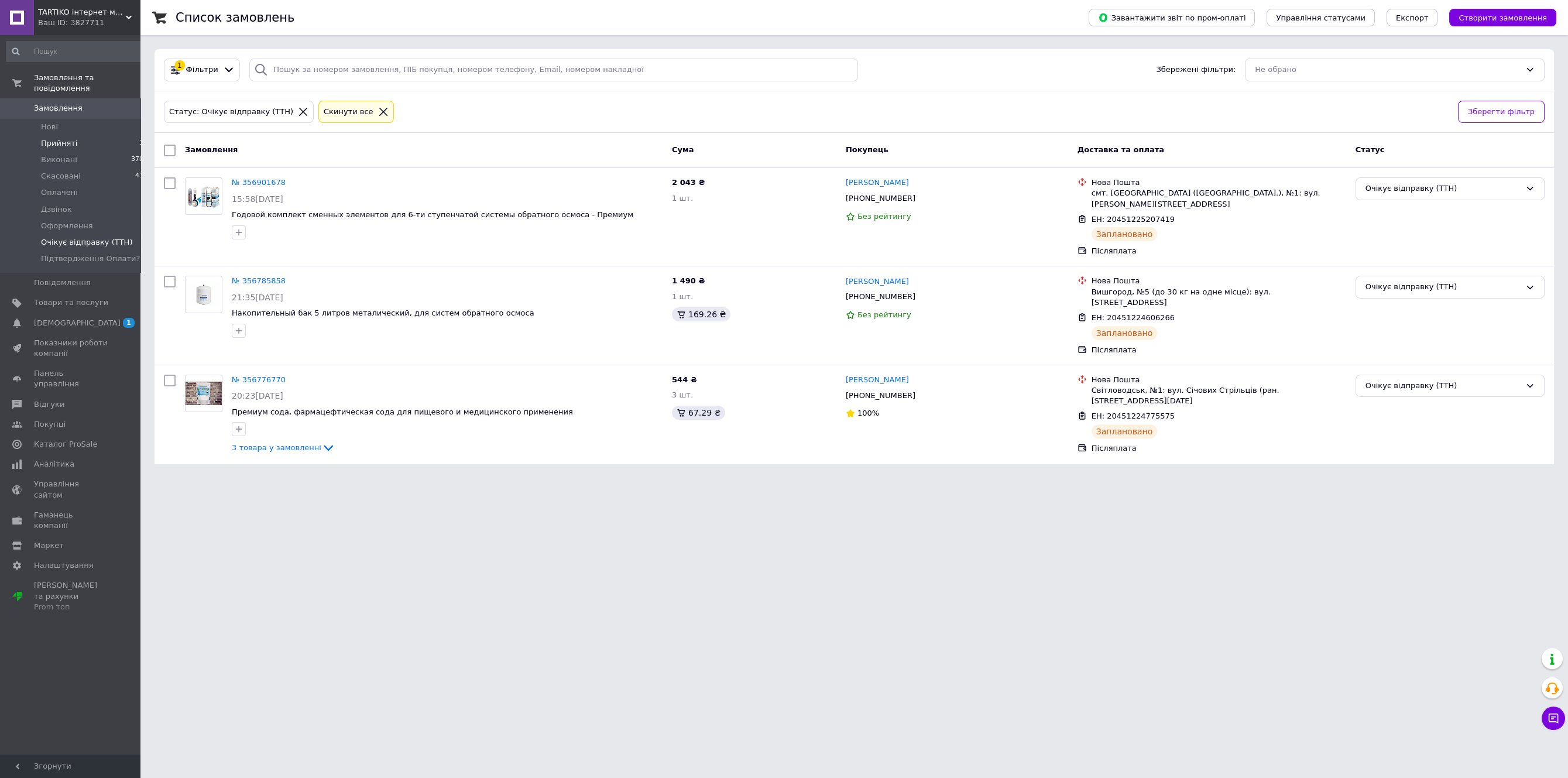
click at [48, 139] on span "Прийняті" at bounding box center [59, 143] width 36 height 10
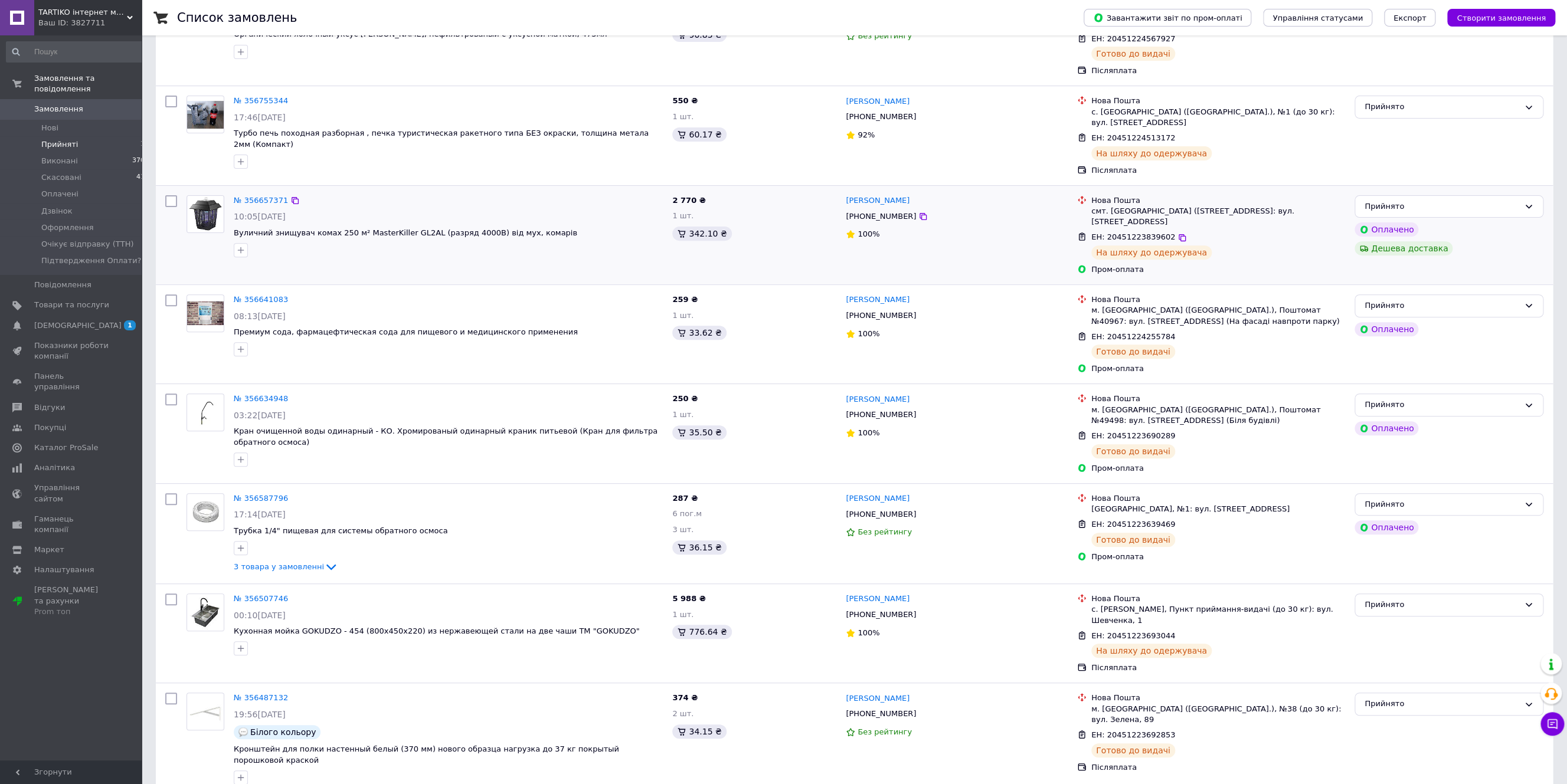
scroll to position [345, 0]
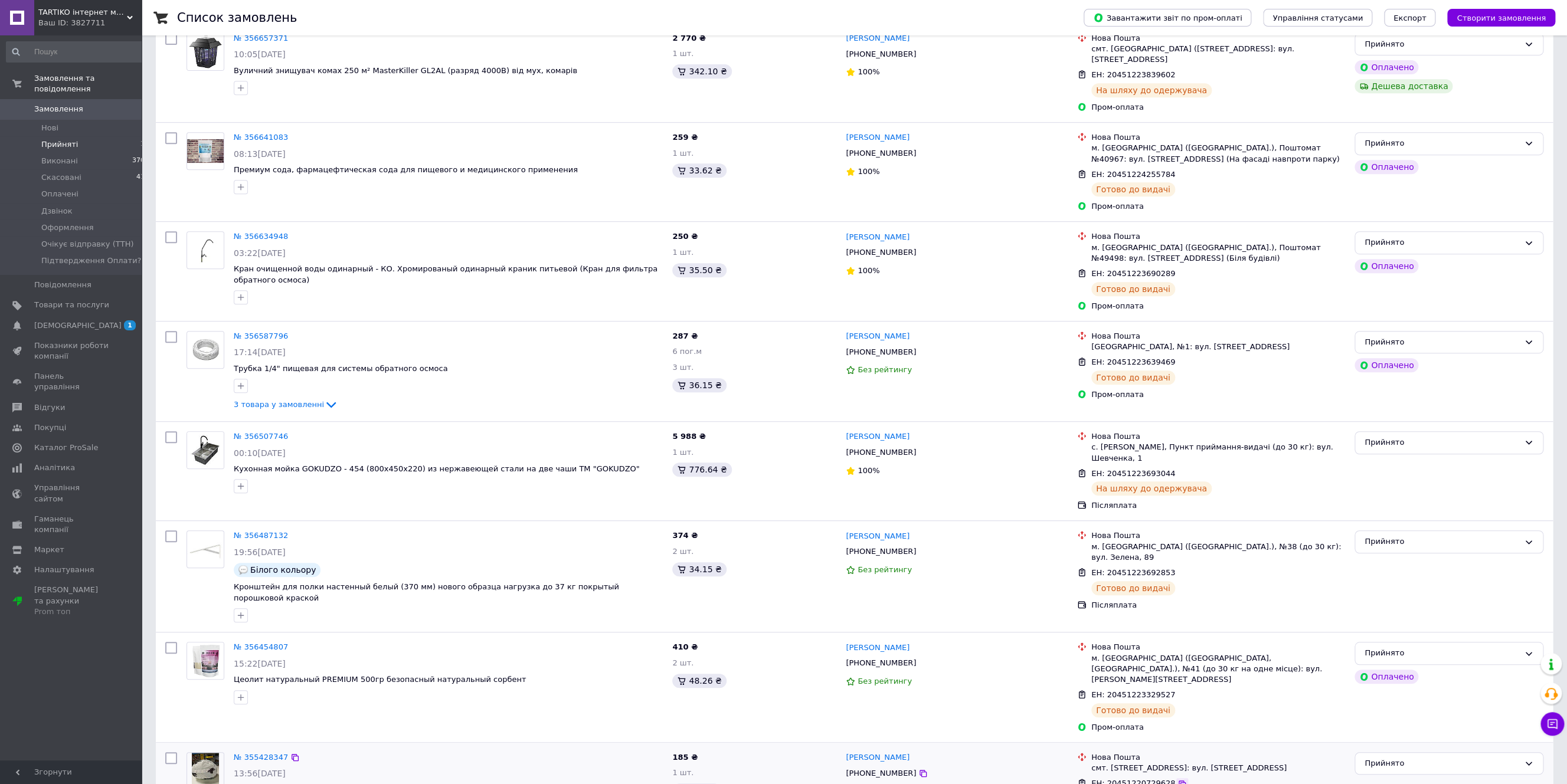
click at [1177, 779] on icon at bounding box center [1182, 784] width 9 height 9
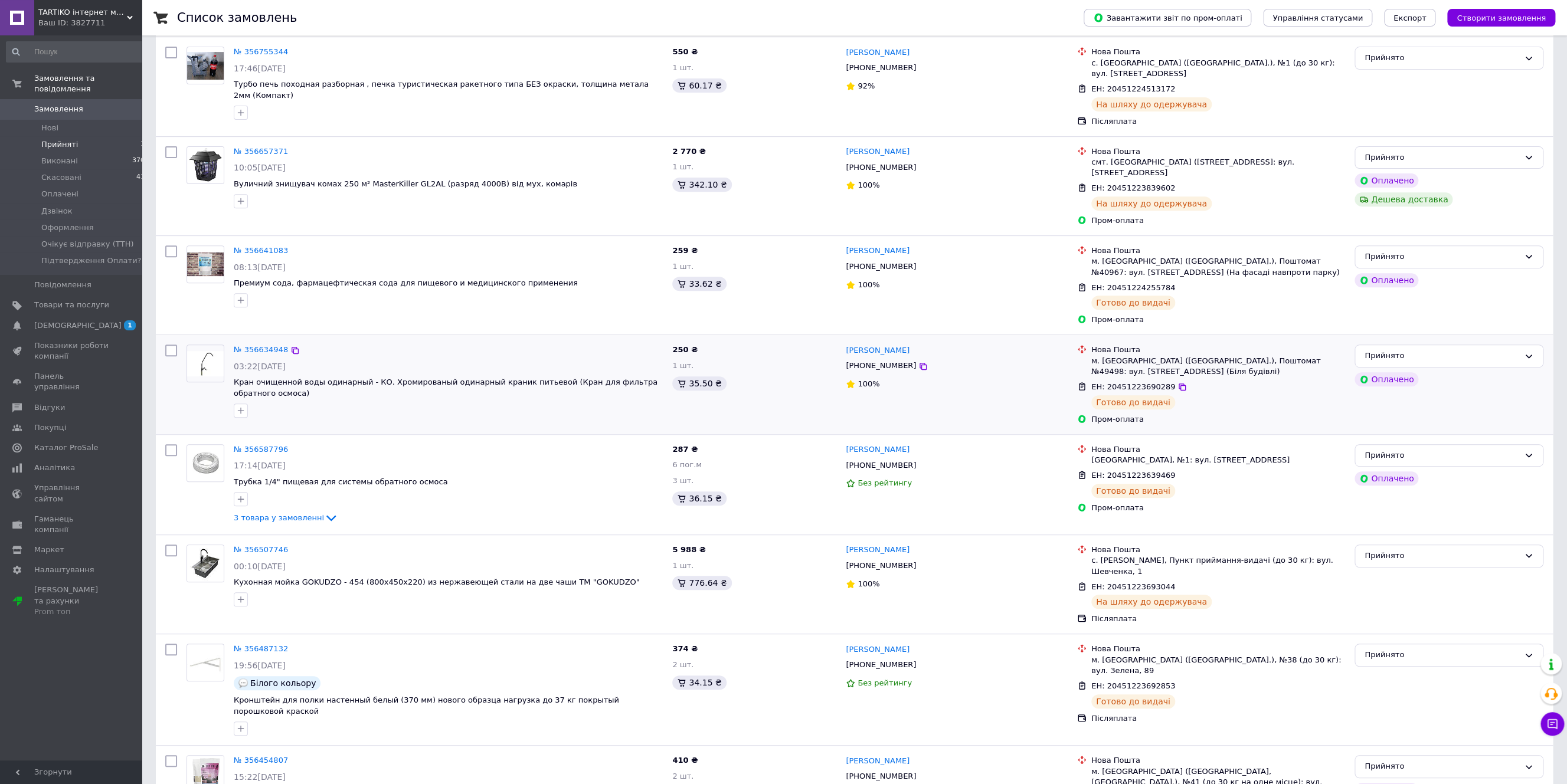
scroll to position [0, 0]
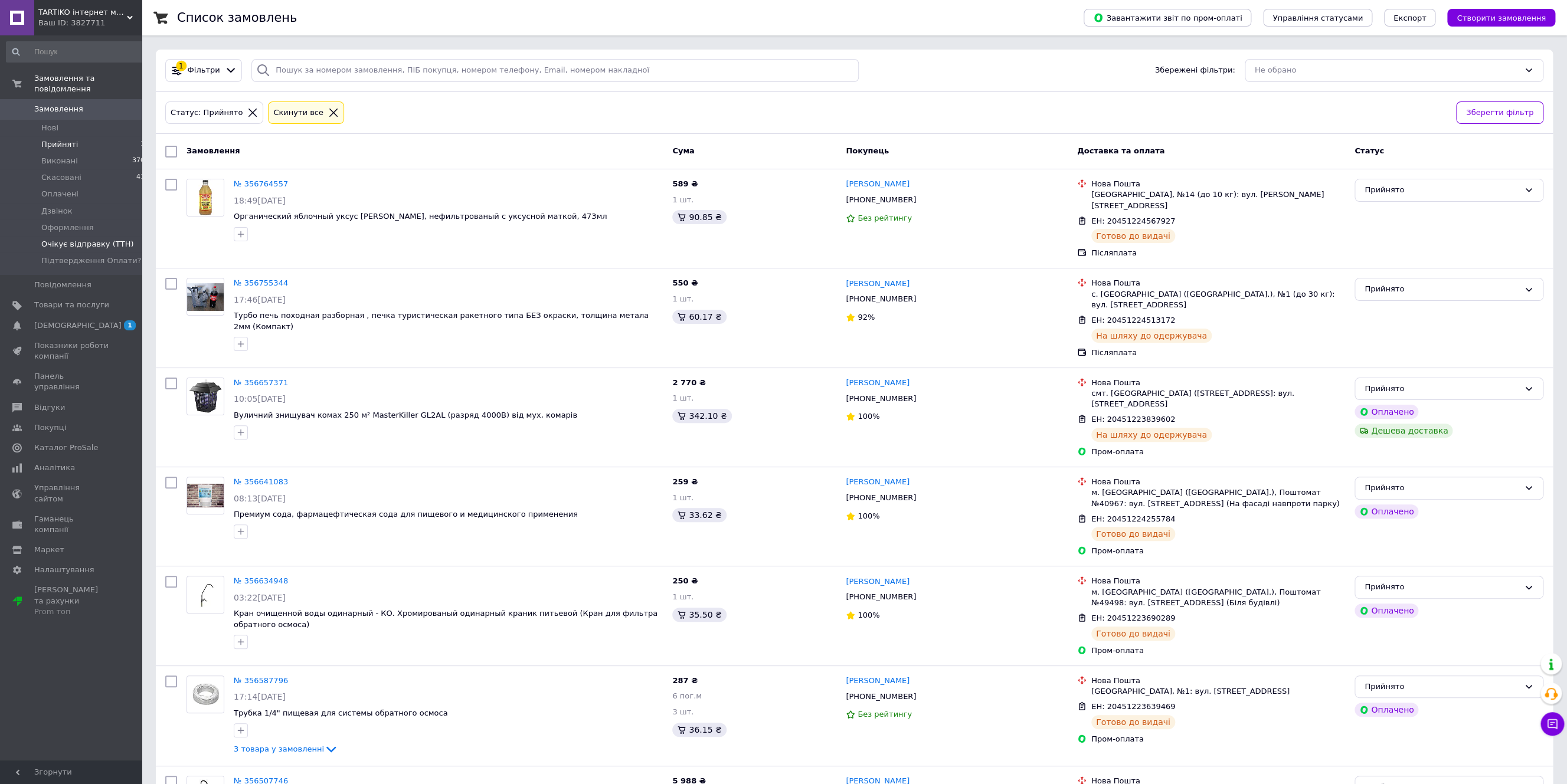
click at [68, 239] on span "Очікує відправку (ТТН)" at bounding box center [87, 244] width 92 height 10
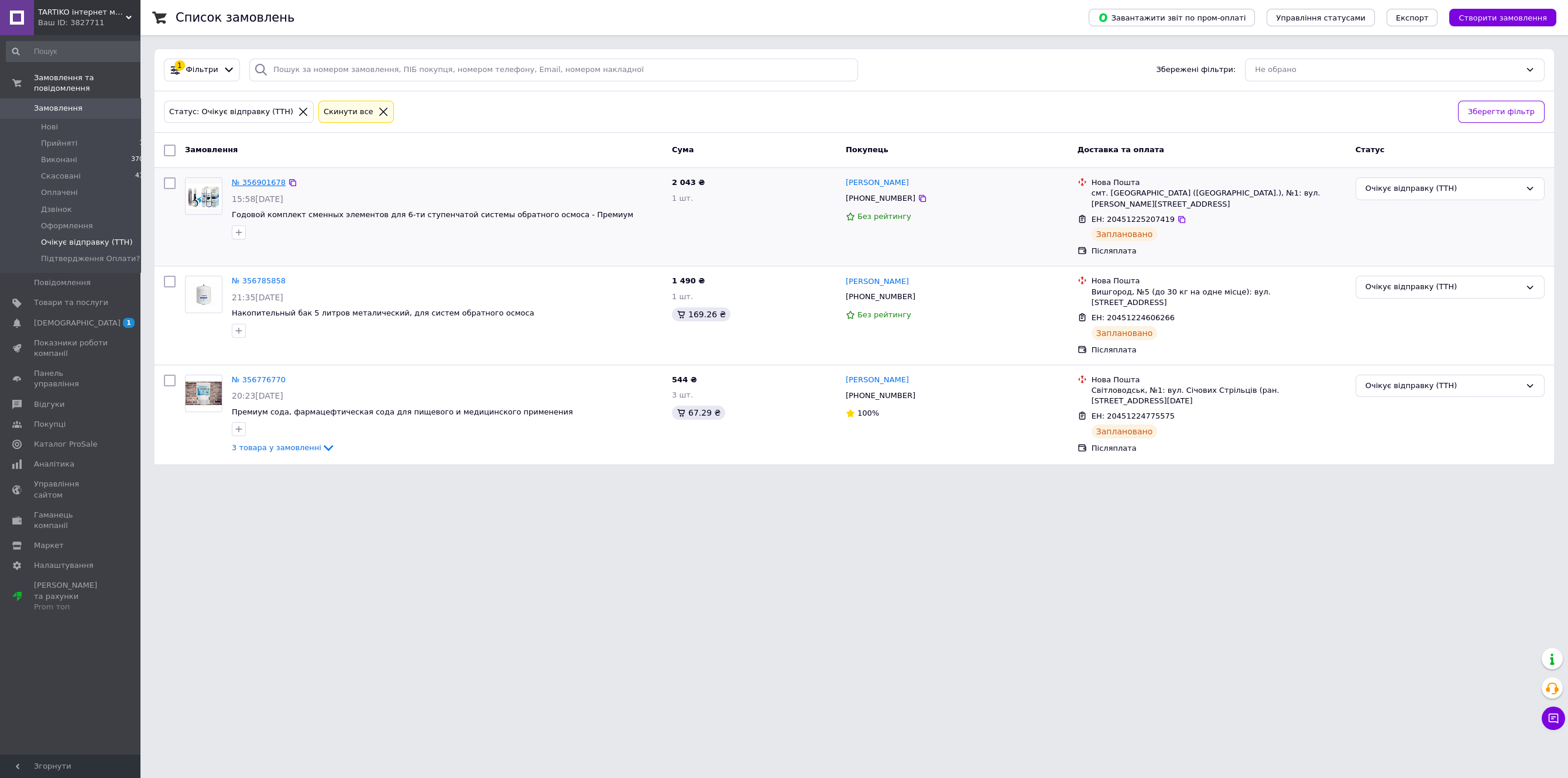
click at [257, 182] on link "№ 356901678" at bounding box center [258, 182] width 54 height 9
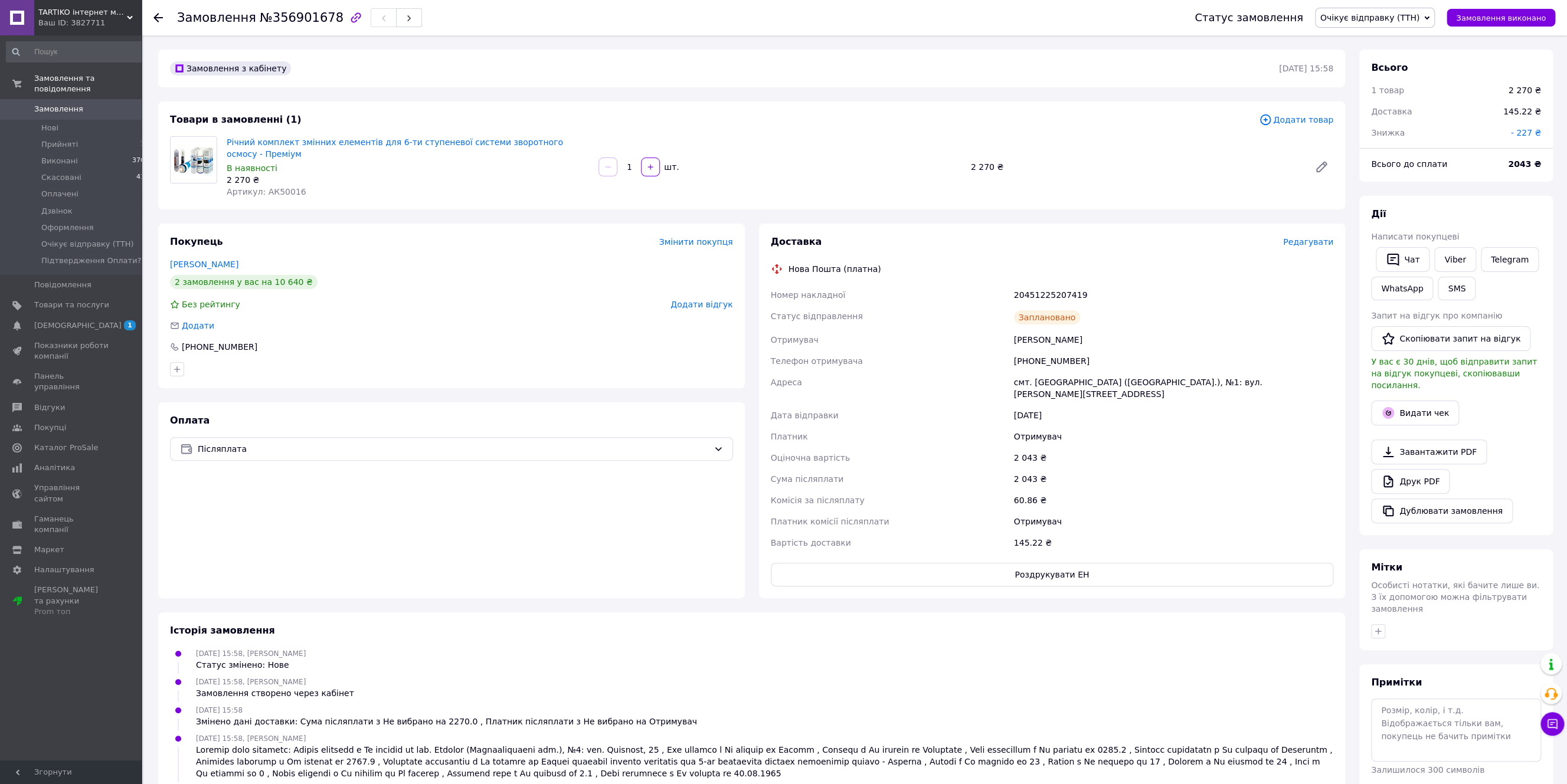
scroll to position [4, 0]
